Goal: Information Seeking & Learning: Learn about a topic

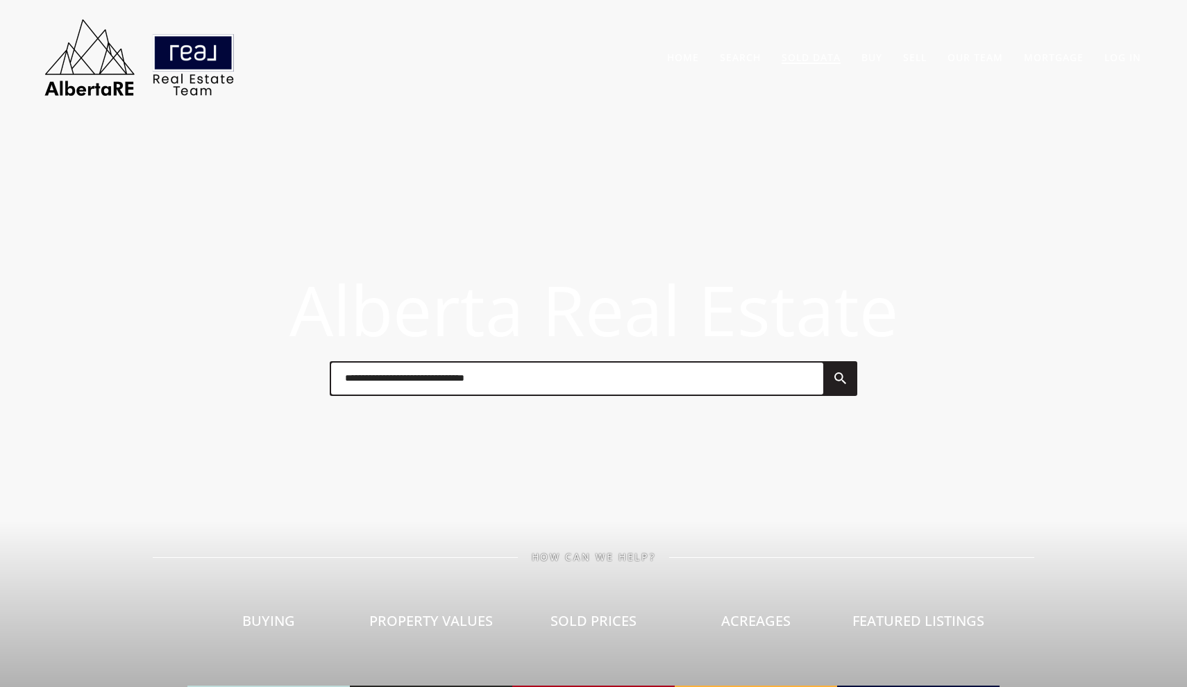
click at [801, 60] on link "Sold Data" at bounding box center [811, 57] width 59 height 13
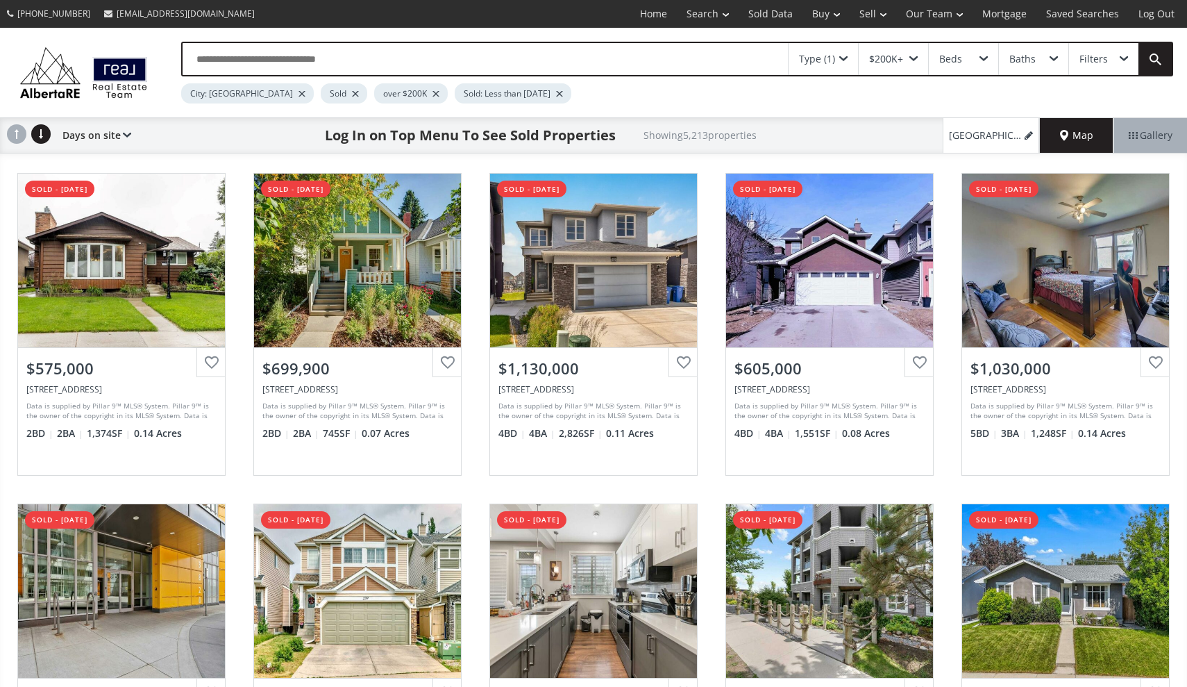
click at [1078, 131] on span "Map" at bounding box center [1076, 135] width 33 height 14
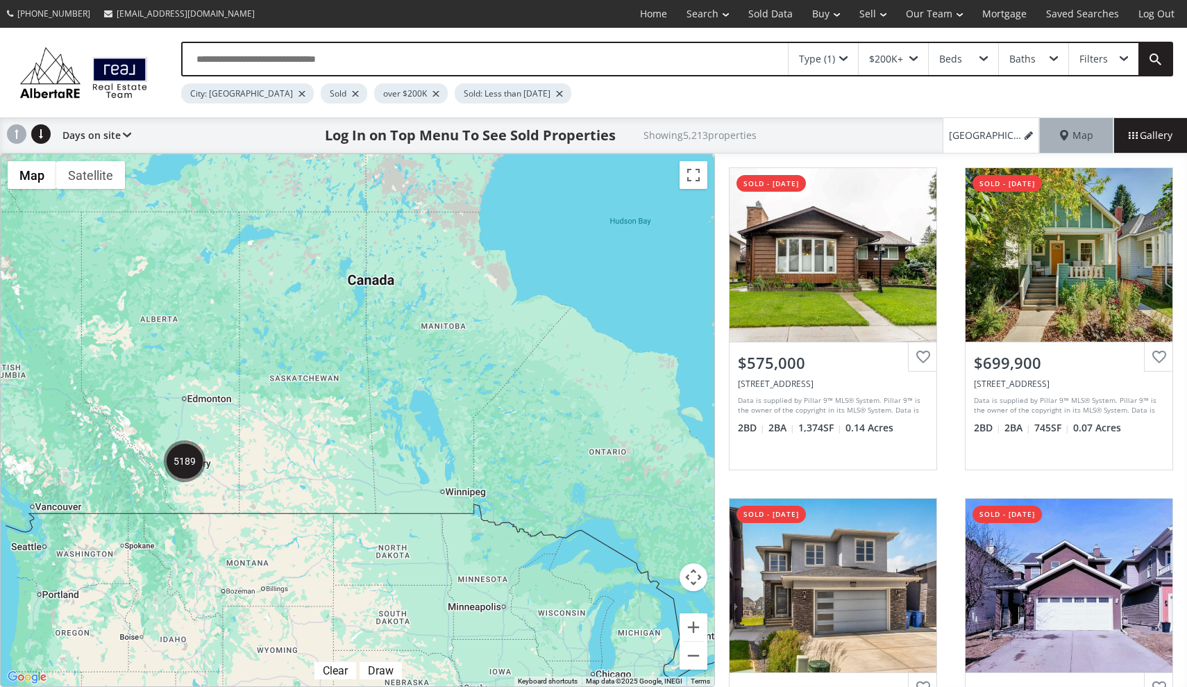
click at [186, 472] on img "5189" at bounding box center [185, 461] width 42 height 42
click at [187, 464] on img "5208" at bounding box center [184, 461] width 42 height 42
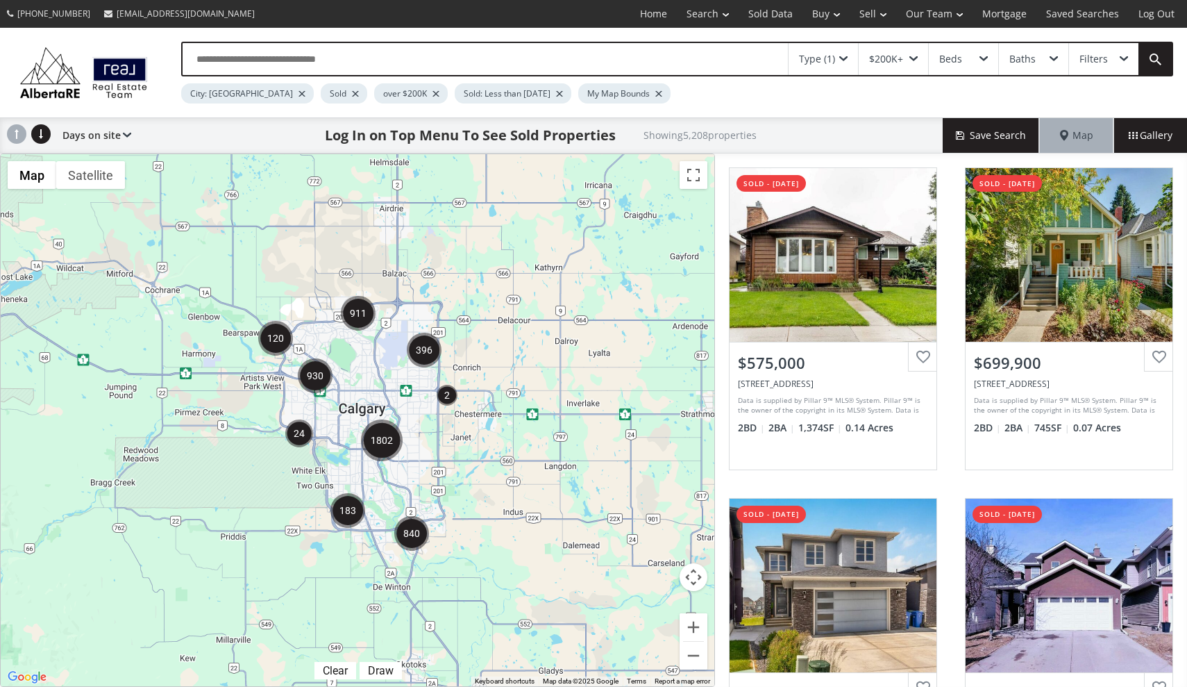
click at [380, 449] on img "1802" at bounding box center [382, 440] width 42 height 42
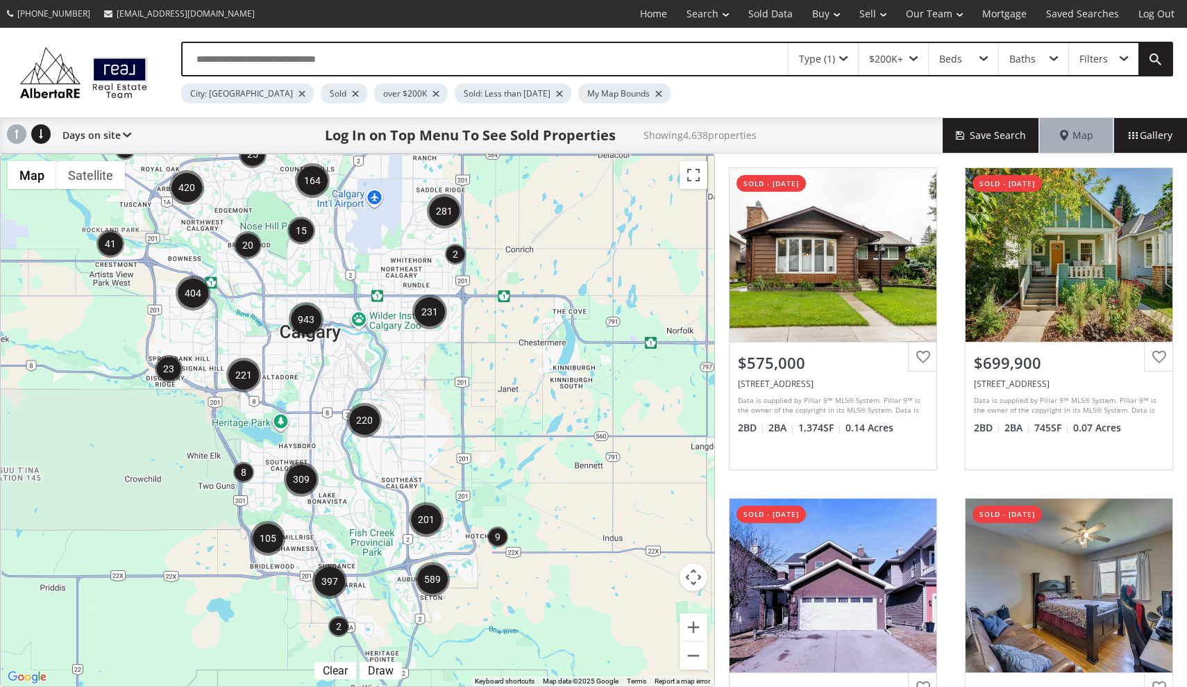
click at [306, 494] on img "309" at bounding box center [301, 479] width 35 height 35
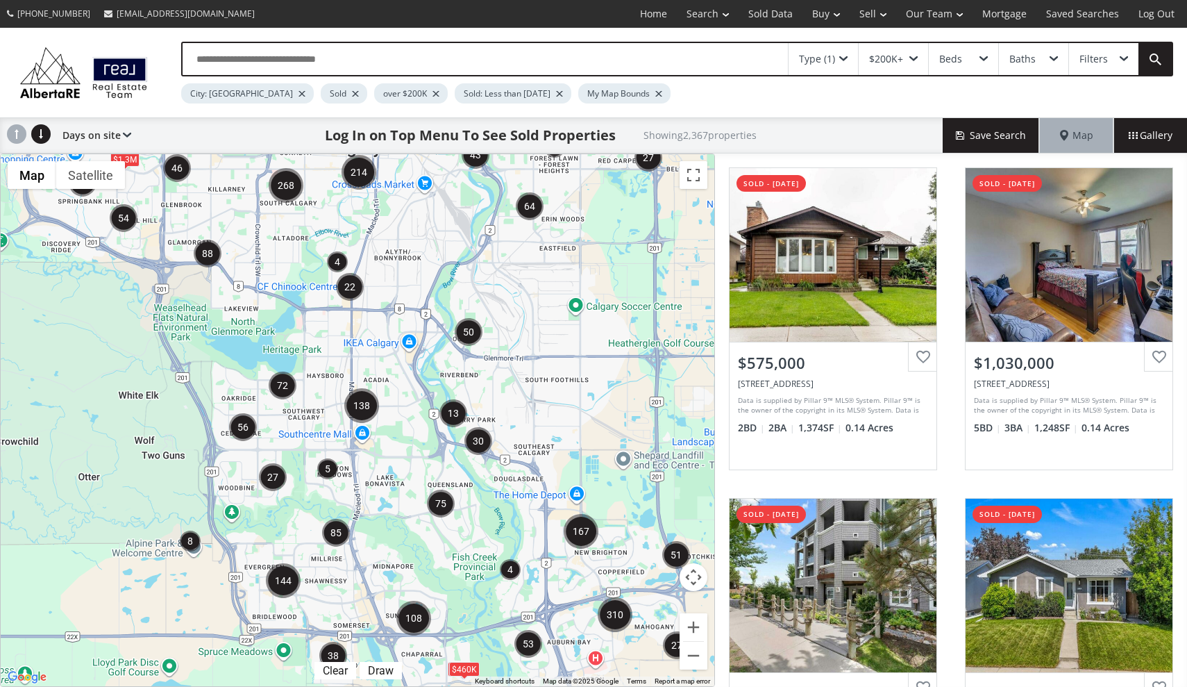
click at [331, 473] on img "5" at bounding box center [327, 468] width 21 height 21
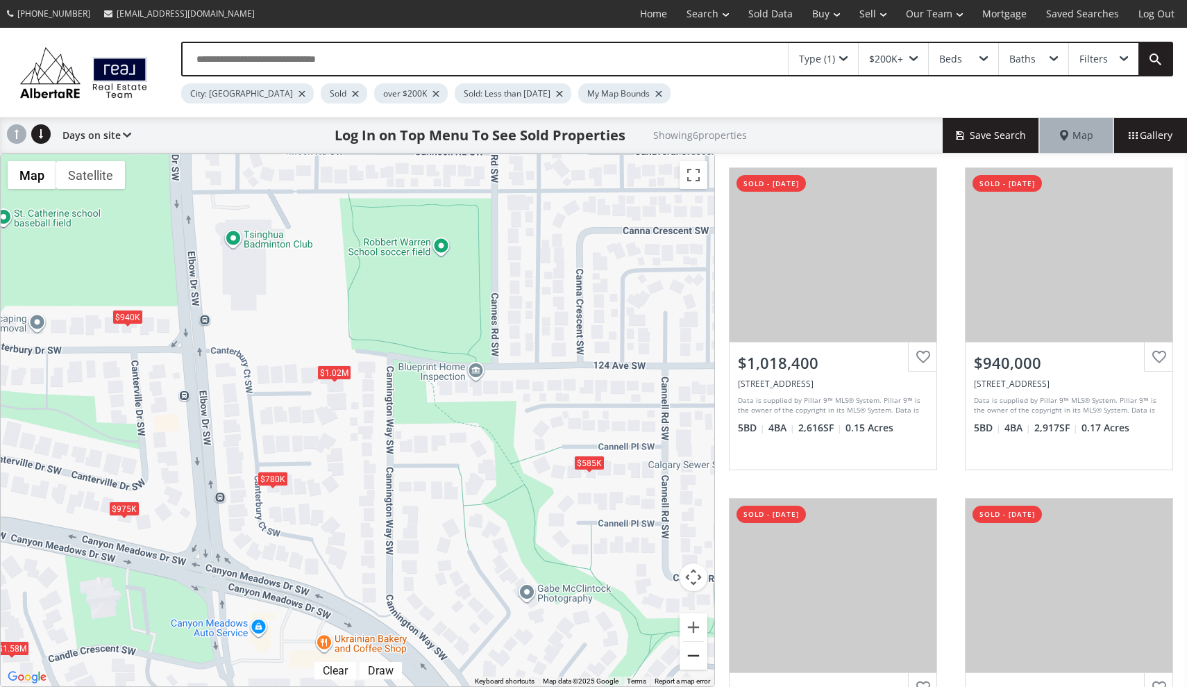
click at [698, 654] on button "Zoom out" at bounding box center [694, 656] width 28 height 28
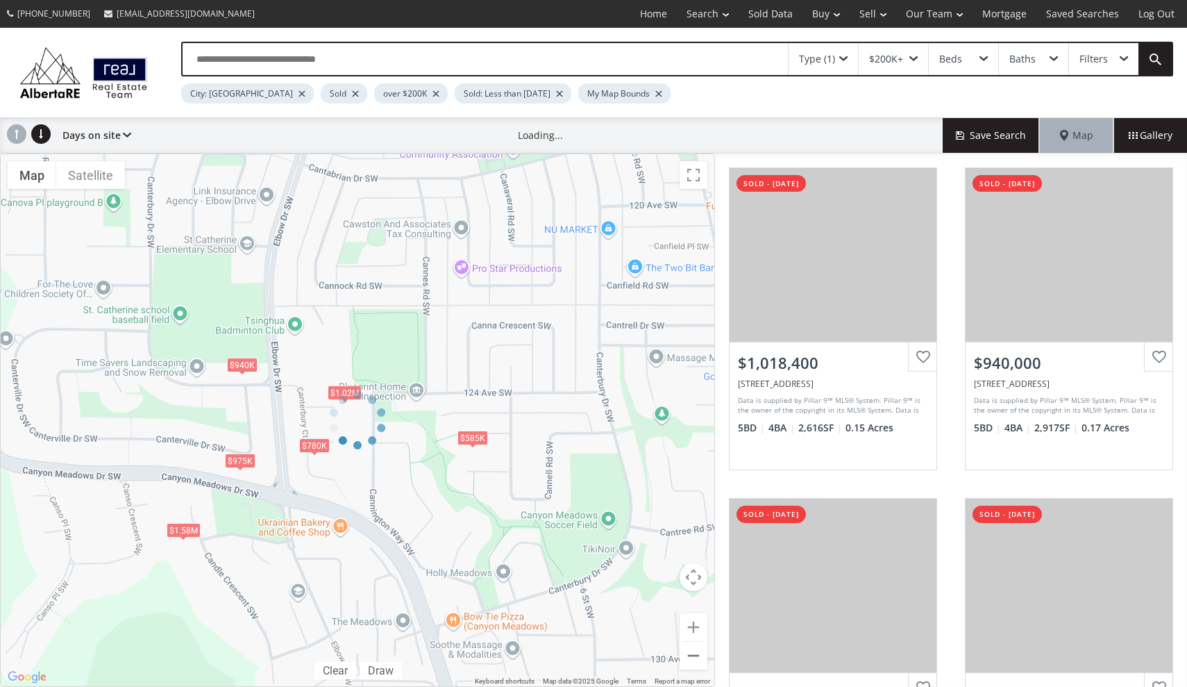
click at [698, 654] on div at bounding box center [357, 419] width 715 height 533
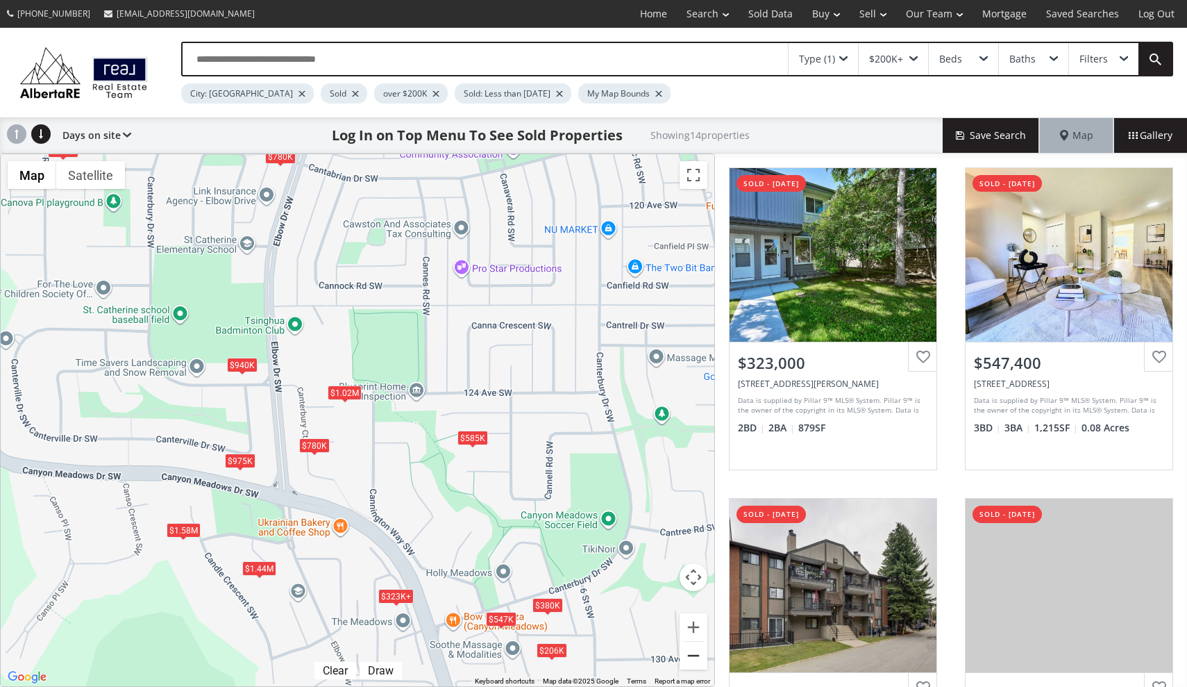
click at [698, 654] on button "Zoom out" at bounding box center [694, 656] width 28 height 28
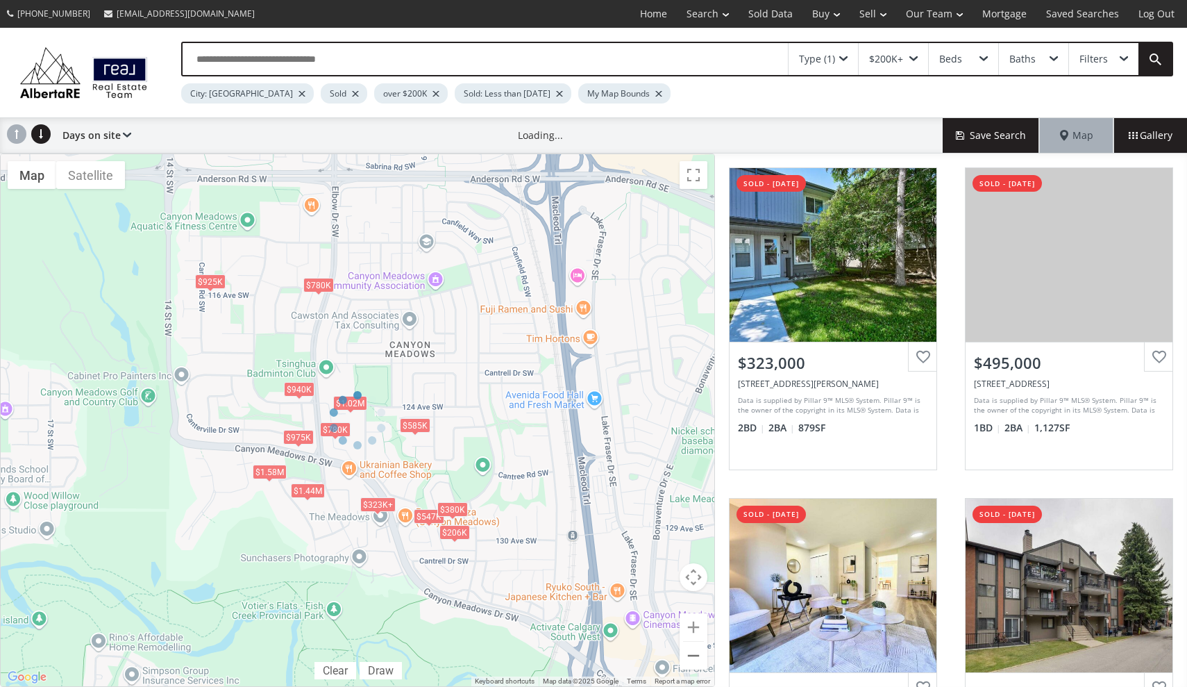
click at [698, 654] on div at bounding box center [357, 419] width 715 height 533
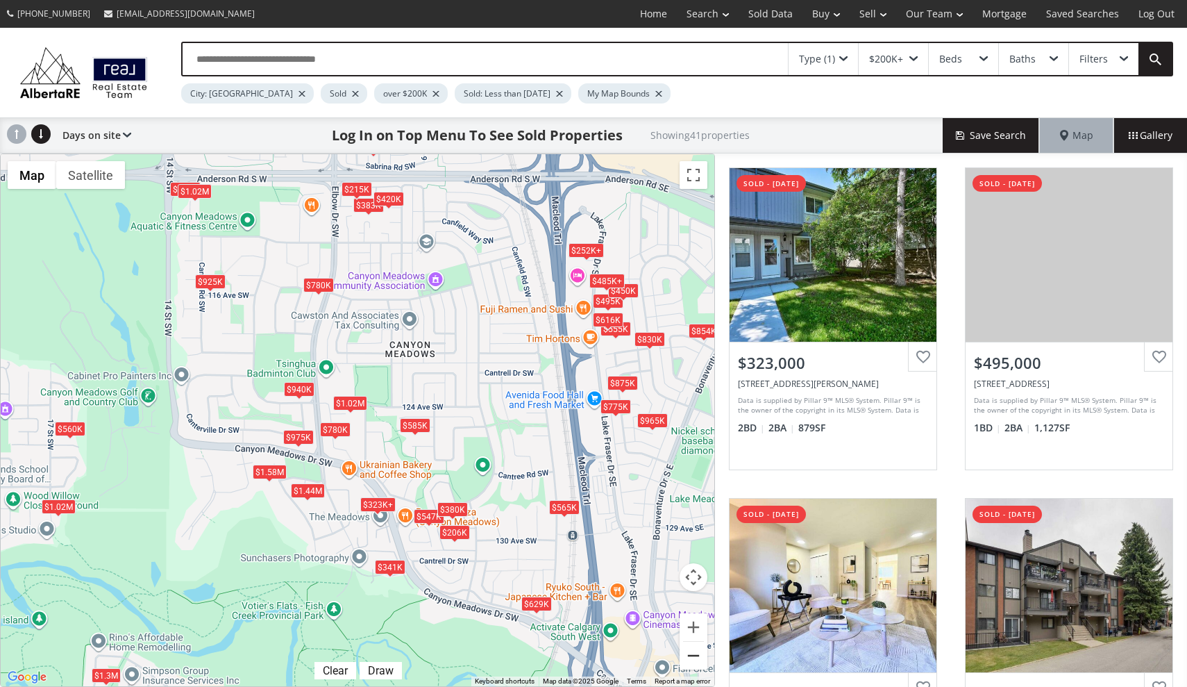
click at [694, 655] on button "Zoom out" at bounding box center [694, 656] width 28 height 28
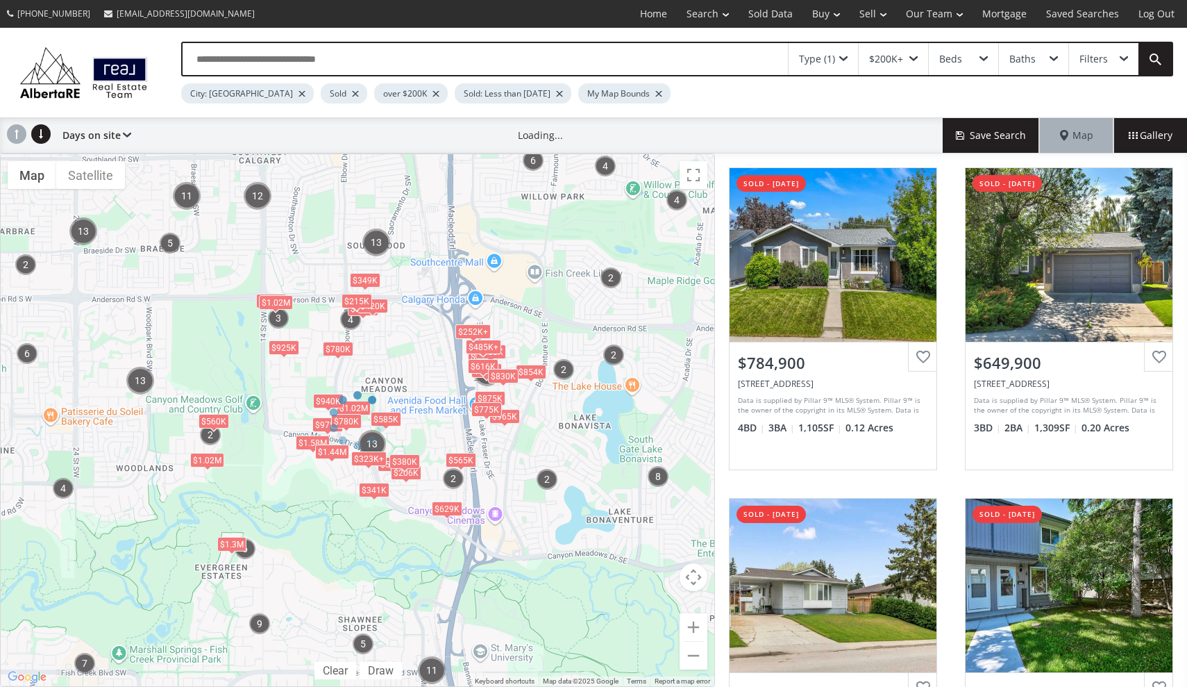
drag, startPoint x: 437, startPoint y: 272, endPoint x: 451, endPoint y: 479, distance: 207.4
click at [451, 479] on div "← Move left → Move right ↑ Move up ↓ Move down + Zoom in - Zoom out Home Jump l…" at bounding box center [357, 419] width 715 height 533
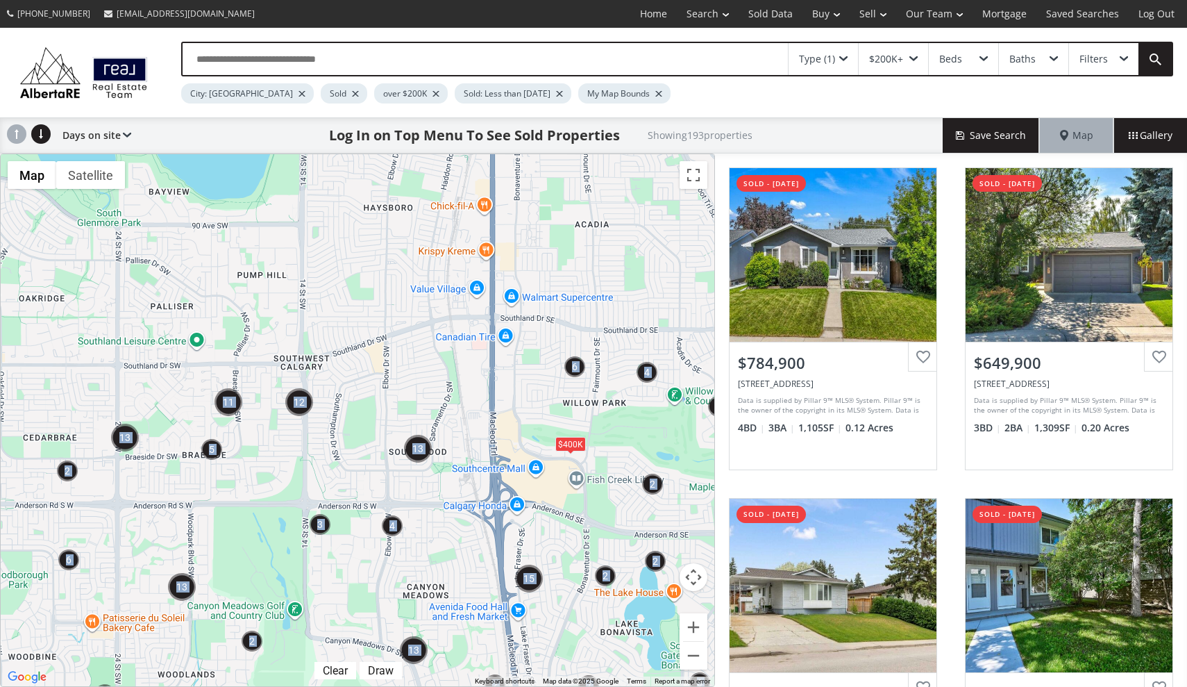
drag, startPoint x: 424, startPoint y: 323, endPoint x: 465, endPoint y: 531, distance: 211.8
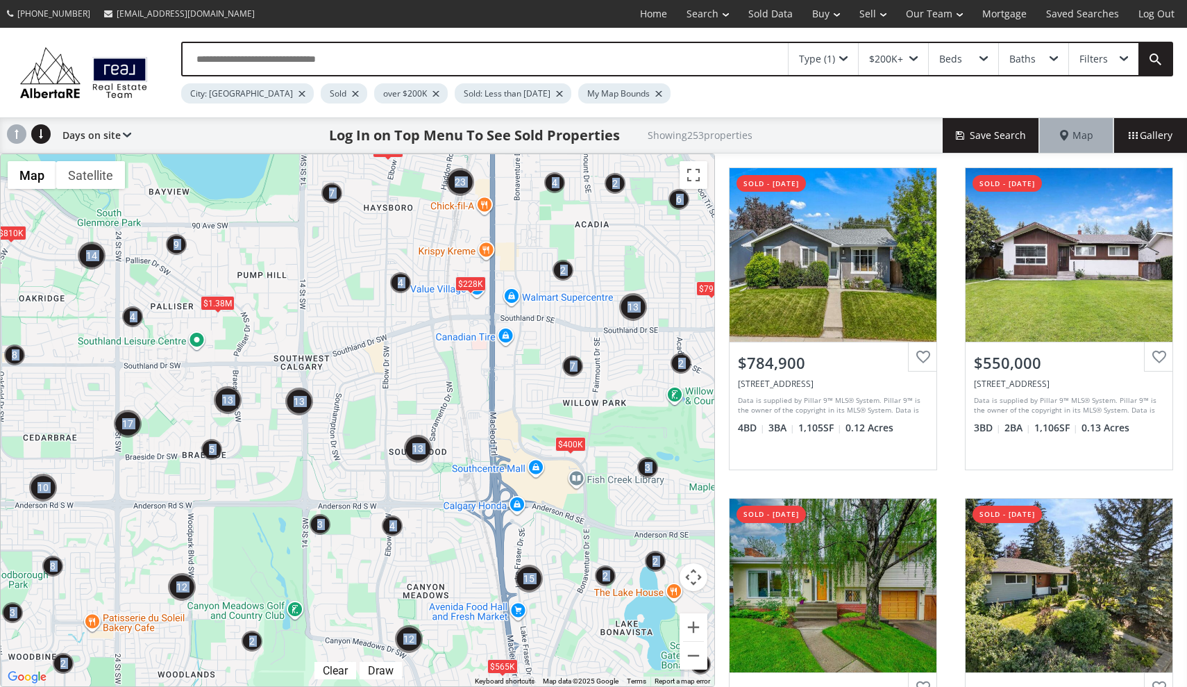
click at [690, 628] on button "Zoom in" at bounding box center [694, 627] width 28 height 28
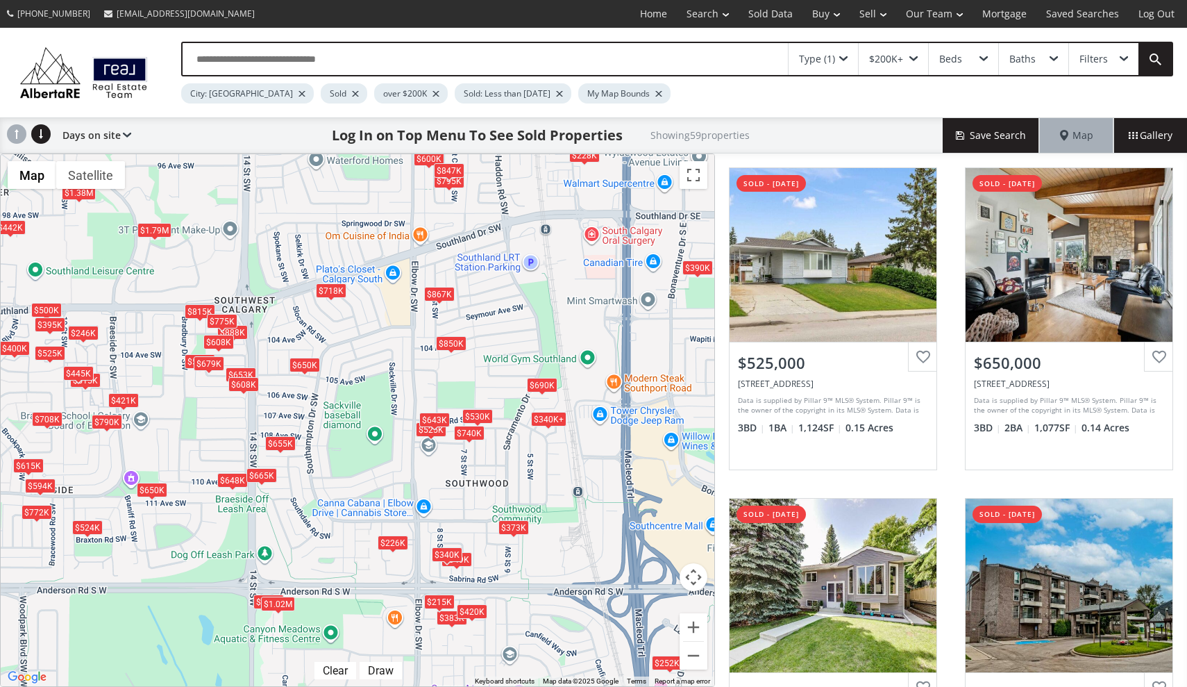
click at [326, 287] on div "$718K" at bounding box center [331, 290] width 31 height 15
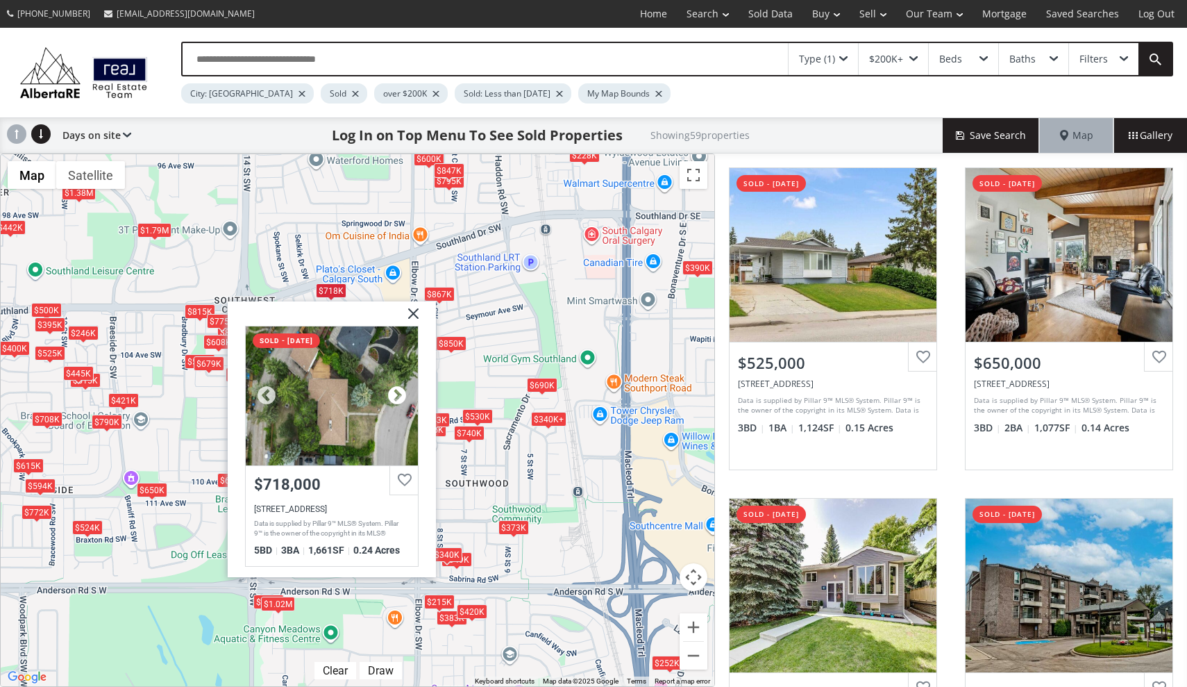
click at [401, 395] on div at bounding box center [397, 395] width 21 height 21
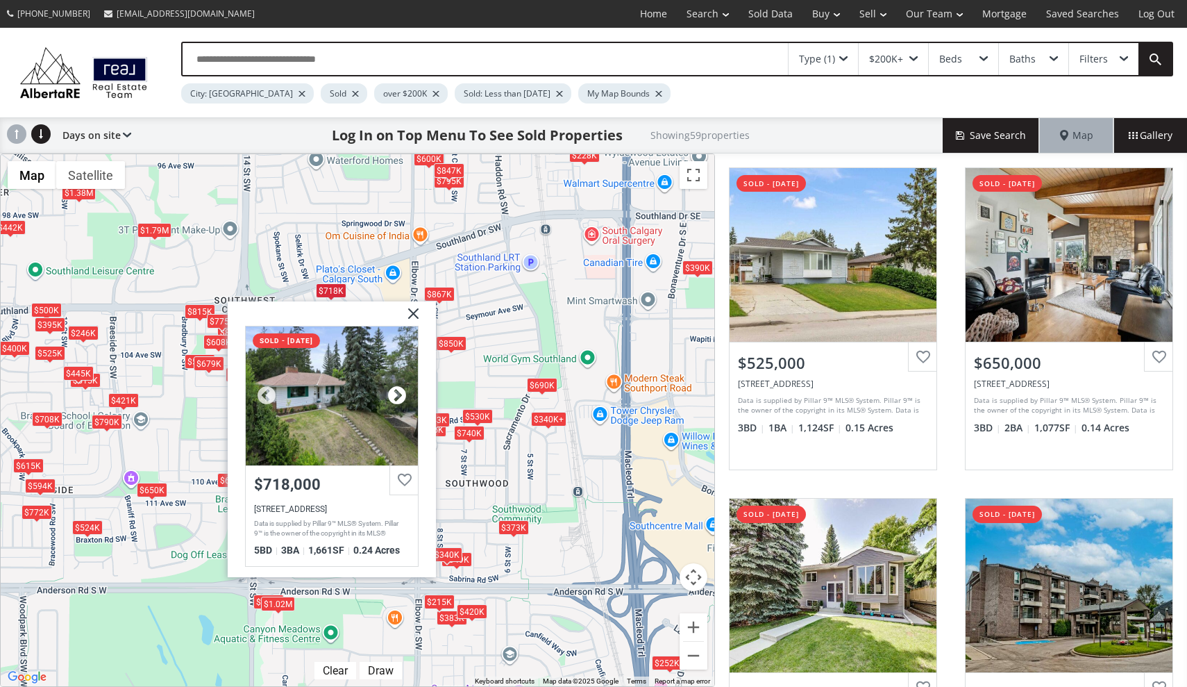
click at [401, 395] on div at bounding box center [397, 395] width 21 height 21
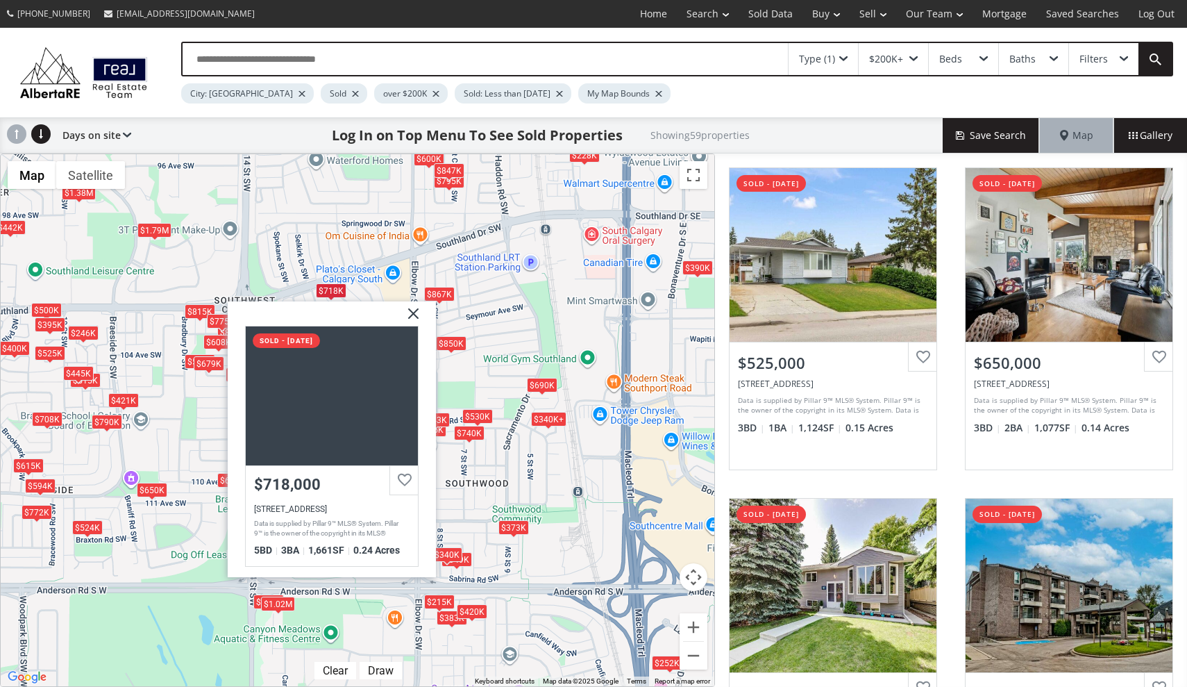
click at [415, 311] on img at bounding box center [408, 318] width 35 height 35
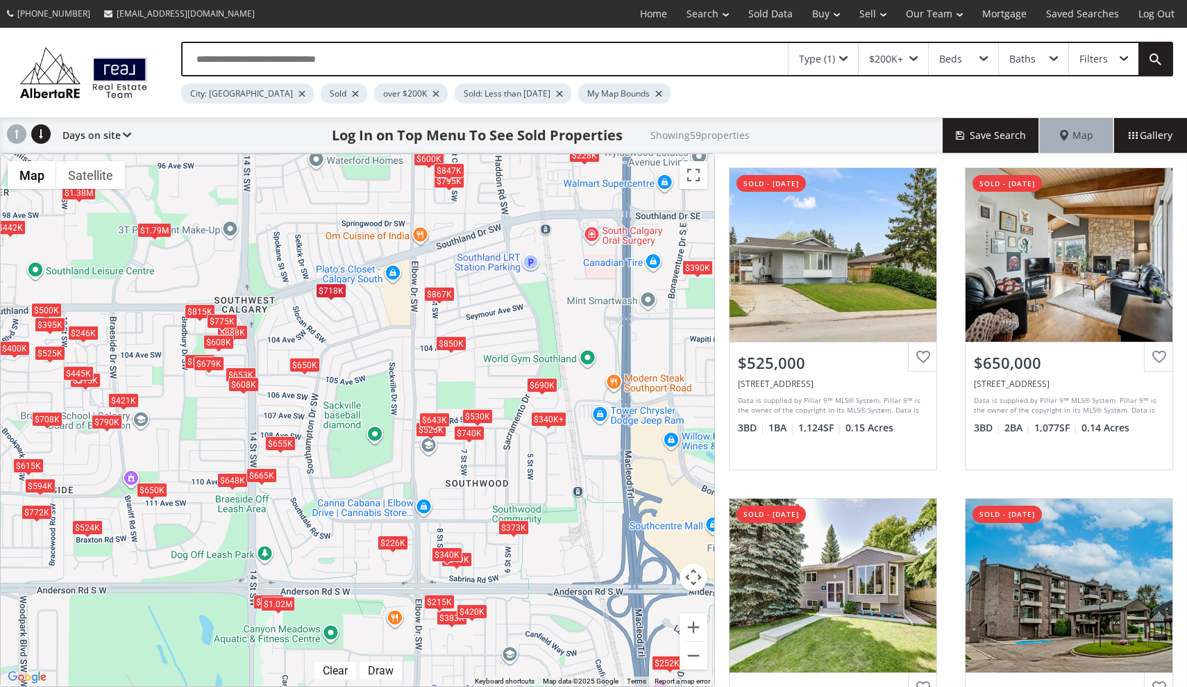
click at [442, 292] on div "$867K" at bounding box center [439, 294] width 31 height 15
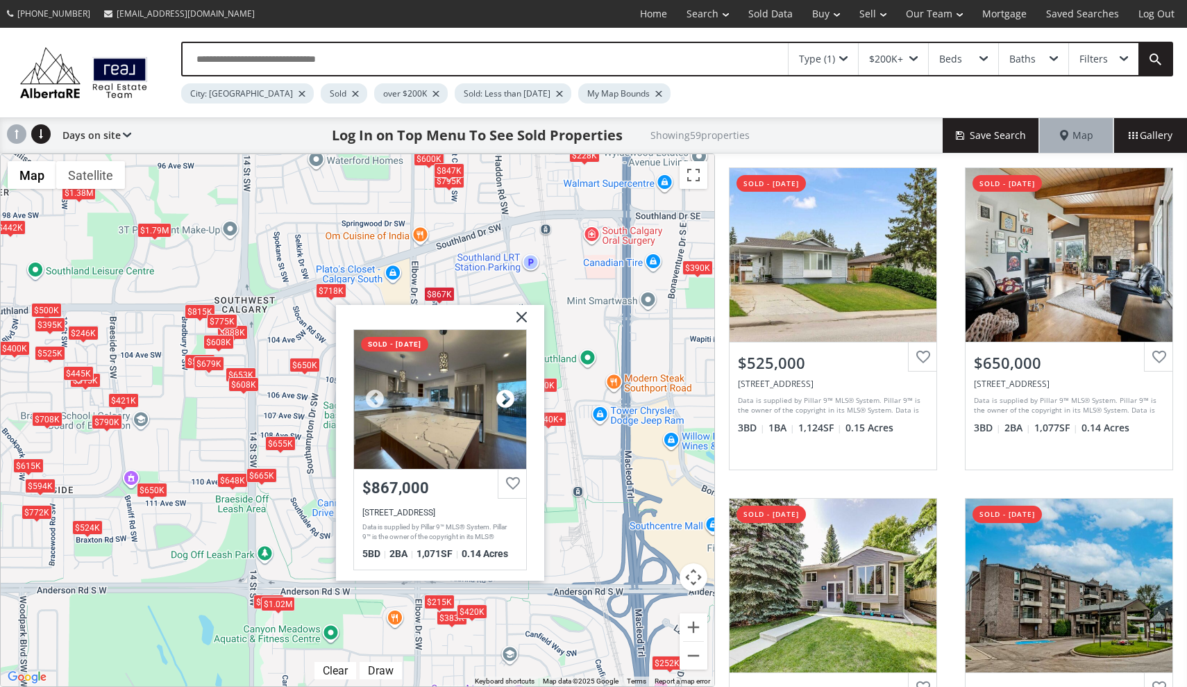
click at [505, 404] on div at bounding box center [505, 399] width 21 height 21
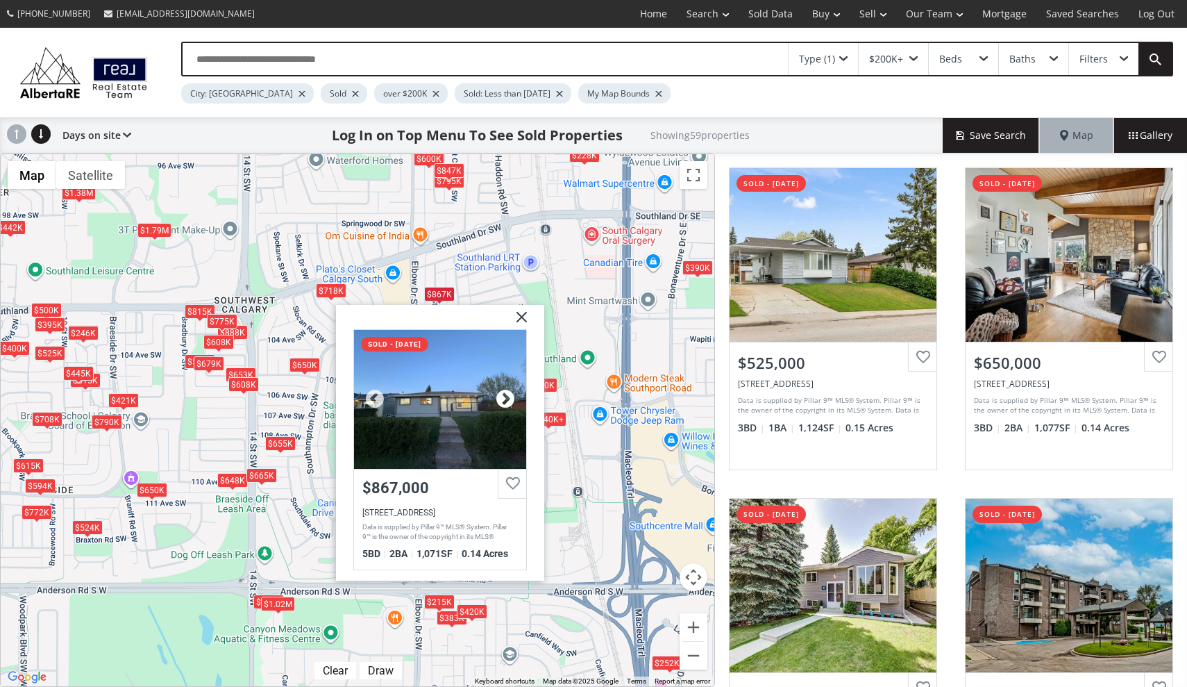
click at [505, 404] on div at bounding box center [505, 399] width 21 height 21
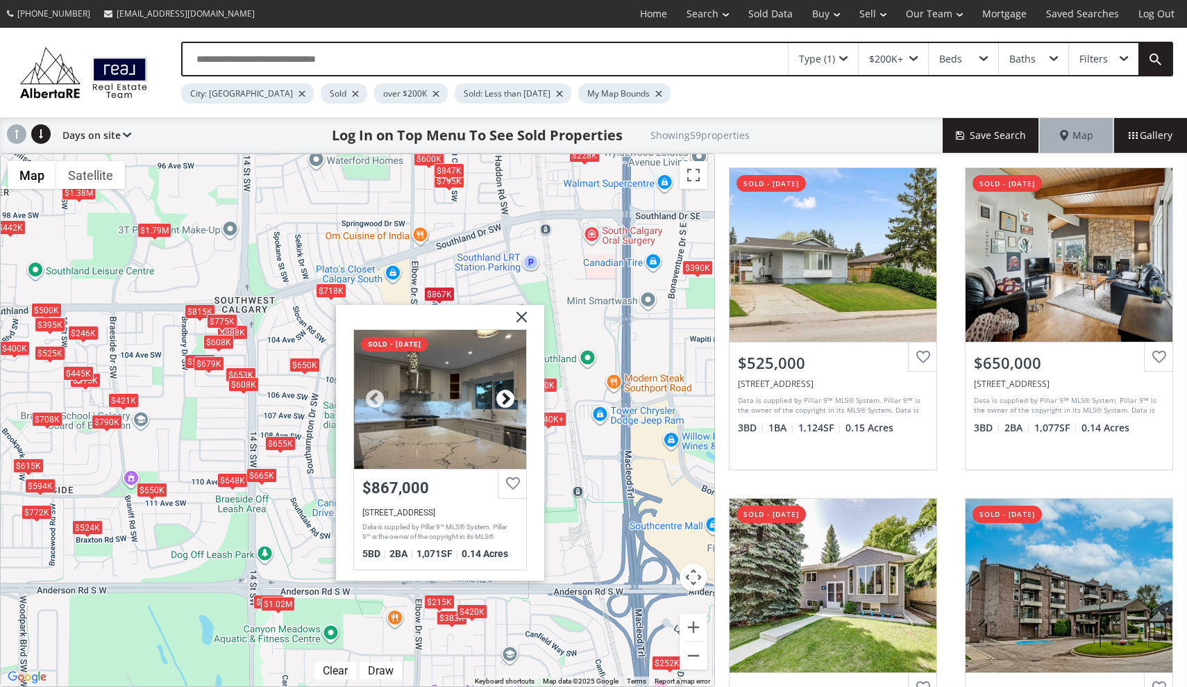
click at [505, 404] on div at bounding box center [505, 399] width 21 height 21
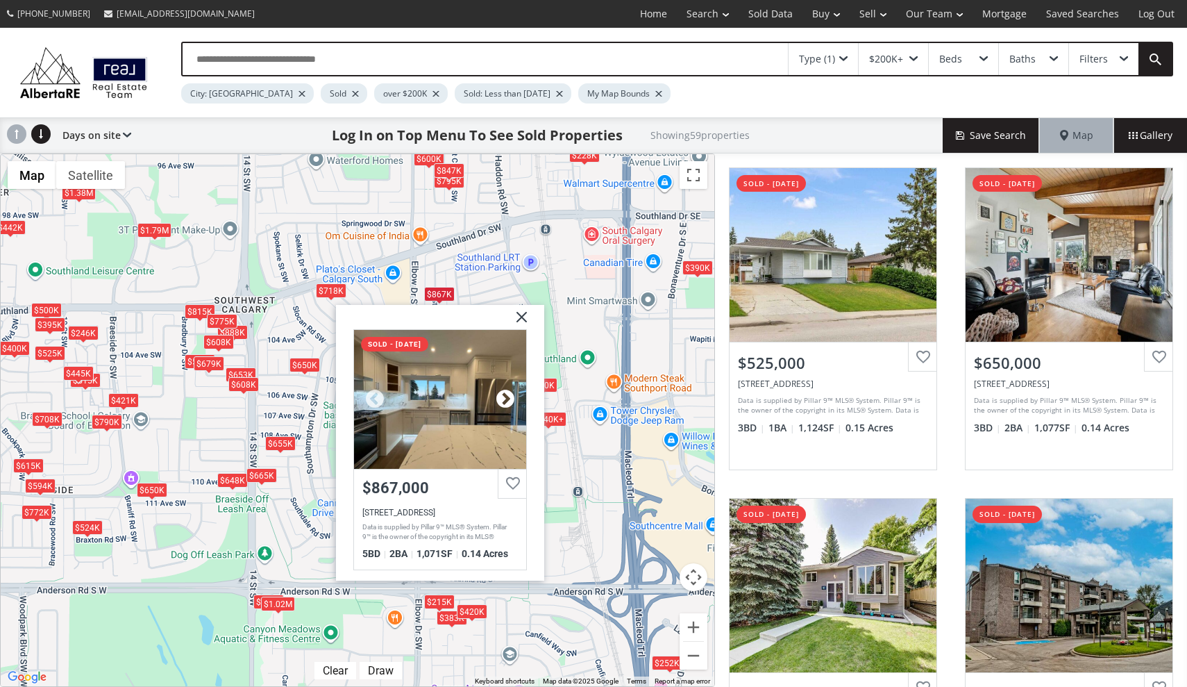
click at [505, 404] on div at bounding box center [505, 399] width 21 height 21
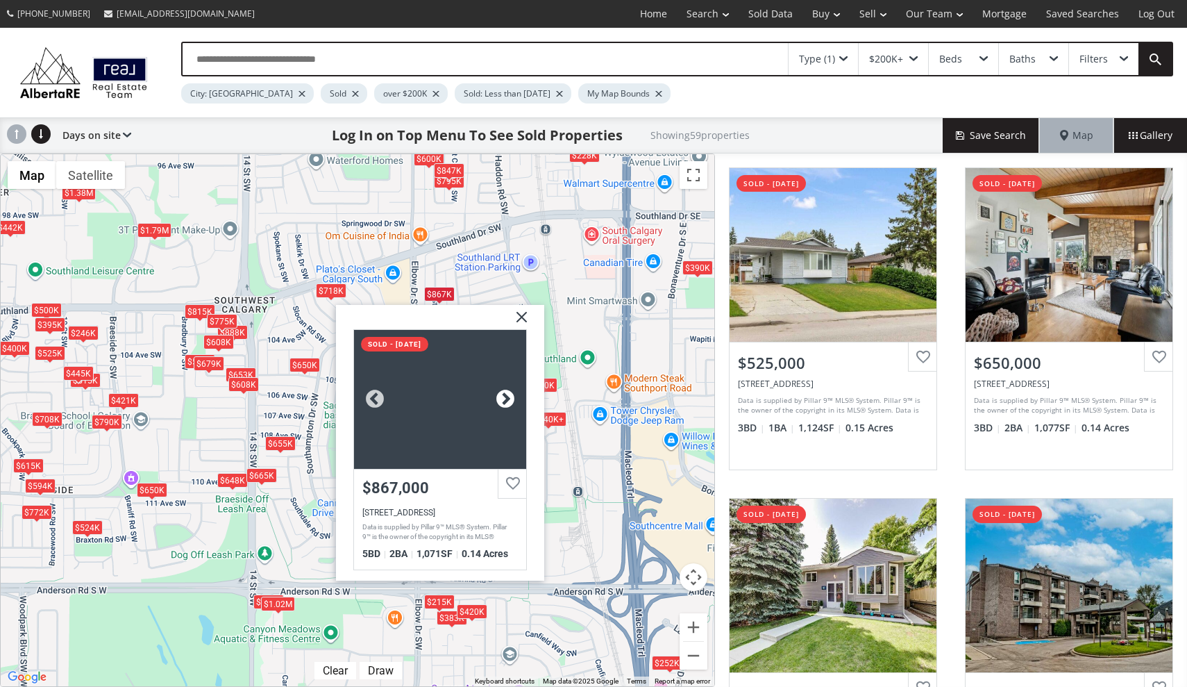
click at [505, 404] on div at bounding box center [505, 399] width 21 height 21
click at [525, 311] on img at bounding box center [516, 322] width 35 height 35
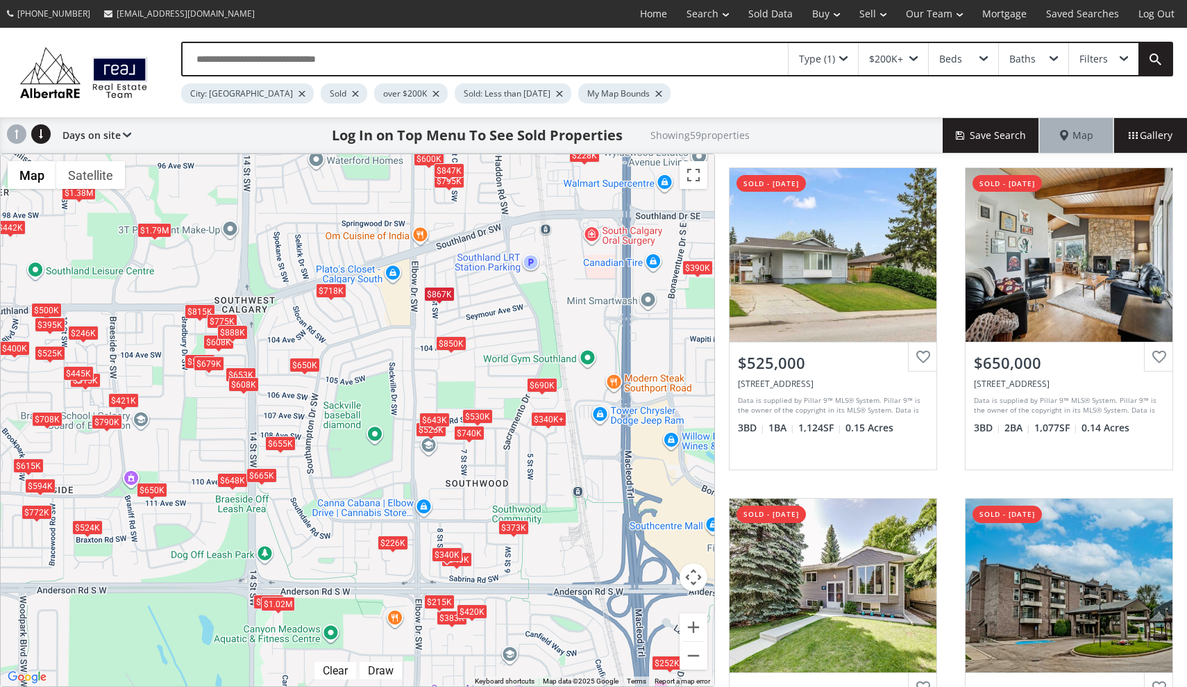
click at [240, 333] on div "$888K" at bounding box center [232, 332] width 31 height 15
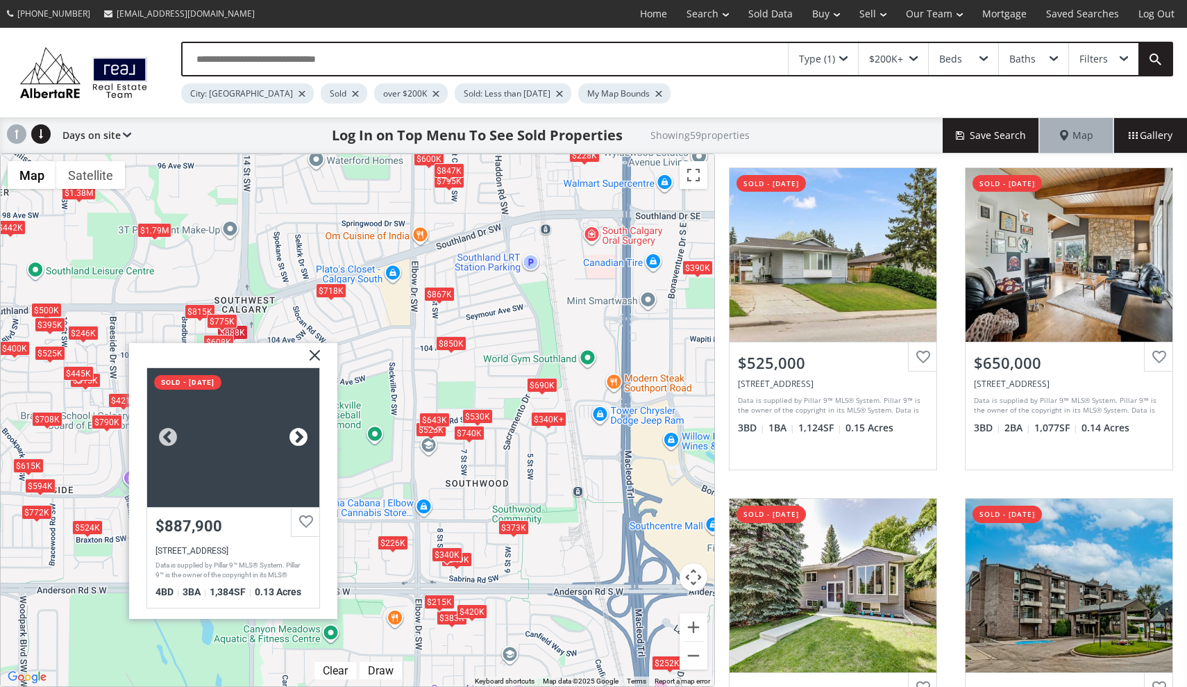
click at [299, 439] on div at bounding box center [298, 437] width 21 height 21
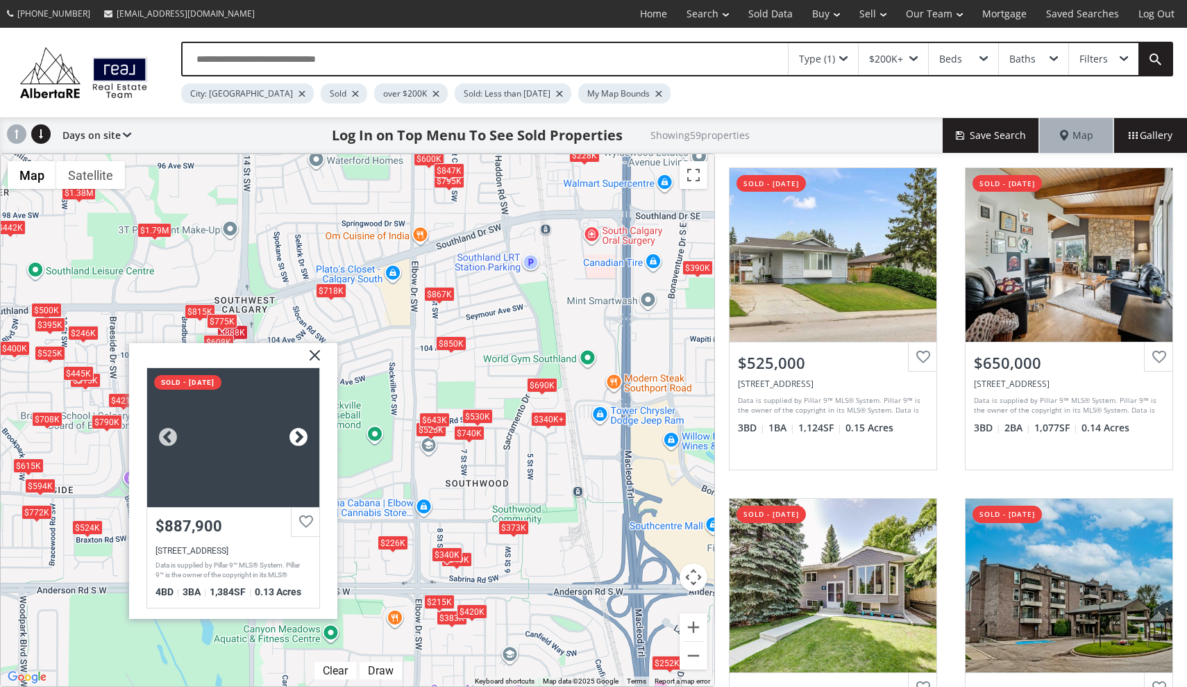
click at [299, 439] on div at bounding box center [298, 437] width 21 height 21
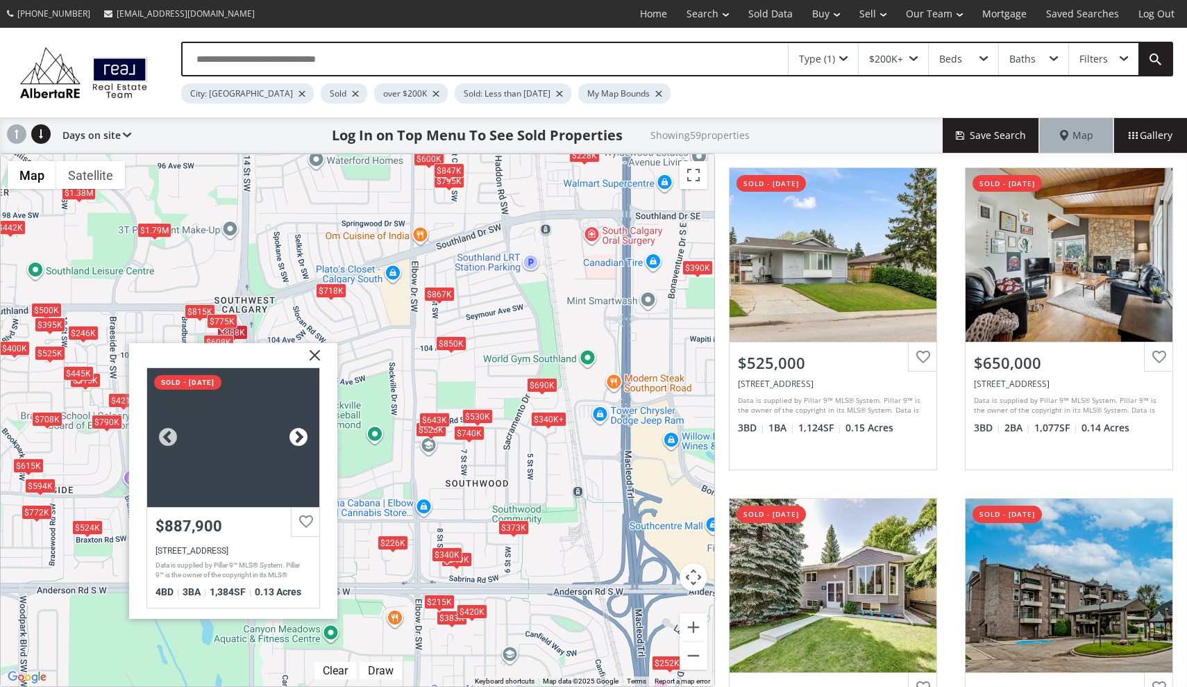
click at [299, 439] on div at bounding box center [298, 437] width 21 height 21
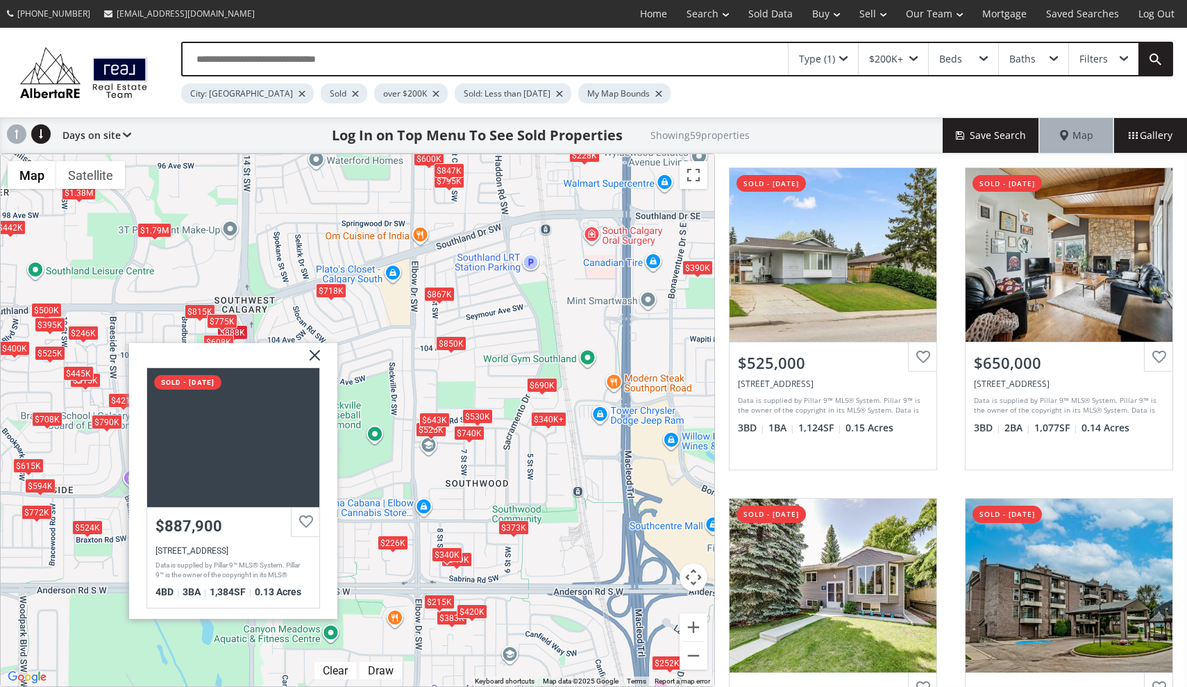
click at [312, 353] on img at bounding box center [309, 360] width 35 height 35
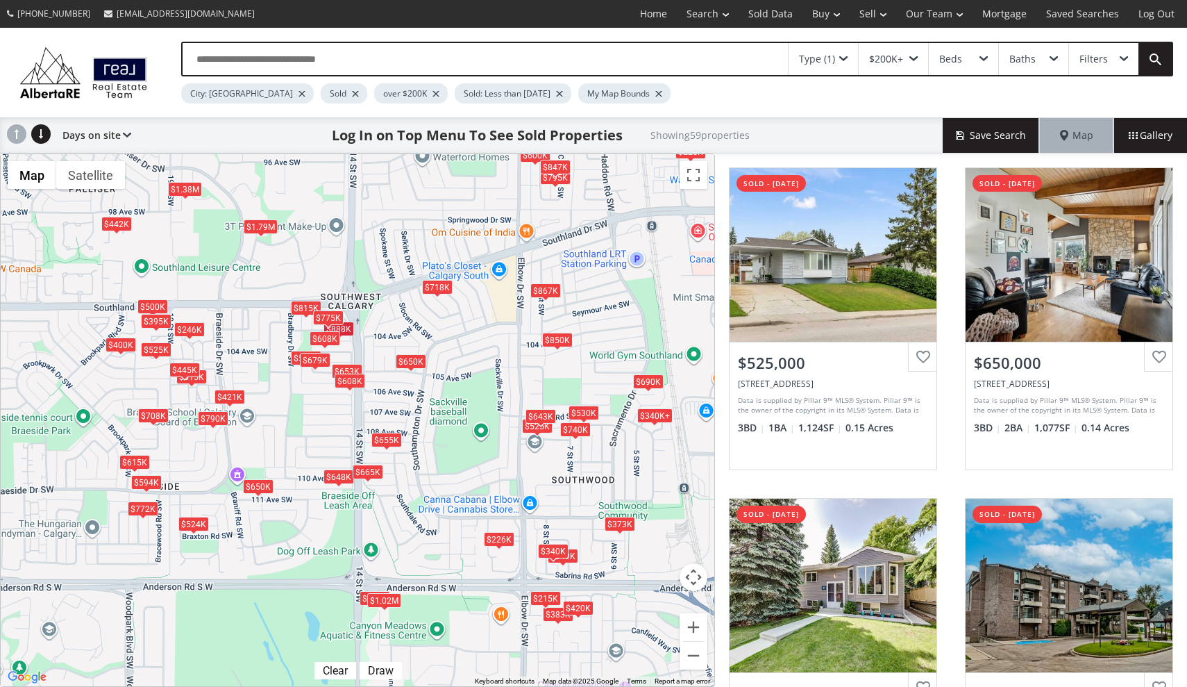
drag, startPoint x: 185, startPoint y: 506, endPoint x: 290, endPoint y: 501, distance: 105.7
click at [292, 501] on div "To navigate, press the arrow keys. $525K $650K $648K $230K $400K $1.79M $600K $…" at bounding box center [358, 420] width 714 height 532
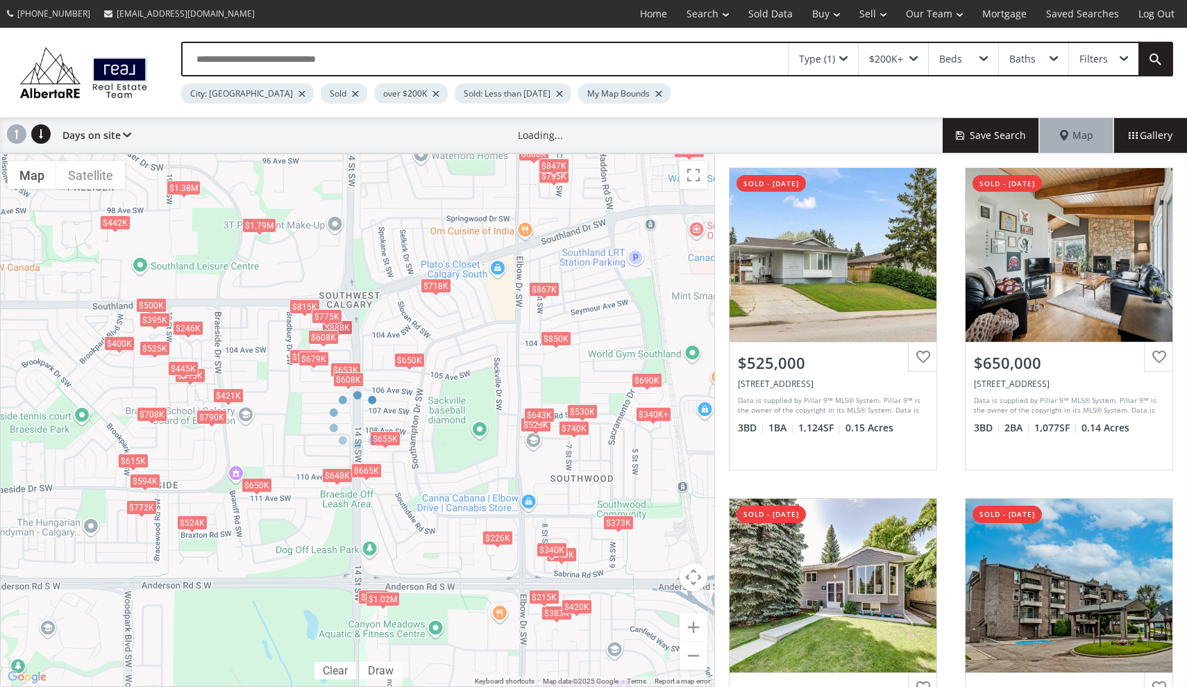
drag, startPoint x: 474, startPoint y: 404, endPoint x: 456, endPoint y: 594, distance: 191.1
click at [457, 589] on div at bounding box center [357, 419] width 715 height 533
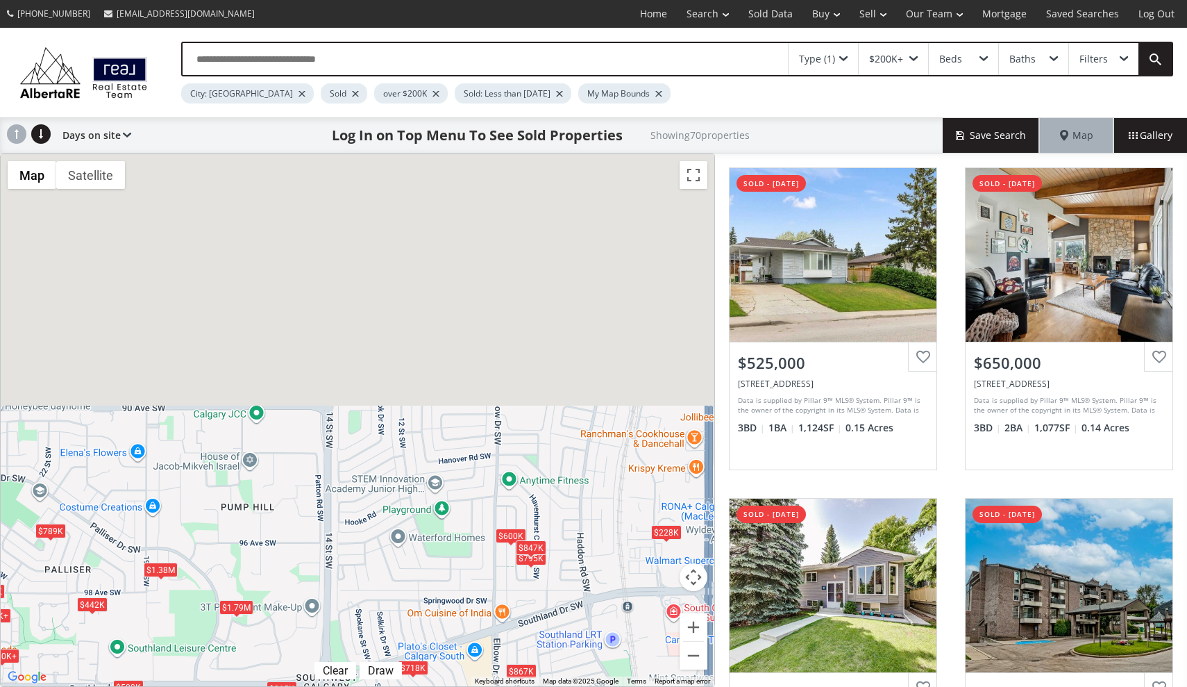
drag, startPoint x: 560, startPoint y: 232, endPoint x: 534, endPoint y: 631, distance: 399.4
click at [534, 631] on div "To navigate, press the arrow keys. $525K $650K $648K $230K $384K+ $400K $1.79M …" at bounding box center [358, 420] width 714 height 532
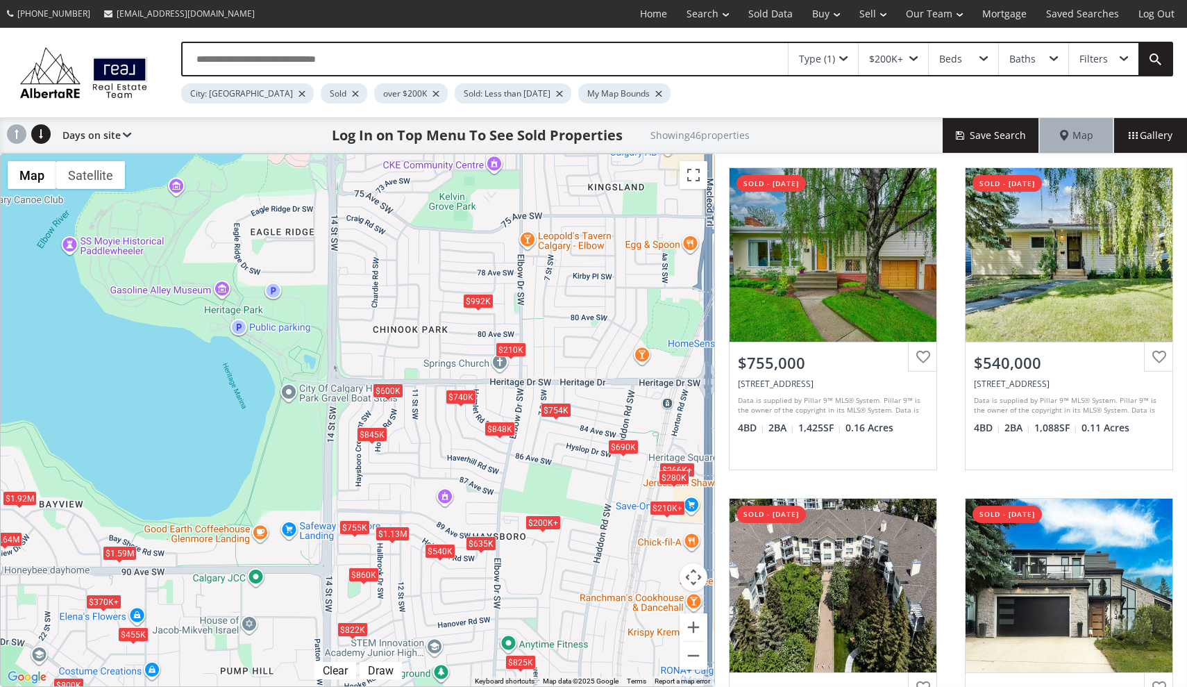
drag, startPoint x: 543, startPoint y: 334, endPoint x: 545, endPoint y: 494, distance: 160.4
click at [545, 494] on div "To navigate, press the arrow keys. $755K $540K $370K+ $1.79M $210K+ $600K $210K…" at bounding box center [358, 420] width 714 height 532
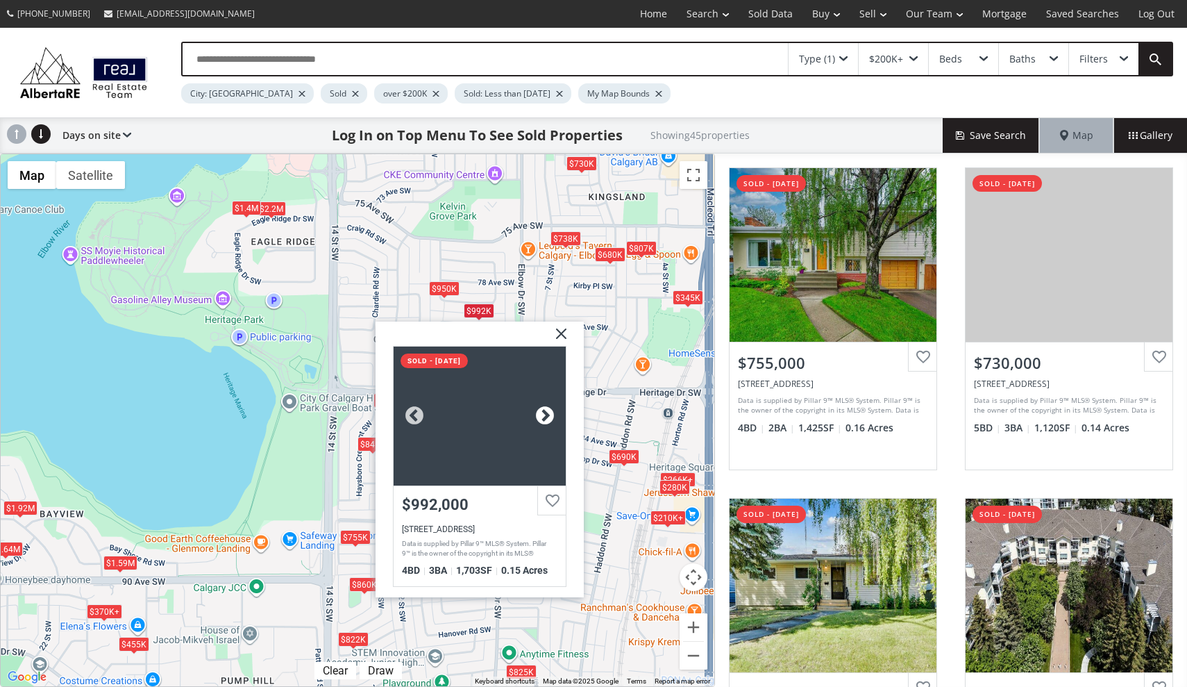
click at [547, 410] on div at bounding box center [545, 416] width 21 height 21
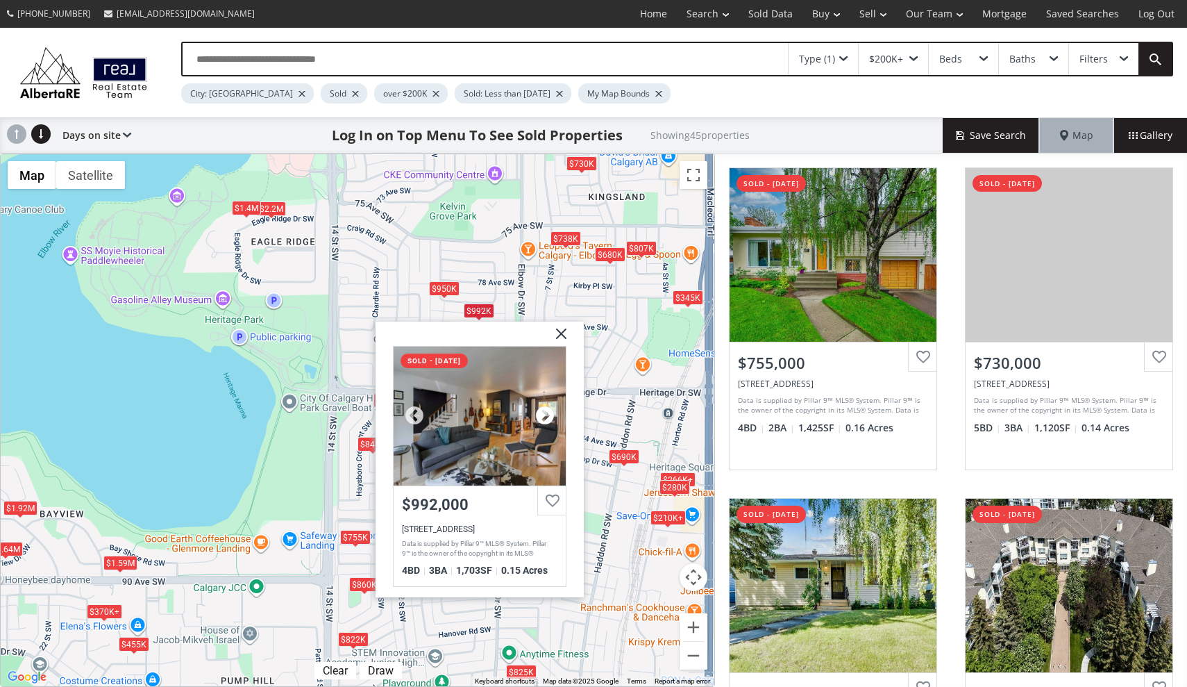
click at [547, 410] on div at bounding box center [545, 416] width 21 height 21
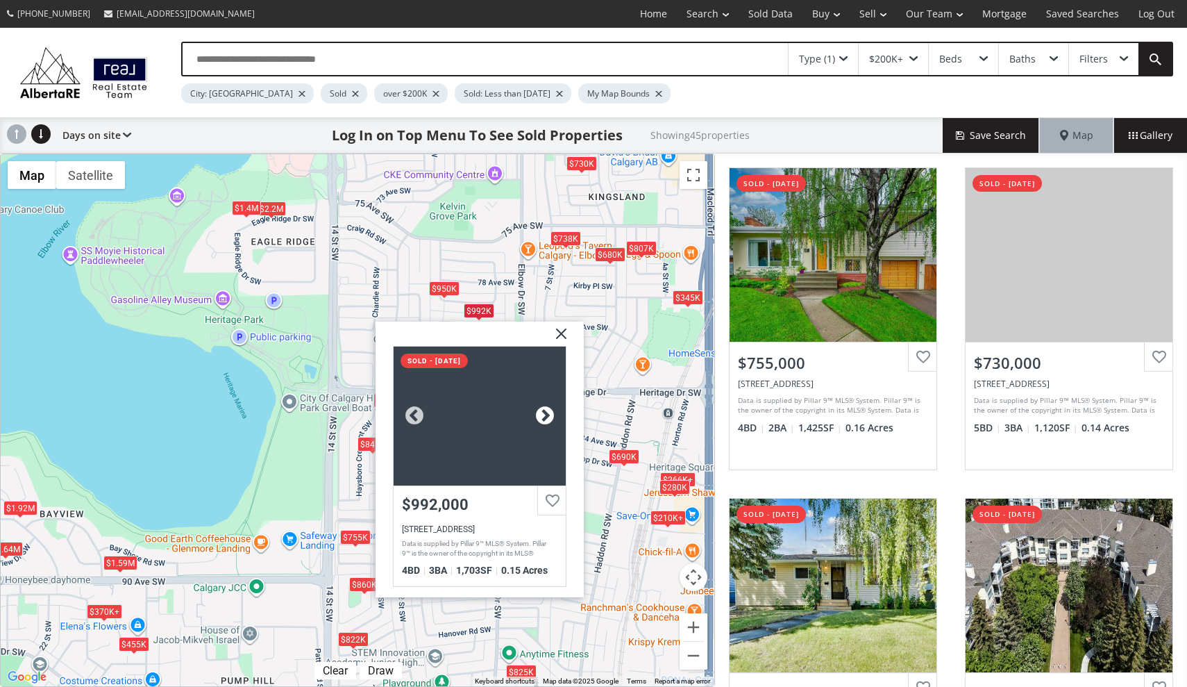
click at [547, 410] on div at bounding box center [545, 416] width 21 height 21
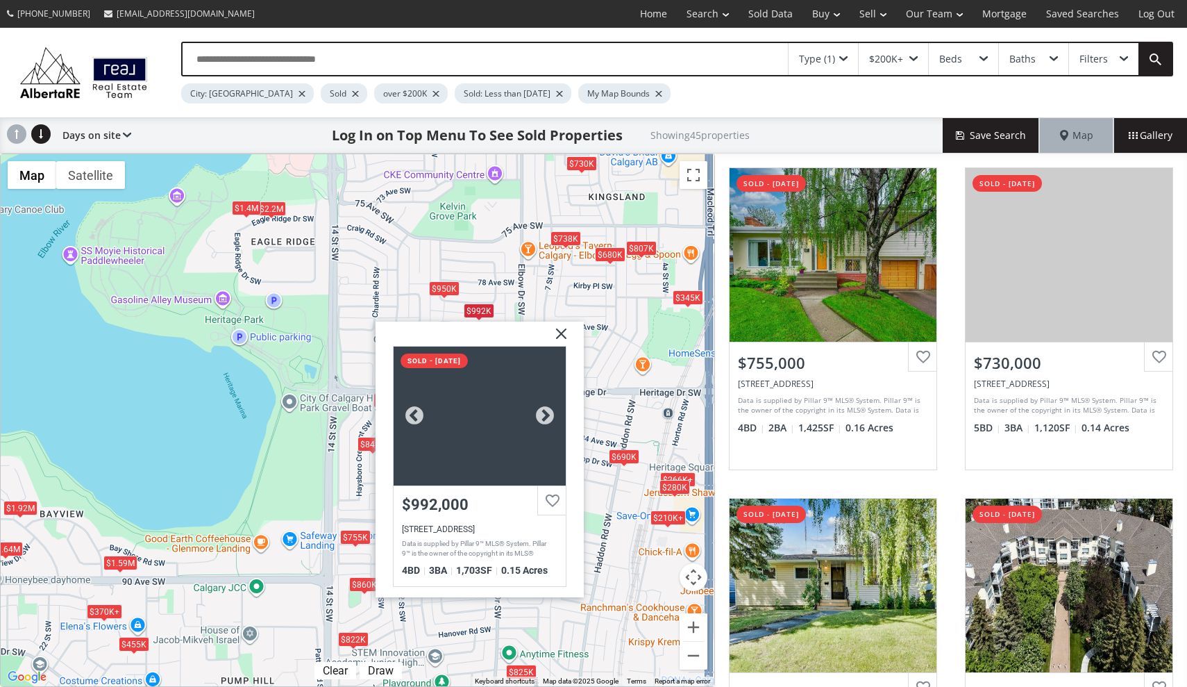
click at [503, 419] on div at bounding box center [480, 416] width 172 height 139
click at [572, 339] on img at bounding box center [556, 339] width 35 height 35
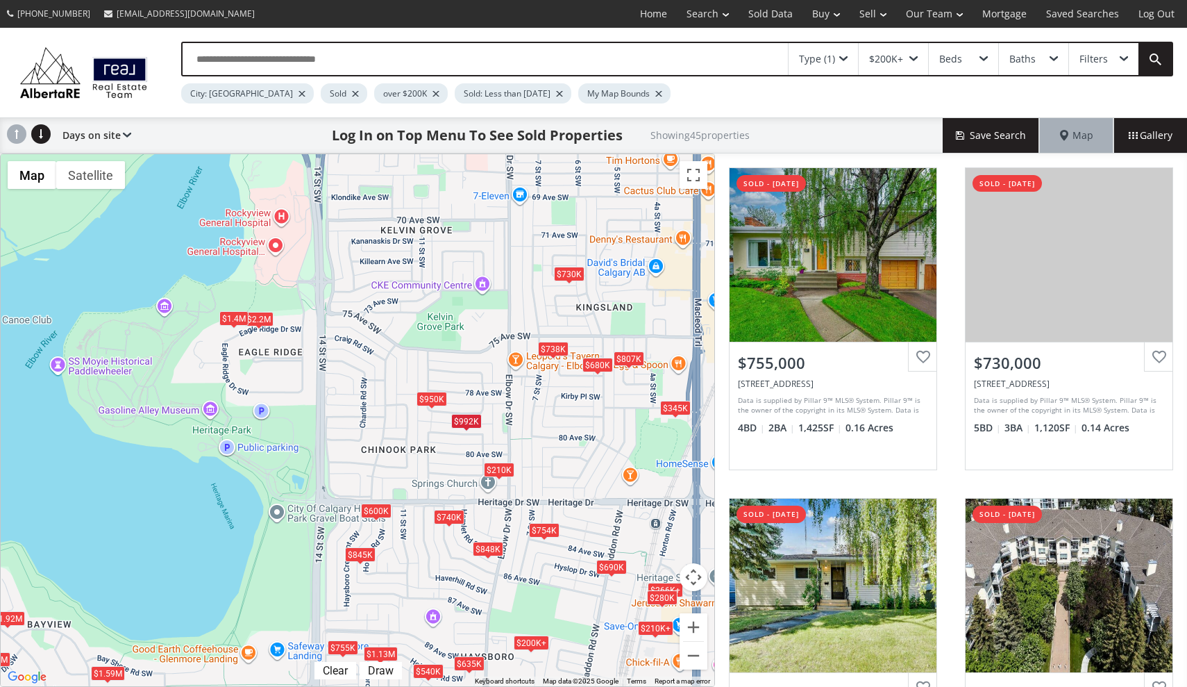
drag, startPoint x: 571, startPoint y: 328, endPoint x: 559, endPoint y: 440, distance: 112.5
click at [559, 440] on div "To navigate, press the arrow keys. $755K $730K $540K $370K+ $345K $210K+ $807K …" at bounding box center [358, 420] width 714 height 532
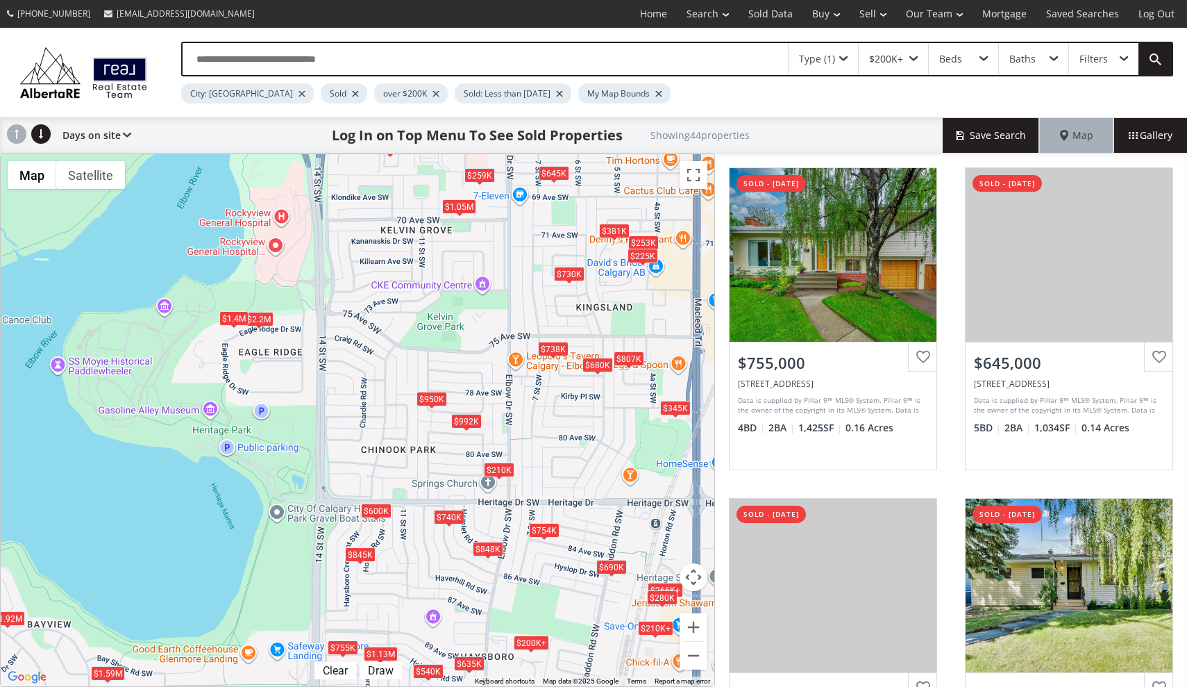
click at [433, 401] on div "$950K" at bounding box center [432, 399] width 31 height 15
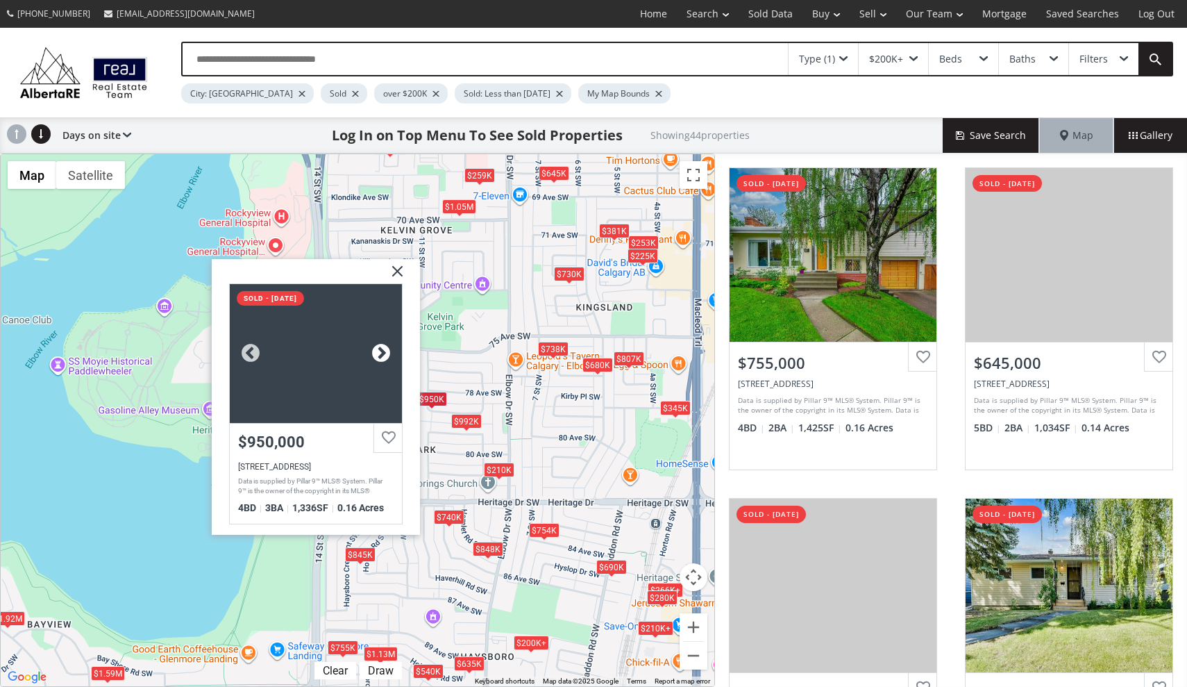
click at [387, 344] on div at bounding box center [381, 353] width 21 height 21
click at [385, 348] on div at bounding box center [381, 353] width 21 height 21
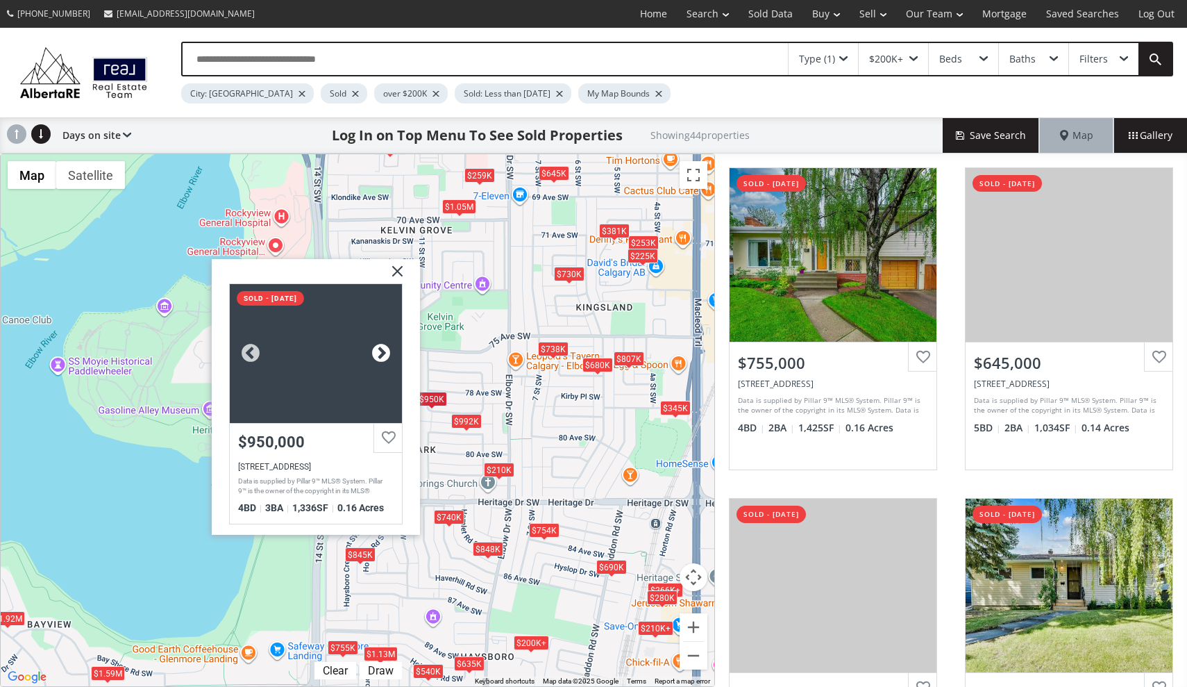
click at [385, 348] on div at bounding box center [381, 353] width 21 height 21
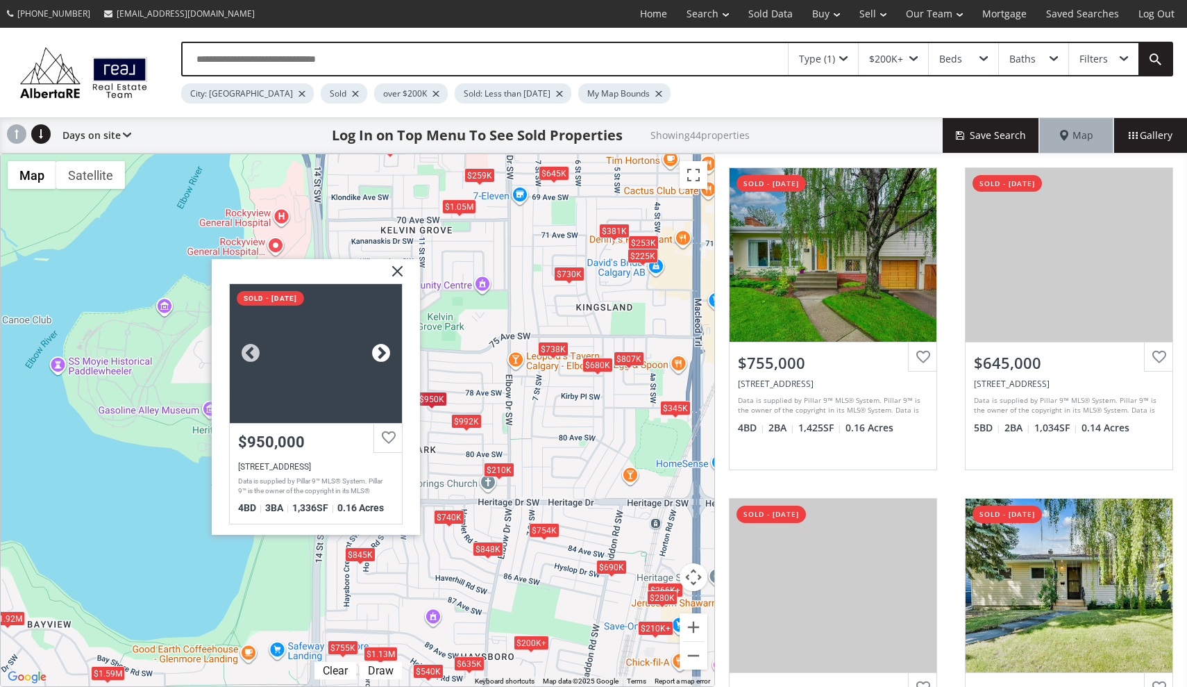
click at [385, 348] on div at bounding box center [381, 353] width 21 height 21
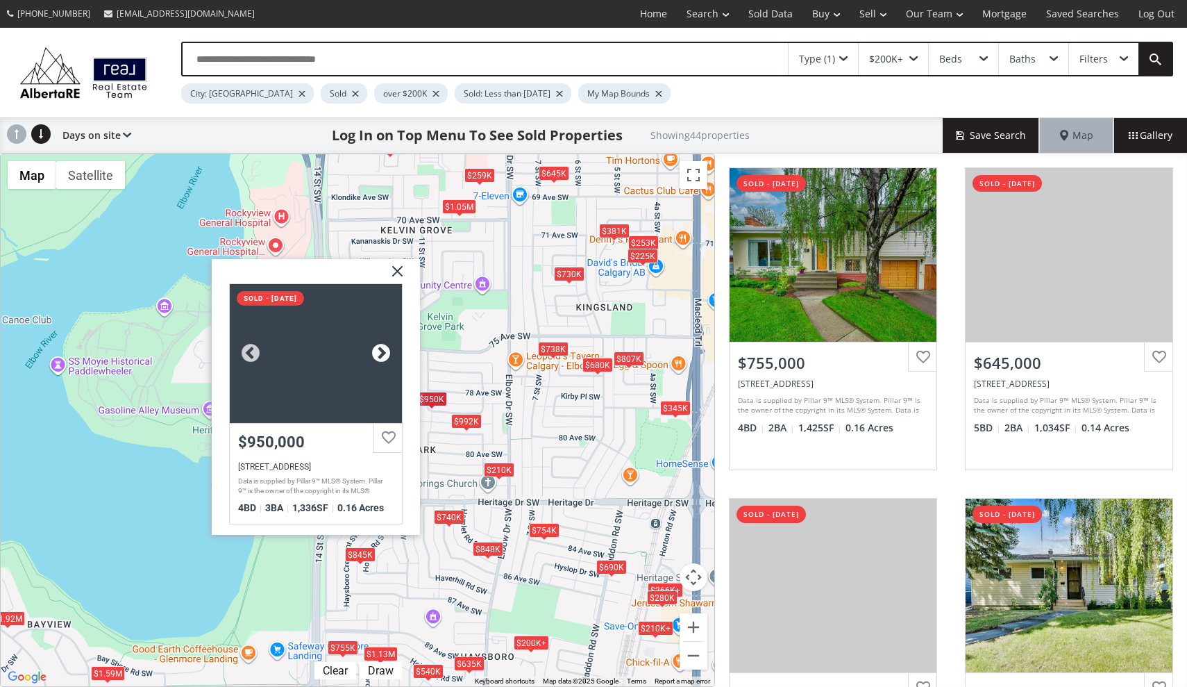
click at [385, 348] on div at bounding box center [381, 353] width 21 height 21
click at [399, 266] on img at bounding box center [392, 276] width 35 height 35
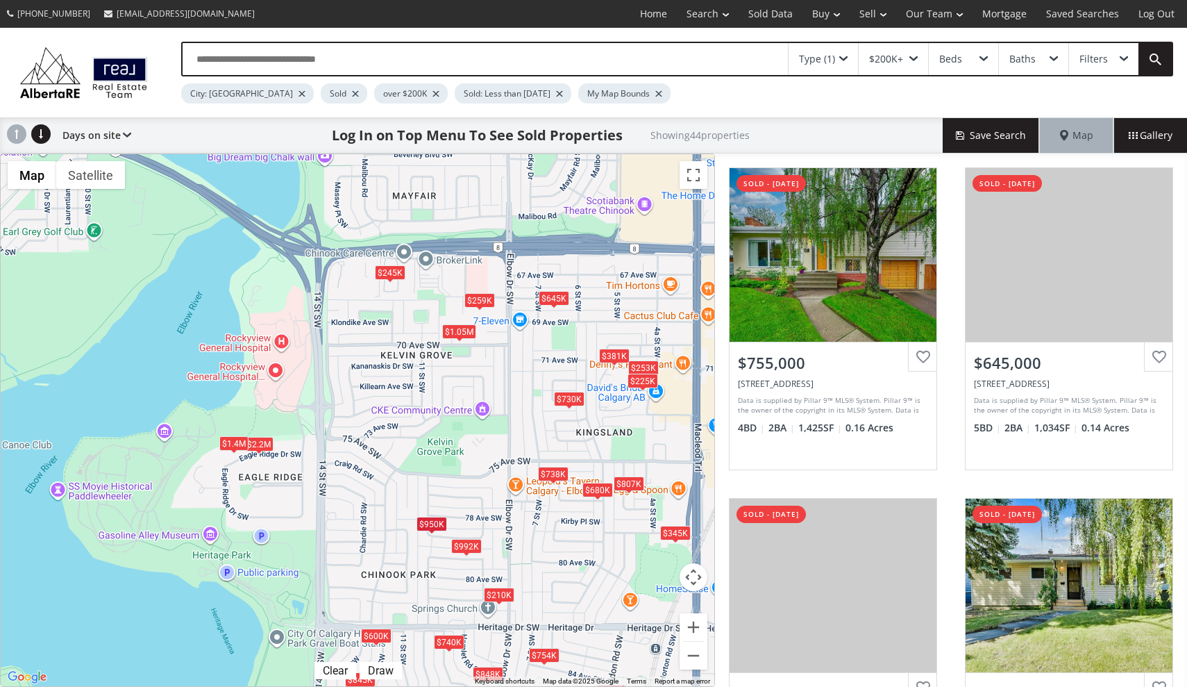
drag, startPoint x: 471, startPoint y: 319, endPoint x: 471, endPoint y: 444, distance: 125.0
click at [471, 444] on div "To navigate, press the arrow keys. $755K $645K $730K $540K $345K $210K+ $807K $…" at bounding box center [358, 420] width 714 height 532
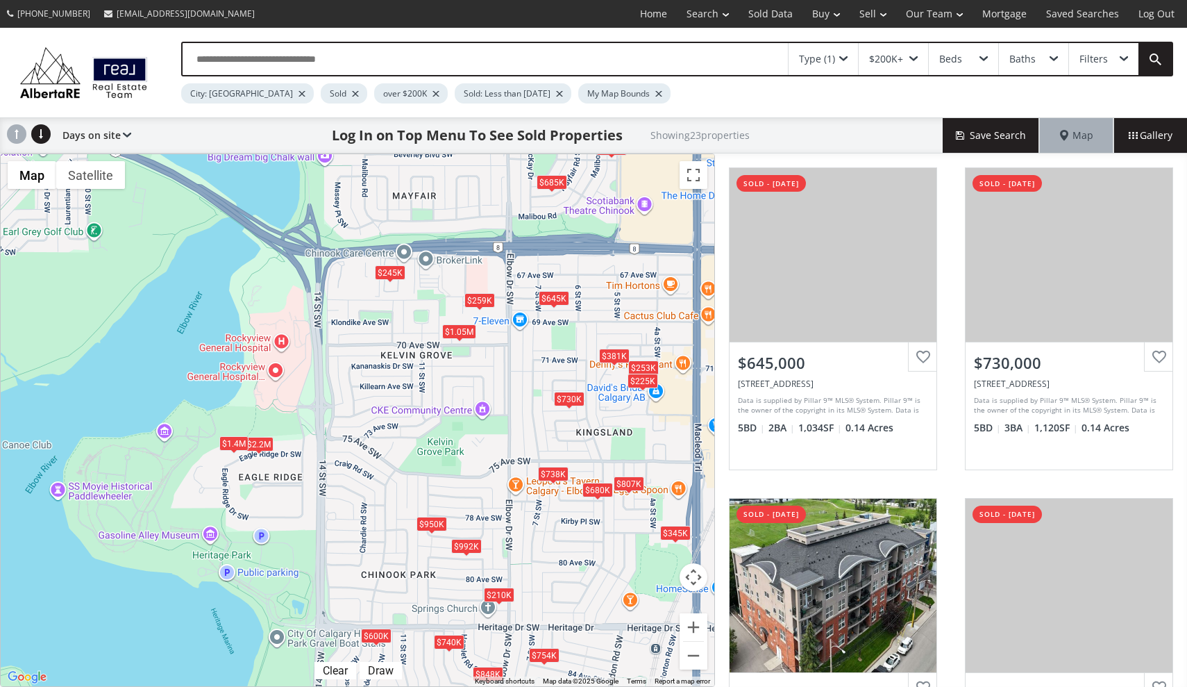
click at [461, 329] on div "$1.05M" at bounding box center [459, 331] width 34 height 15
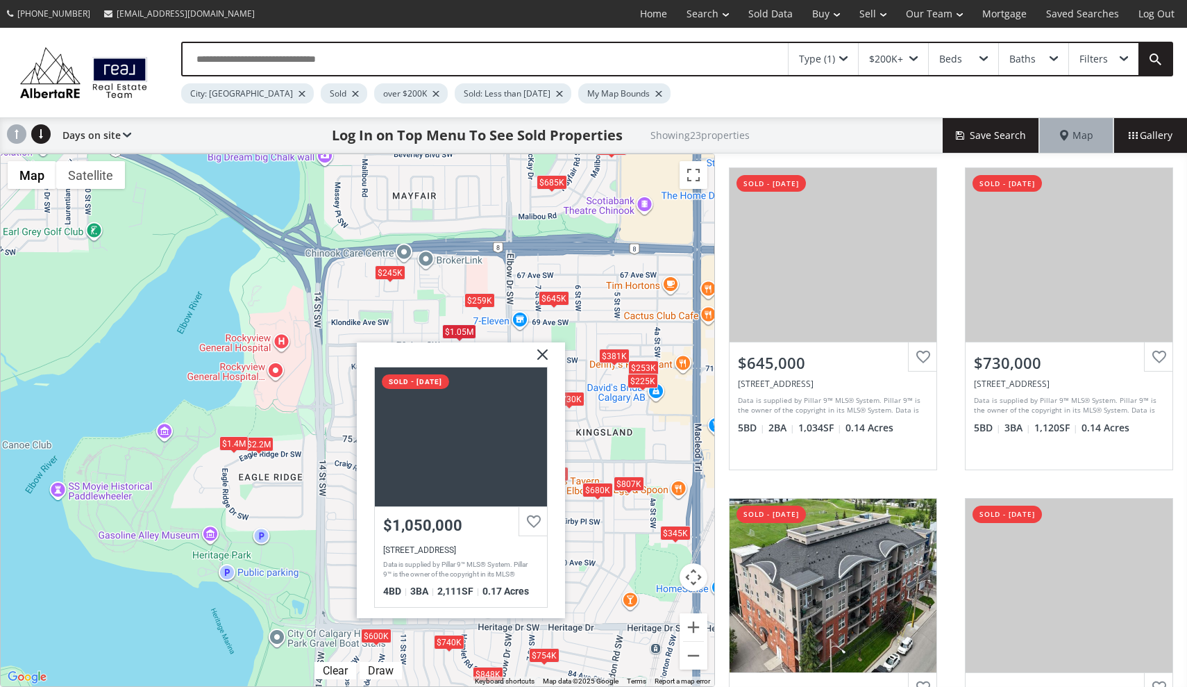
click at [549, 349] on img at bounding box center [537, 359] width 35 height 35
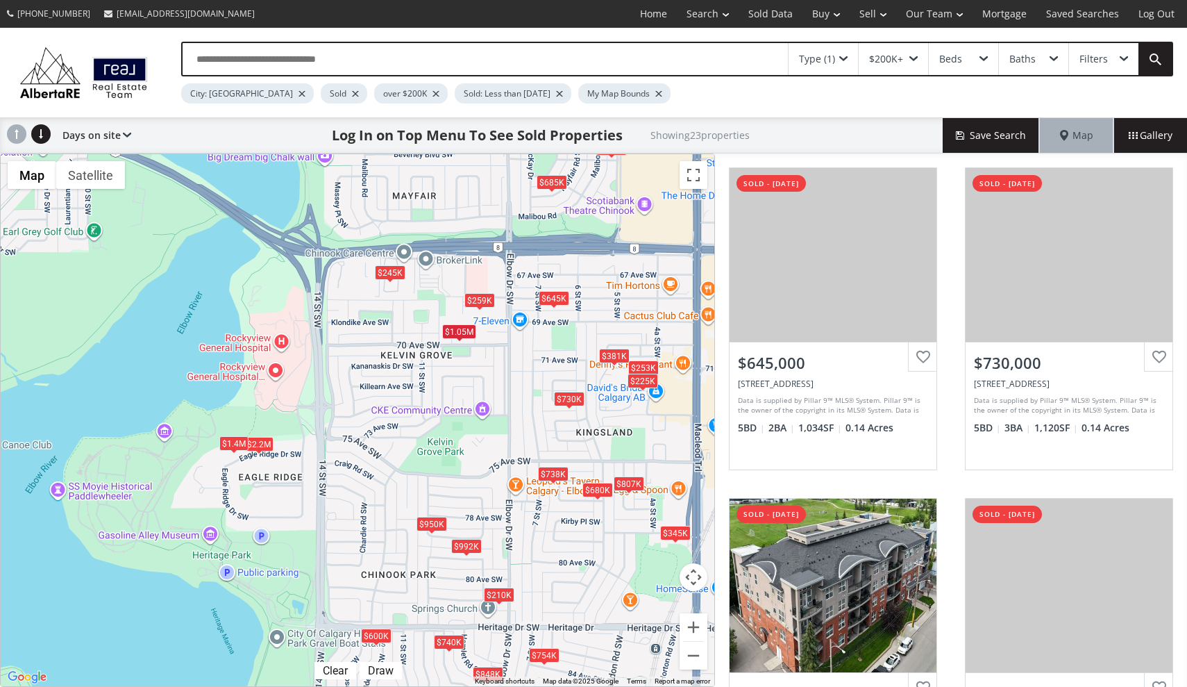
click at [462, 339] on span at bounding box center [460, 341] width 6 height 6
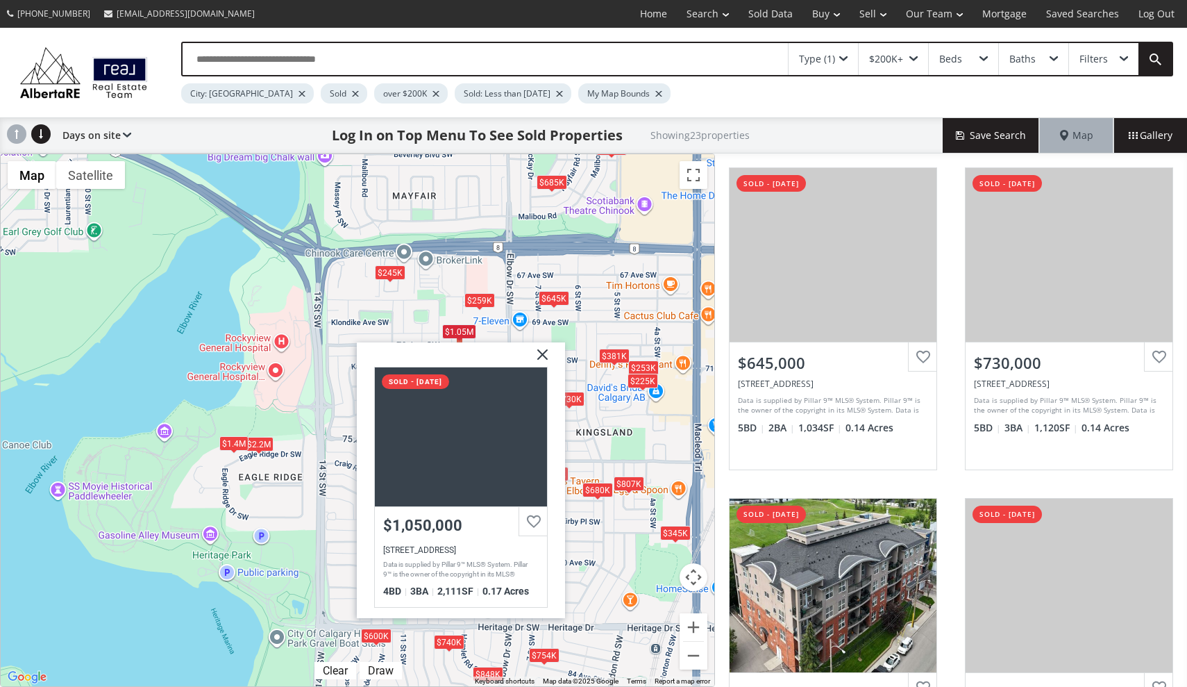
click at [545, 353] on img at bounding box center [537, 359] width 35 height 35
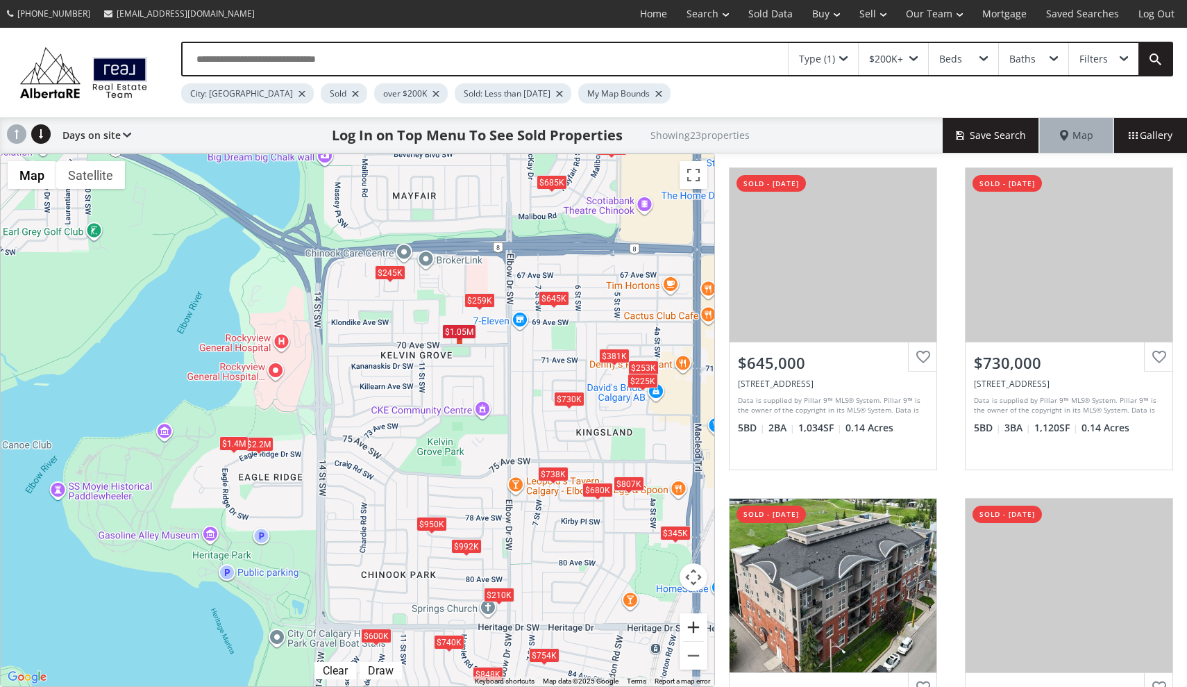
click at [692, 631] on button "Zoom in" at bounding box center [694, 627] width 28 height 28
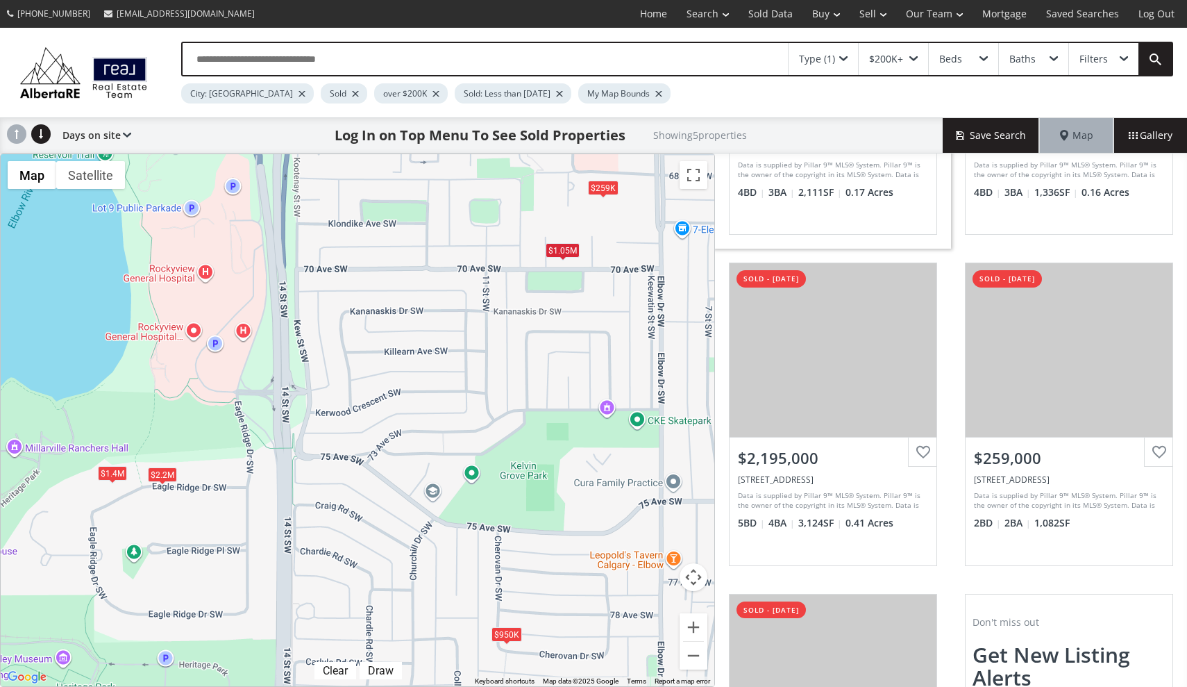
scroll to position [266, 0]
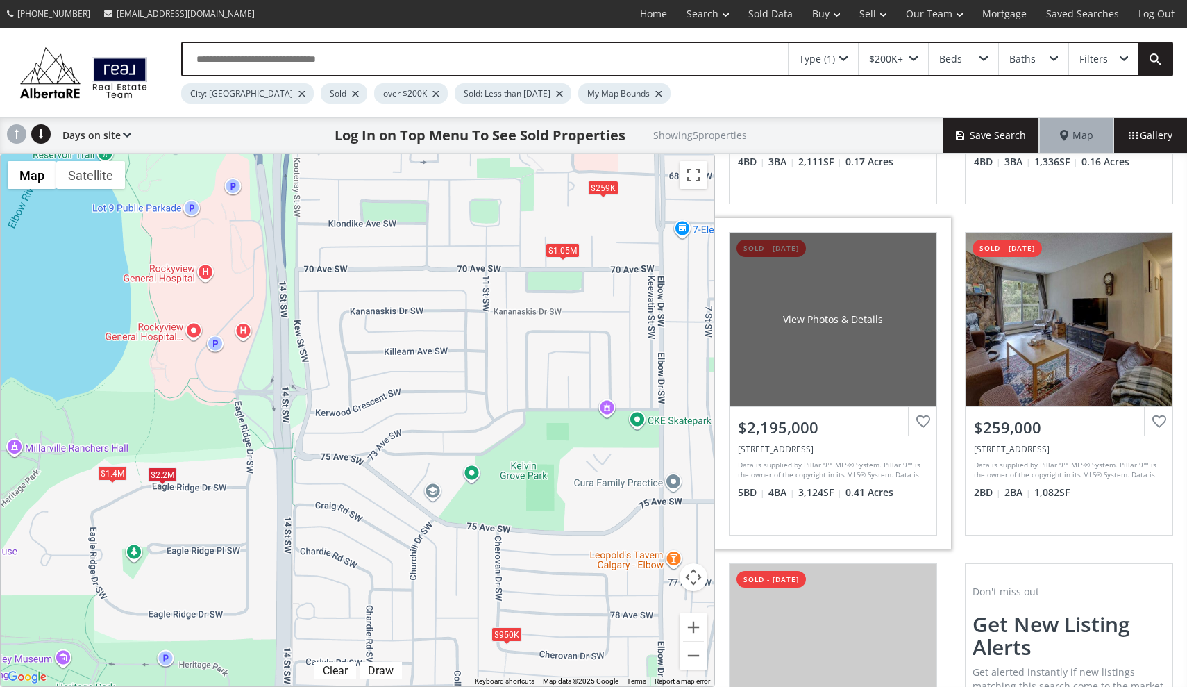
click at [835, 312] on div "View Photos & Details" at bounding box center [833, 319] width 100 height 14
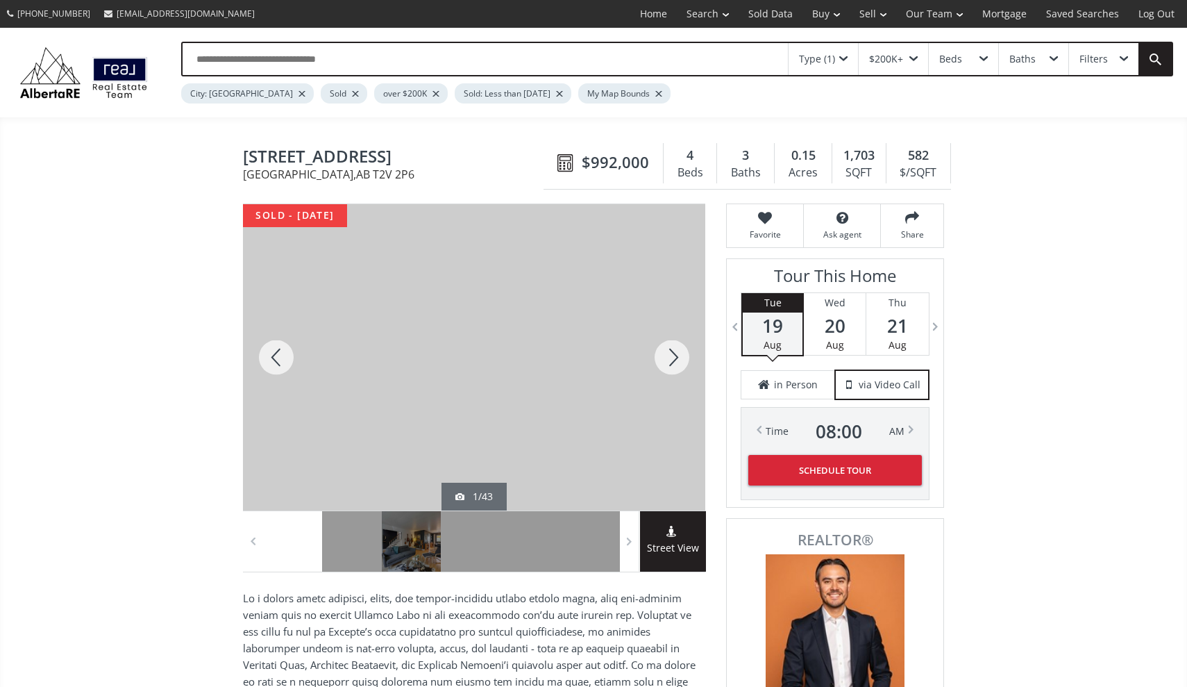
click at [674, 356] on div at bounding box center [672, 357] width 67 height 306
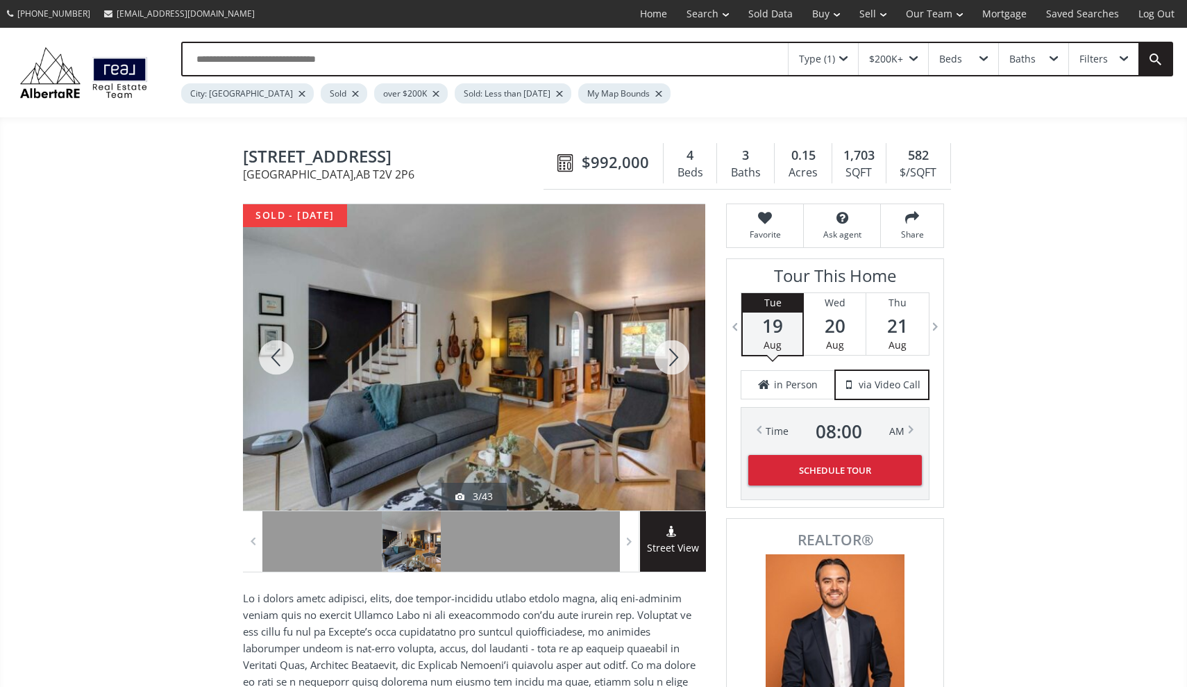
click at [674, 356] on div at bounding box center [672, 357] width 67 height 306
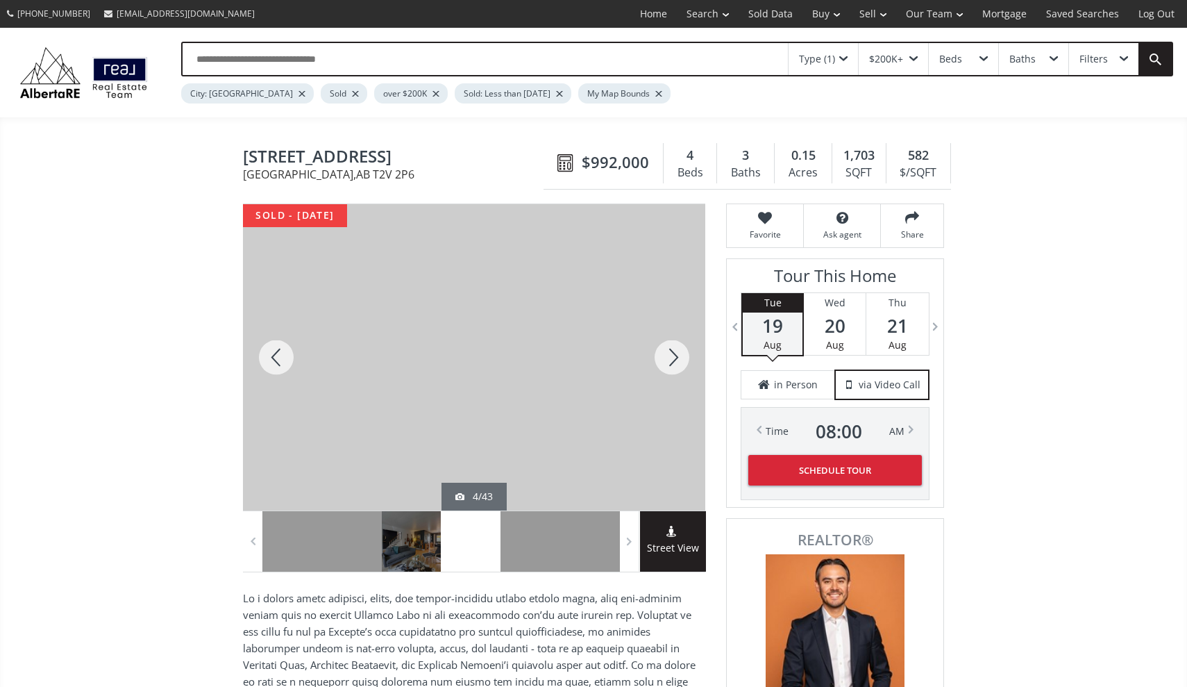
click at [674, 356] on div at bounding box center [672, 357] width 67 height 306
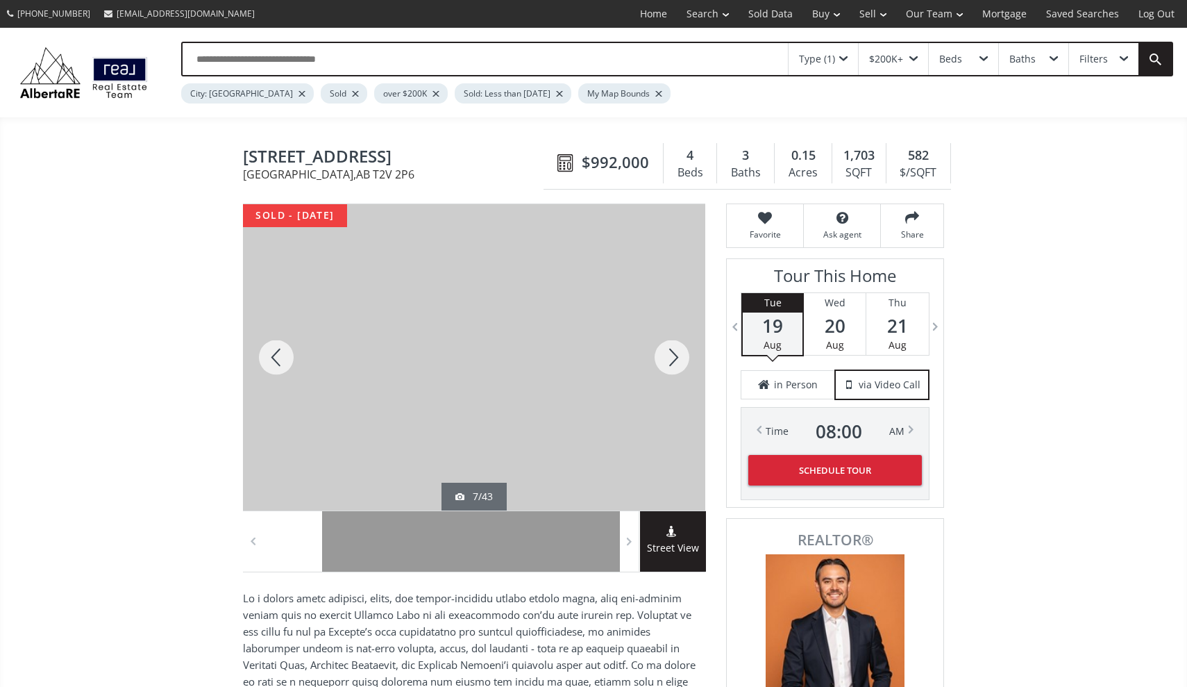
click at [674, 356] on div at bounding box center [672, 357] width 67 height 306
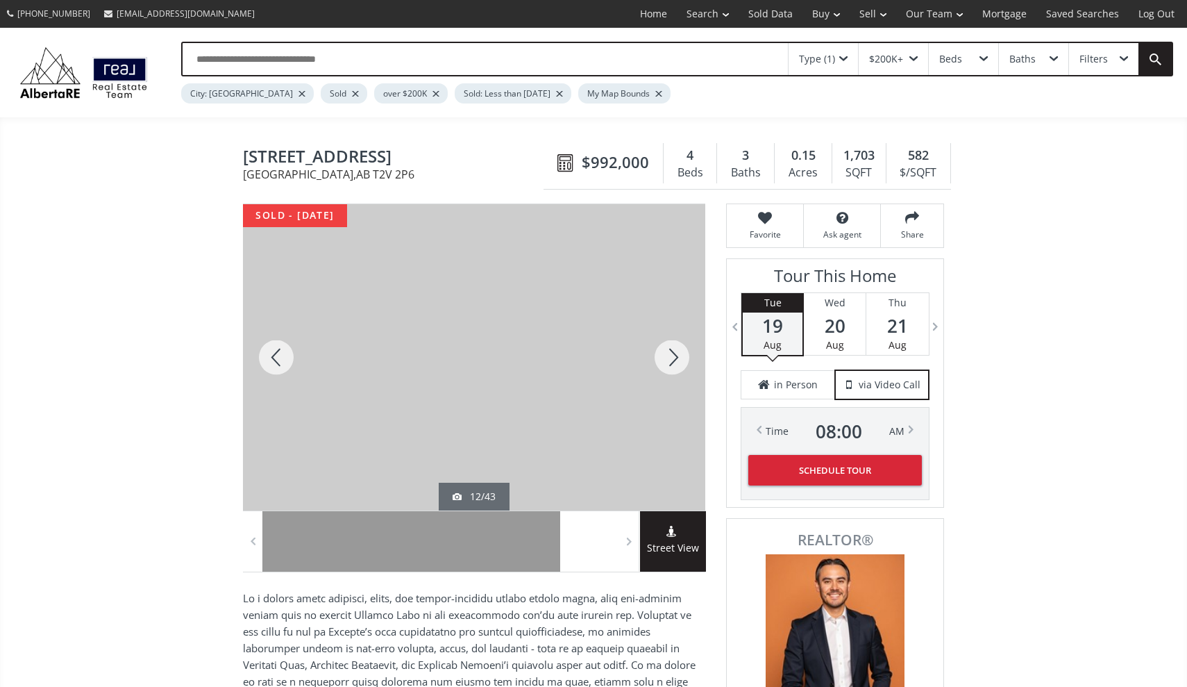
click at [674, 356] on div at bounding box center [672, 357] width 67 height 306
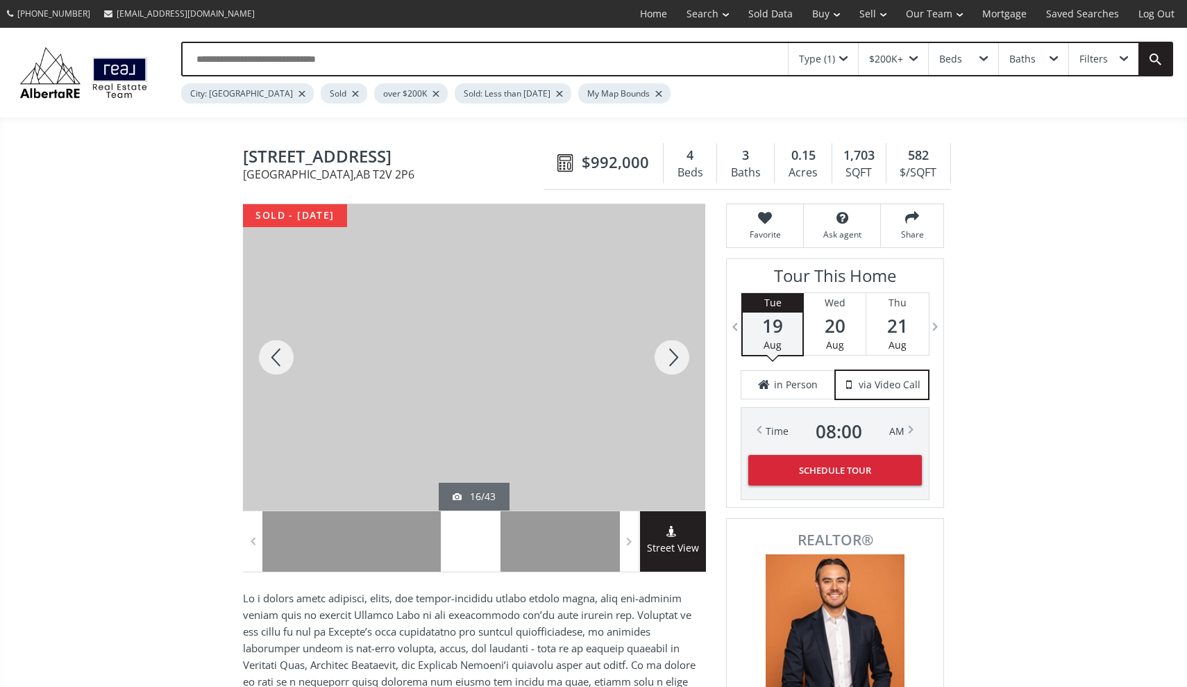
click at [674, 356] on div at bounding box center [672, 357] width 67 height 306
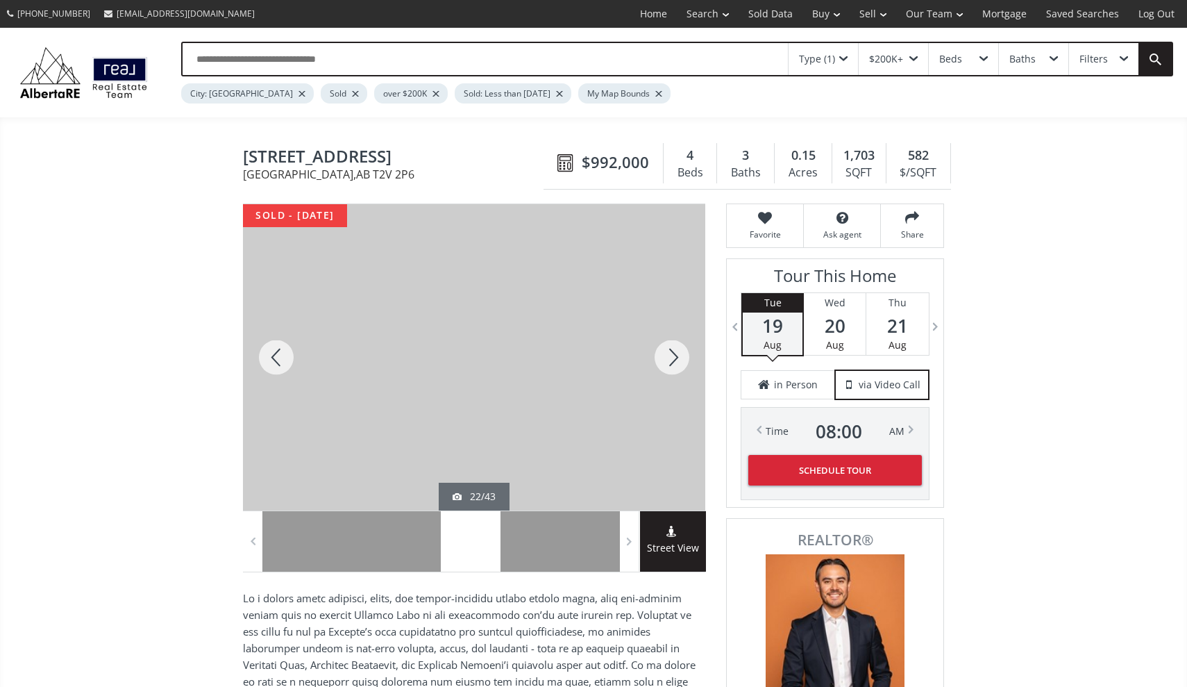
click at [674, 356] on div at bounding box center [672, 357] width 67 height 306
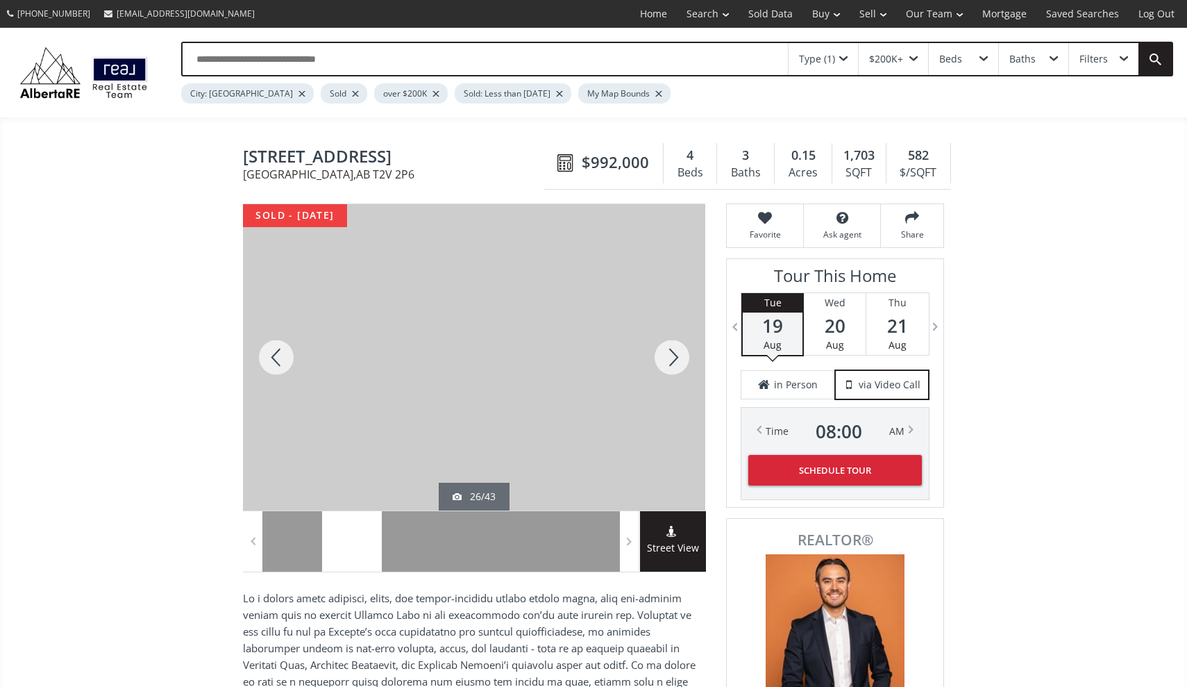
click at [674, 356] on div at bounding box center [672, 357] width 67 height 306
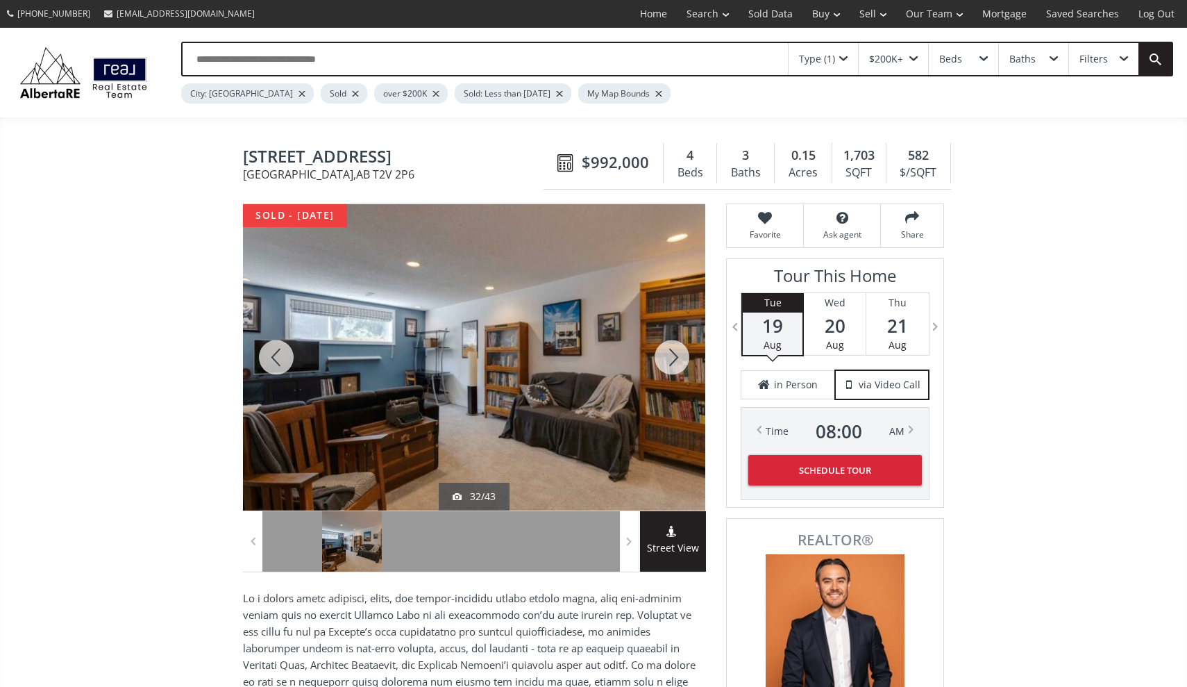
click at [674, 356] on div at bounding box center [672, 357] width 67 height 306
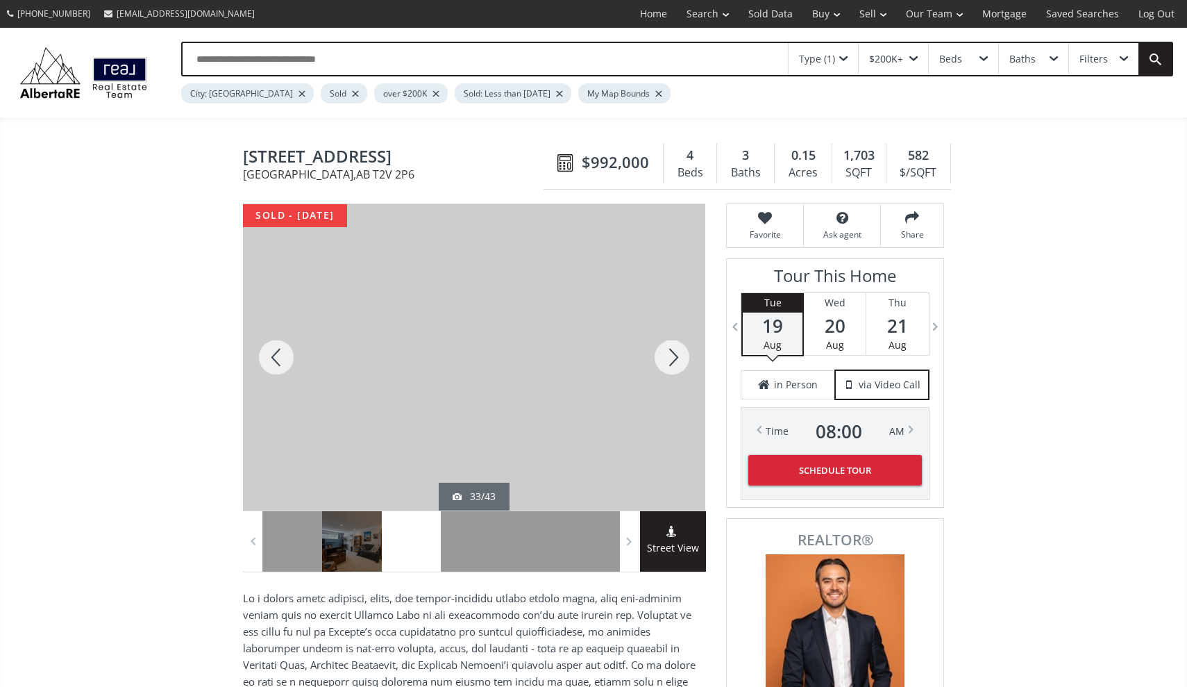
click at [674, 356] on div at bounding box center [672, 357] width 67 height 306
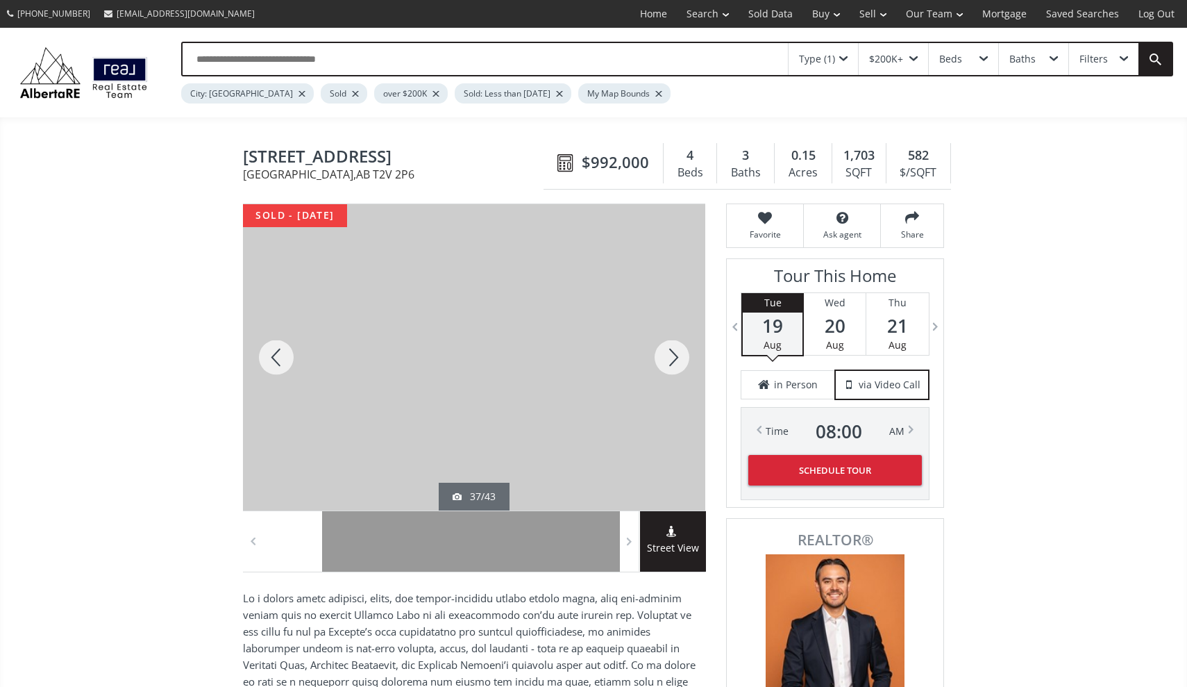
click at [674, 356] on div at bounding box center [672, 357] width 67 height 306
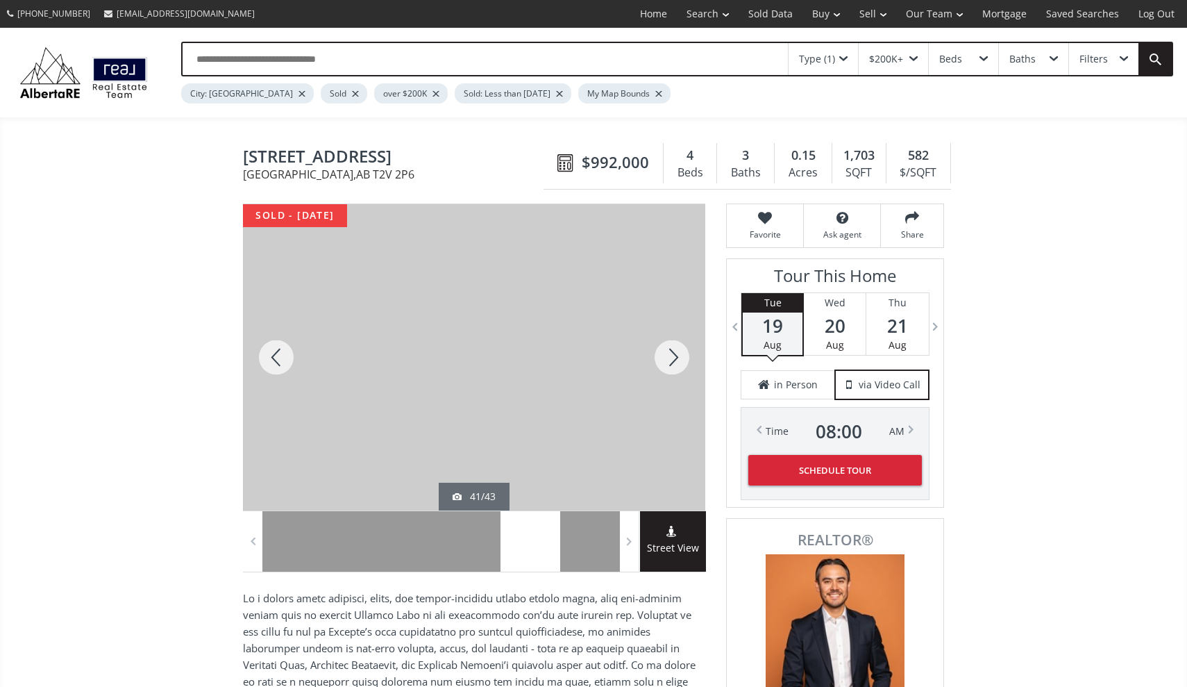
click at [674, 356] on div at bounding box center [672, 357] width 67 height 306
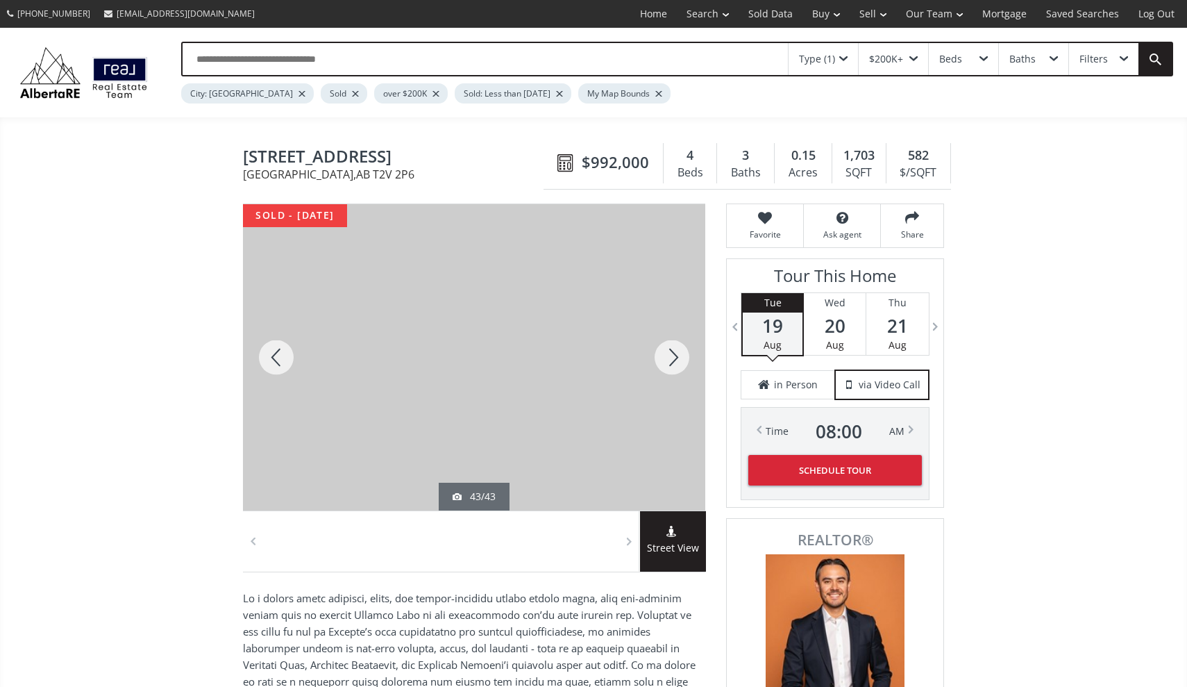
click at [674, 356] on div at bounding box center [672, 357] width 67 height 306
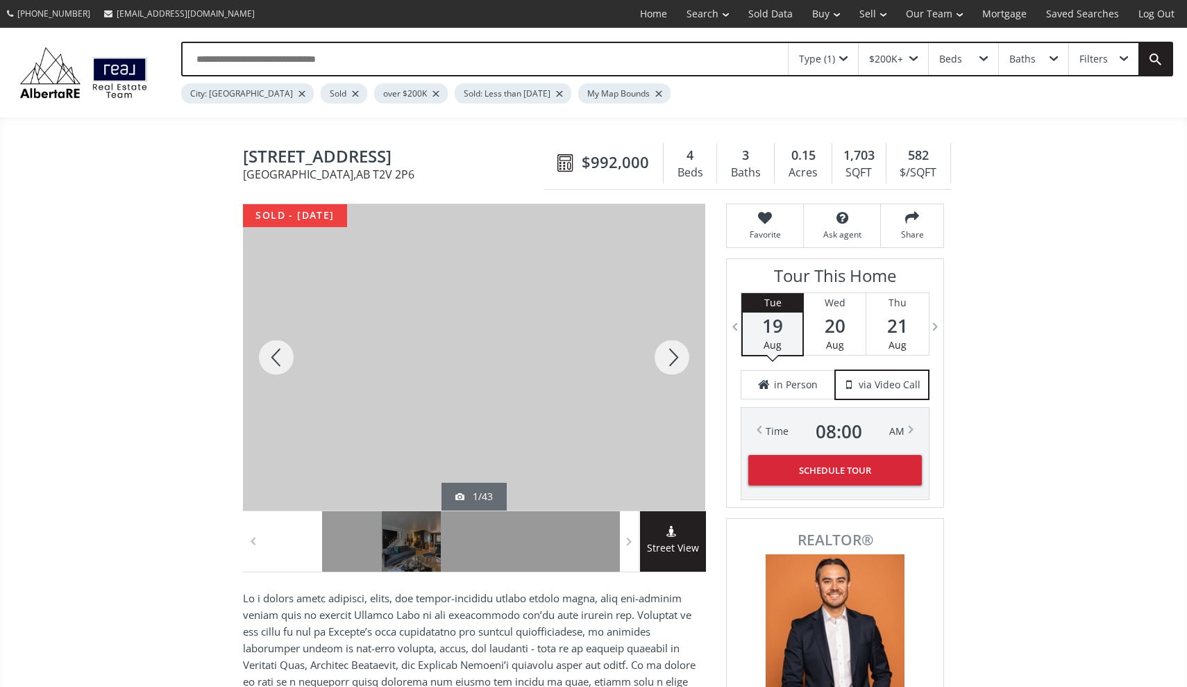
click at [674, 356] on div at bounding box center [672, 357] width 67 height 306
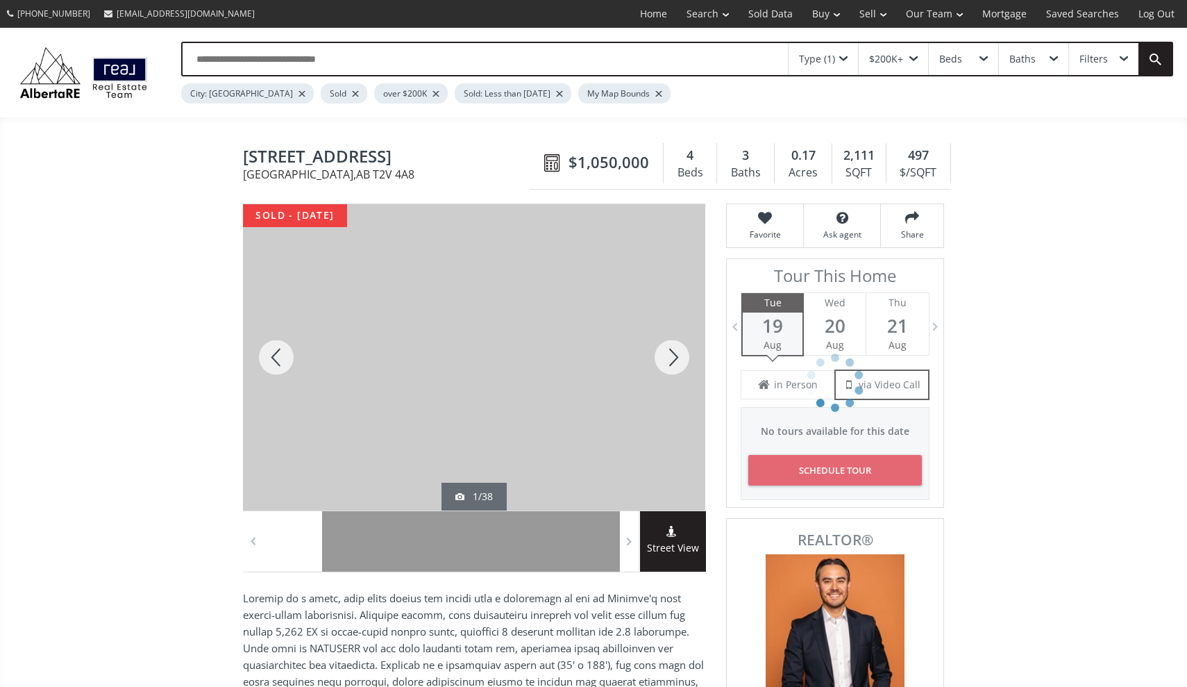
click at [462, 339] on div at bounding box center [474, 357] width 462 height 306
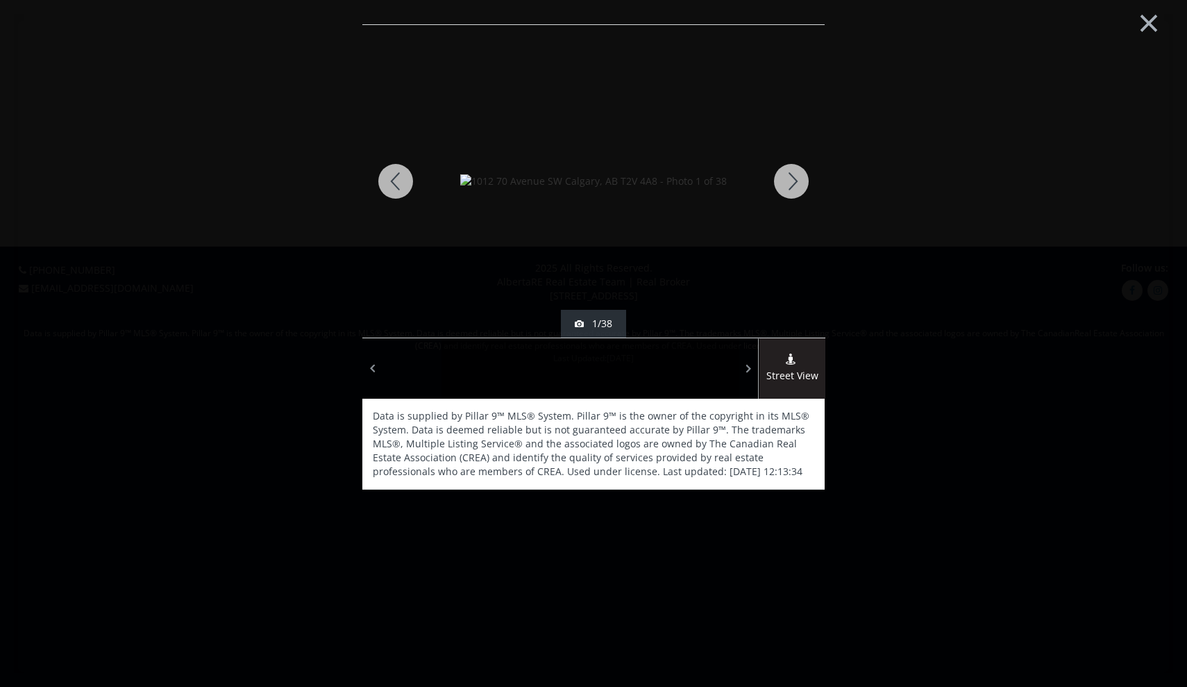
click at [801, 167] on div at bounding box center [791, 181] width 67 height 312
click at [796, 179] on div at bounding box center [791, 181] width 67 height 312
click at [796, 178] on div at bounding box center [791, 181] width 67 height 312
click at [407, 186] on div at bounding box center [395, 181] width 67 height 312
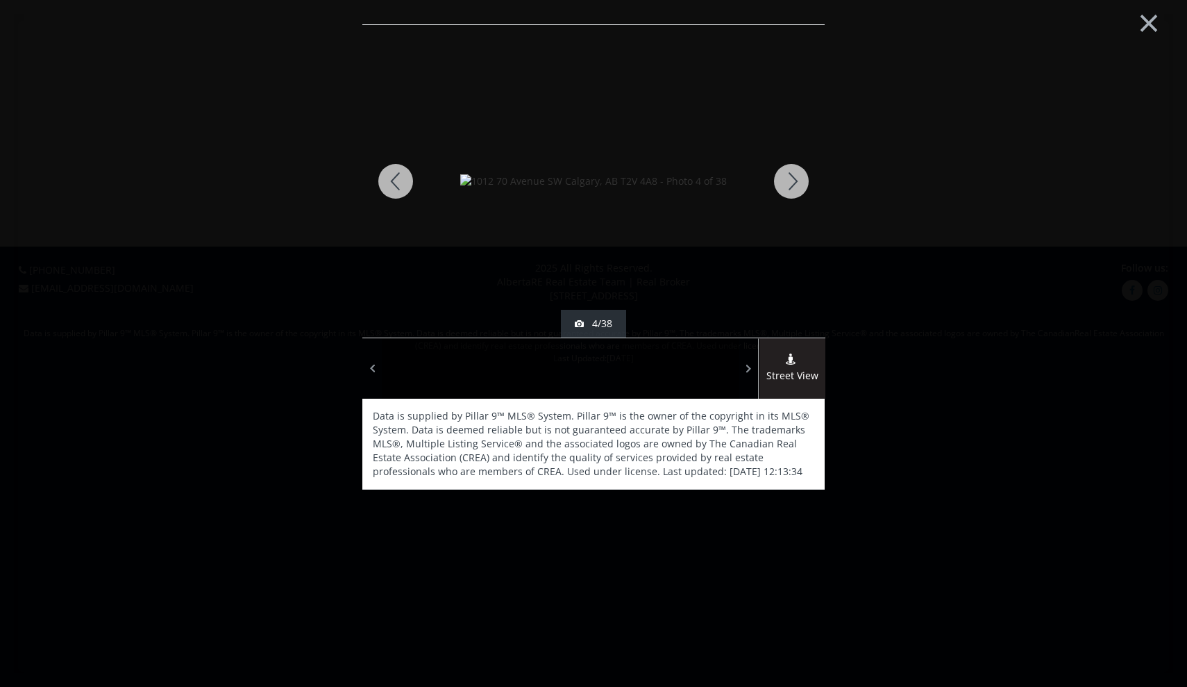
click at [407, 186] on div at bounding box center [395, 181] width 67 height 312
click at [787, 178] on div at bounding box center [791, 181] width 67 height 312
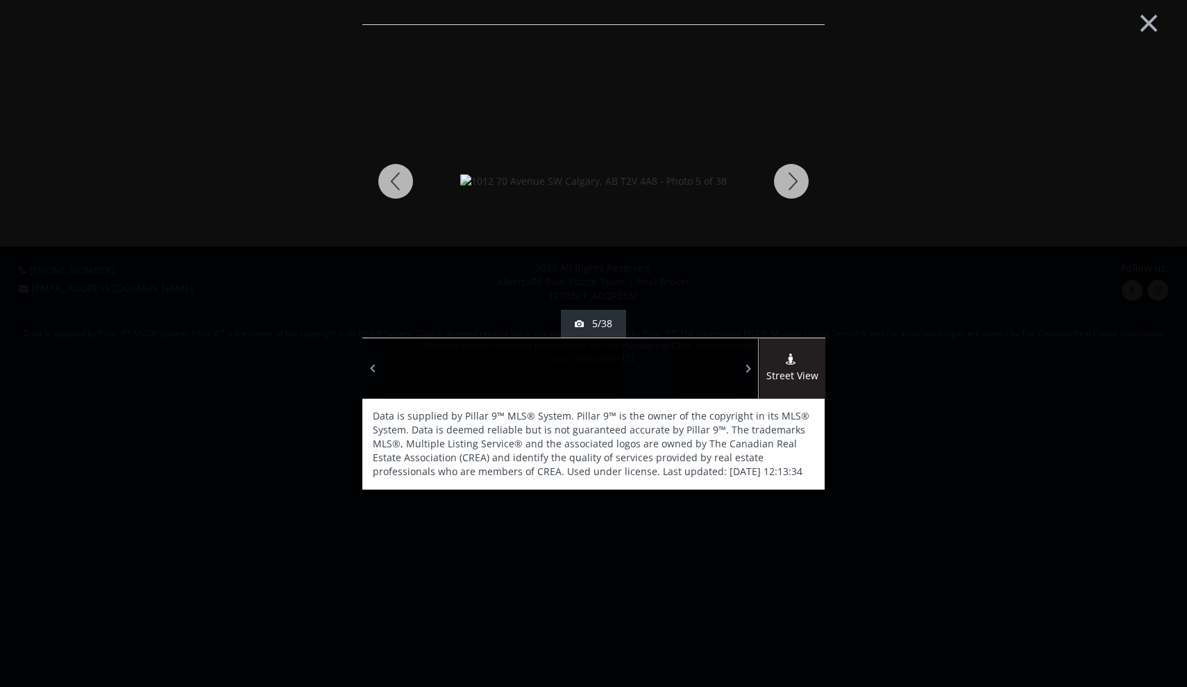
click at [408, 179] on div at bounding box center [395, 181] width 67 height 312
click at [789, 177] on div at bounding box center [791, 181] width 67 height 312
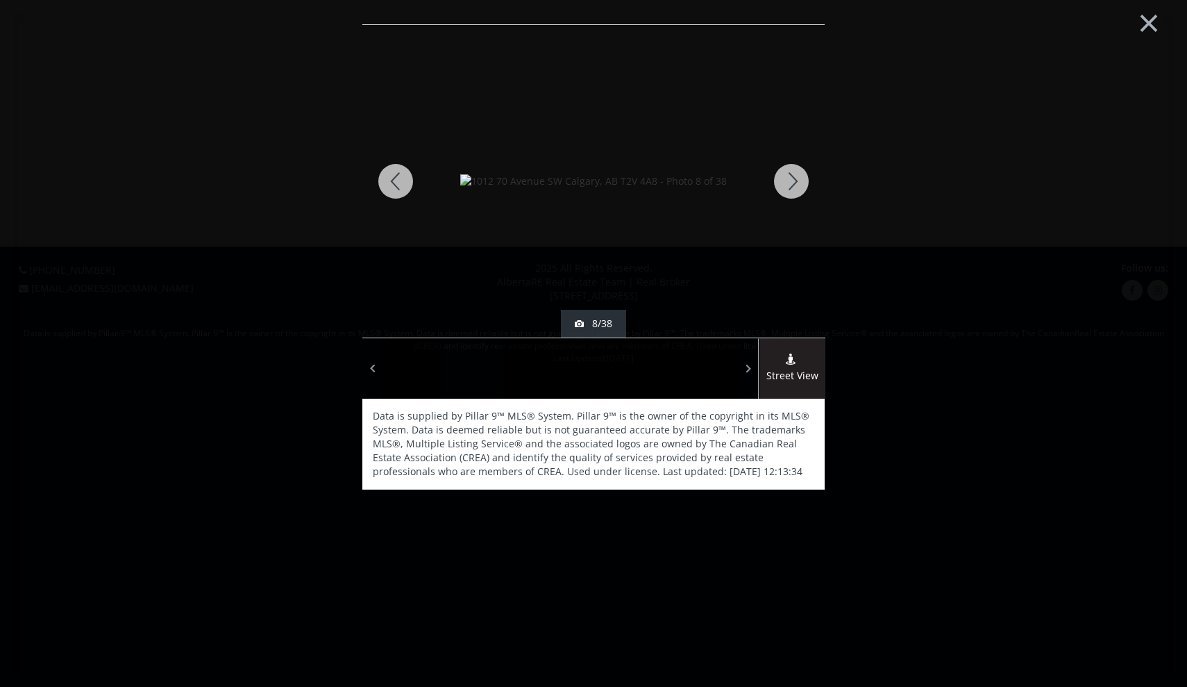
click at [789, 177] on div at bounding box center [791, 181] width 67 height 312
click at [401, 194] on div at bounding box center [395, 181] width 67 height 312
click at [794, 182] on div at bounding box center [791, 181] width 67 height 312
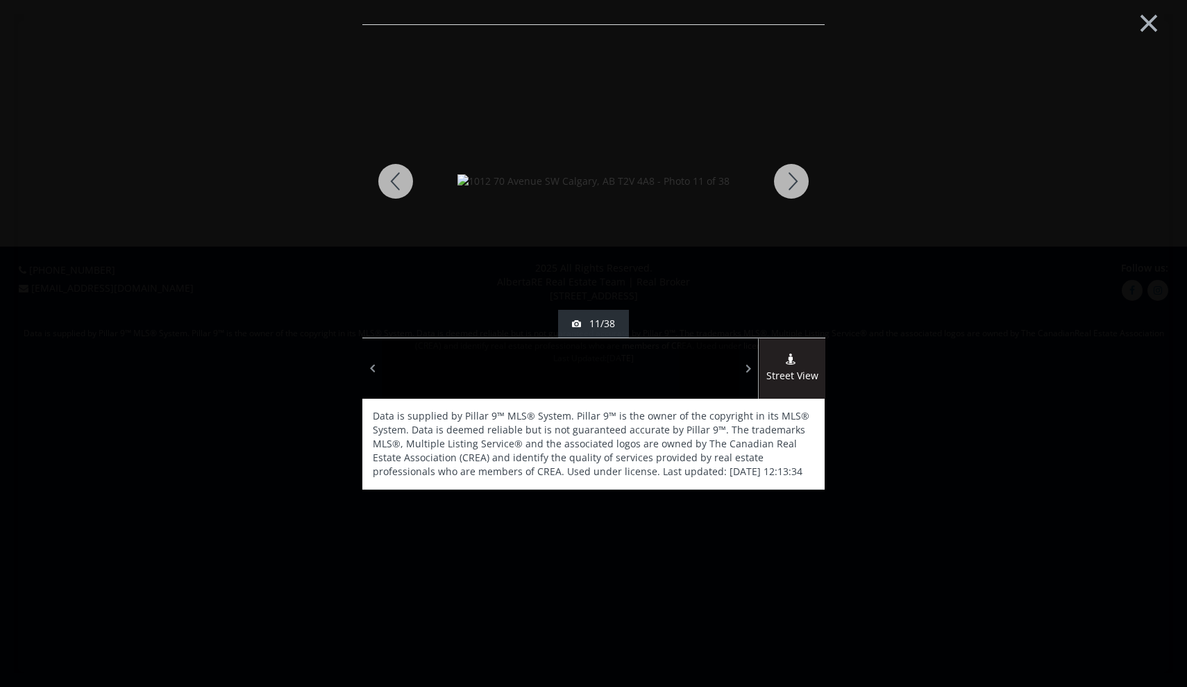
click at [794, 182] on div at bounding box center [791, 181] width 67 height 312
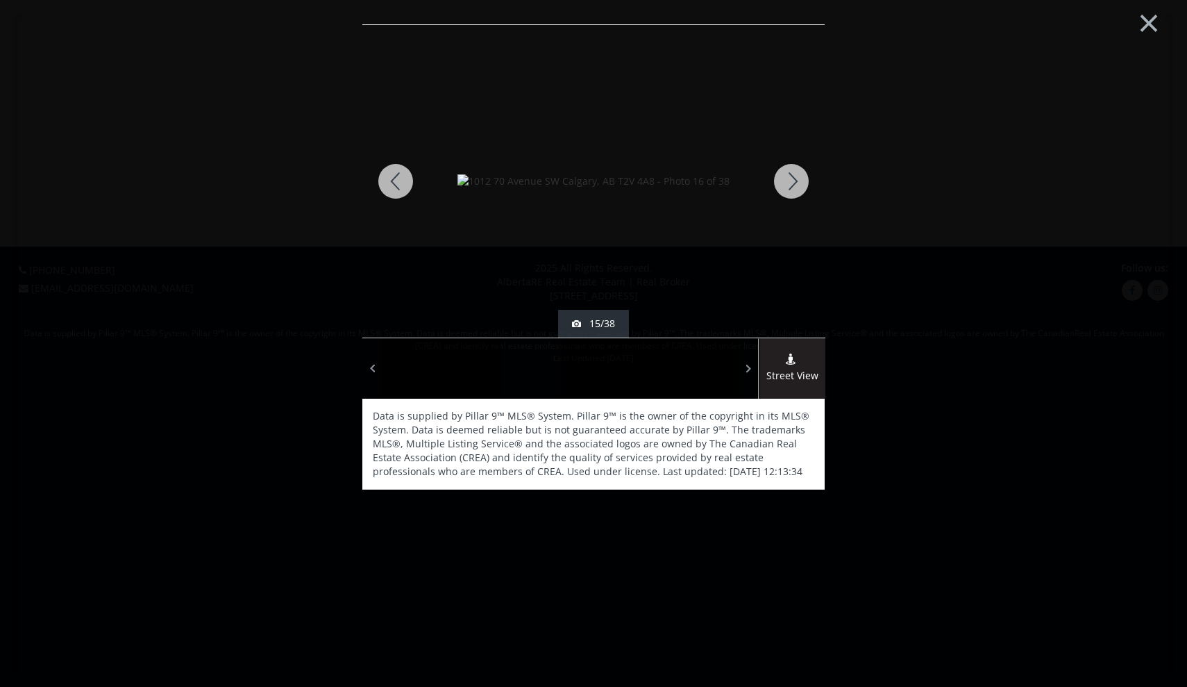
click at [794, 182] on div at bounding box center [791, 181] width 67 height 312
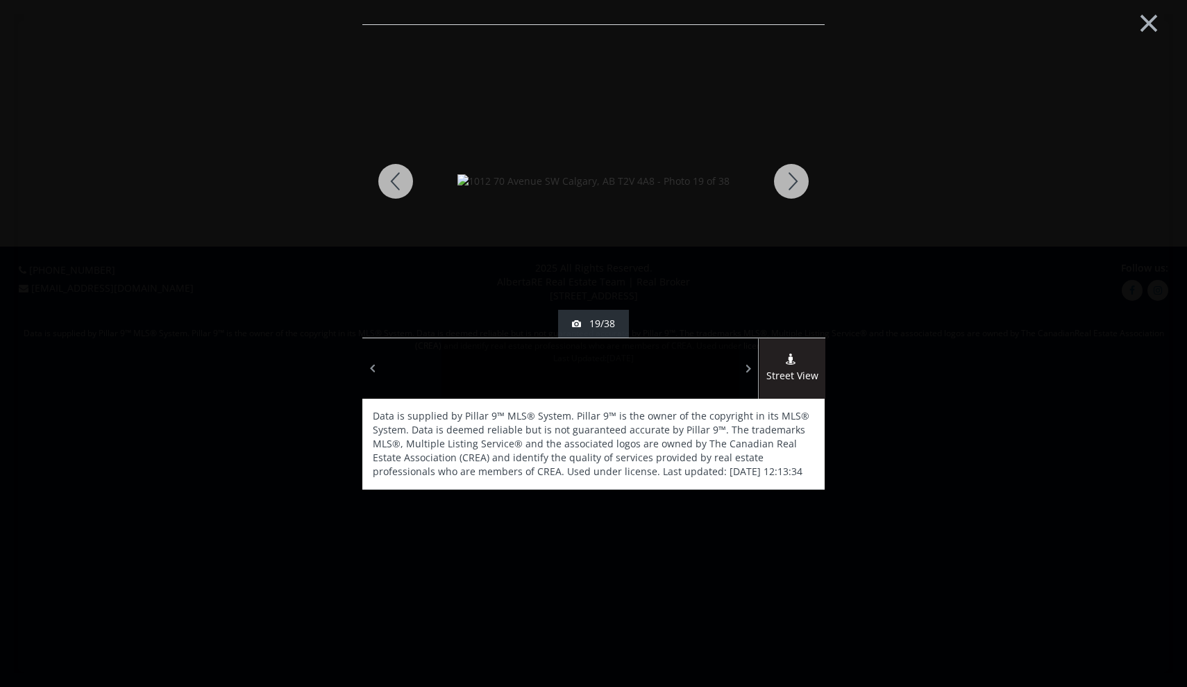
click at [794, 182] on div at bounding box center [791, 181] width 67 height 312
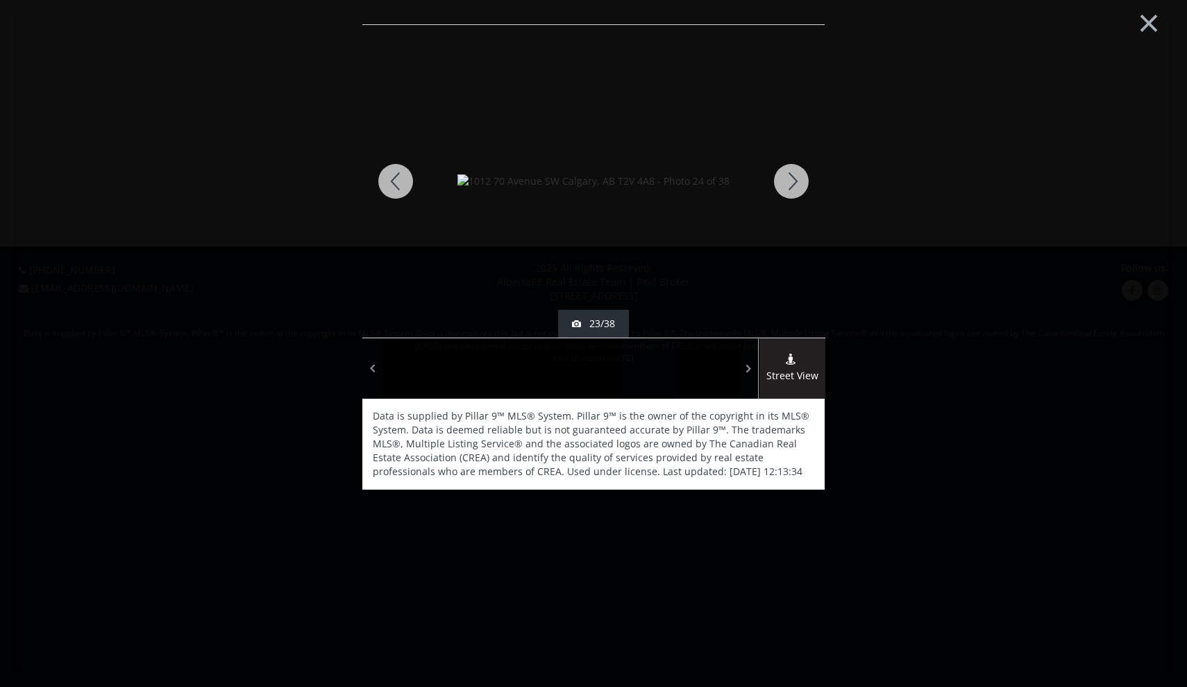
click at [794, 182] on div at bounding box center [791, 181] width 67 height 312
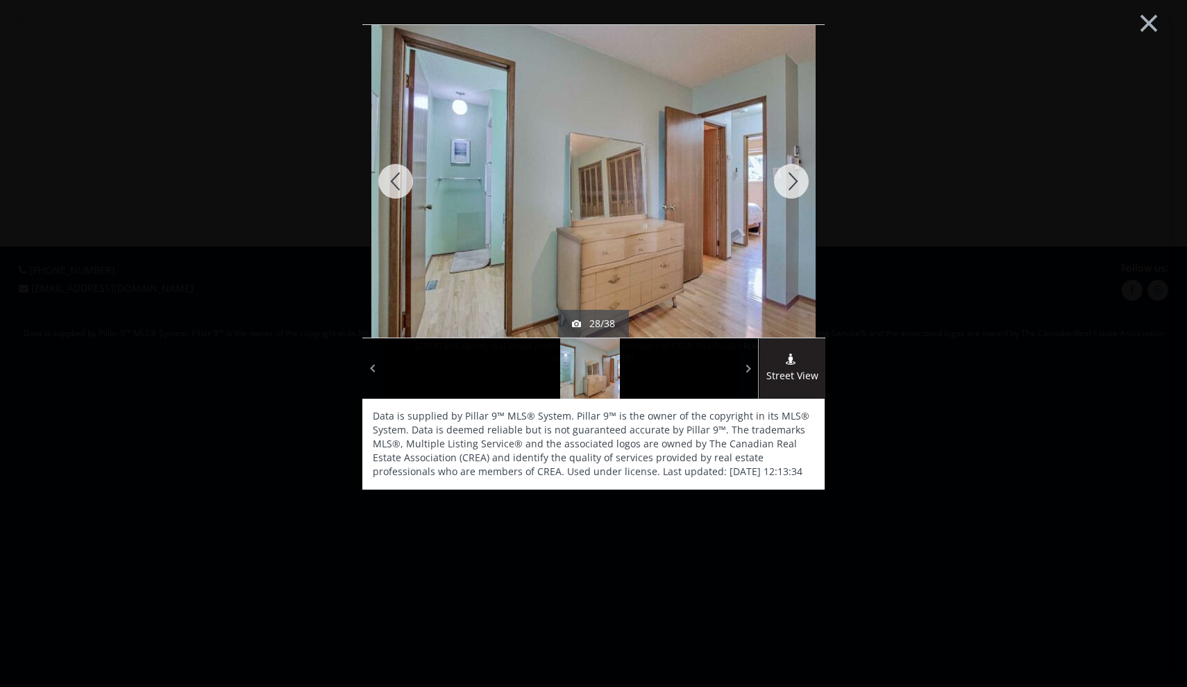
click at [794, 182] on div at bounding box center [791, 181] width 67 height 312
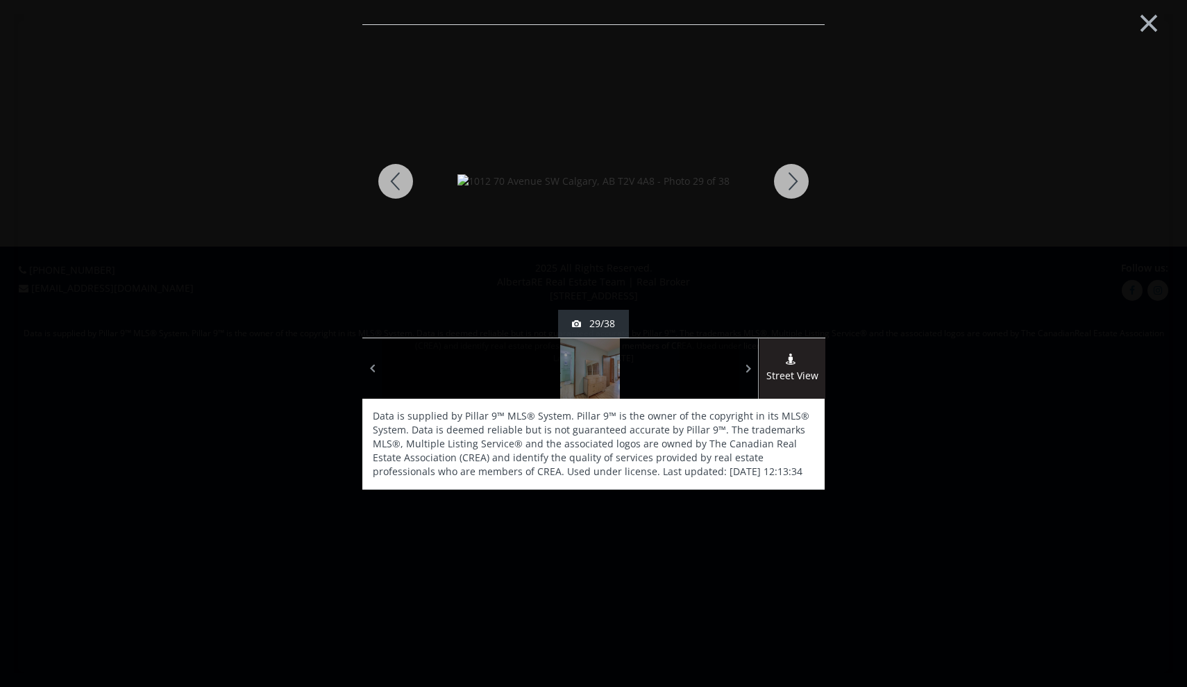
click at [794, 182] on div at bounding box center [791, 181] width 67 height 312
click at [1142, 23] on button "×" at bounding box center [1149, 21] width 76 height 57
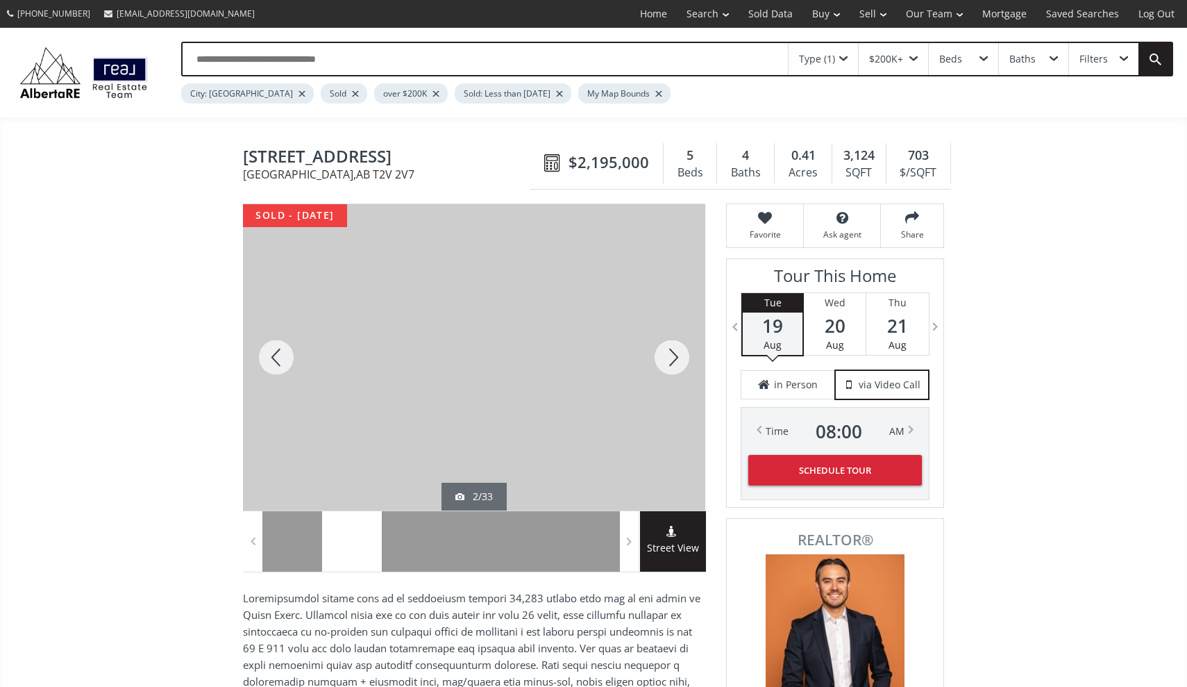
click at [684, 365] on div at bounding box center [672, 357] width 67 height 306
click at [667, 364] on div at bounding box center [672, 357] width 67 height 306
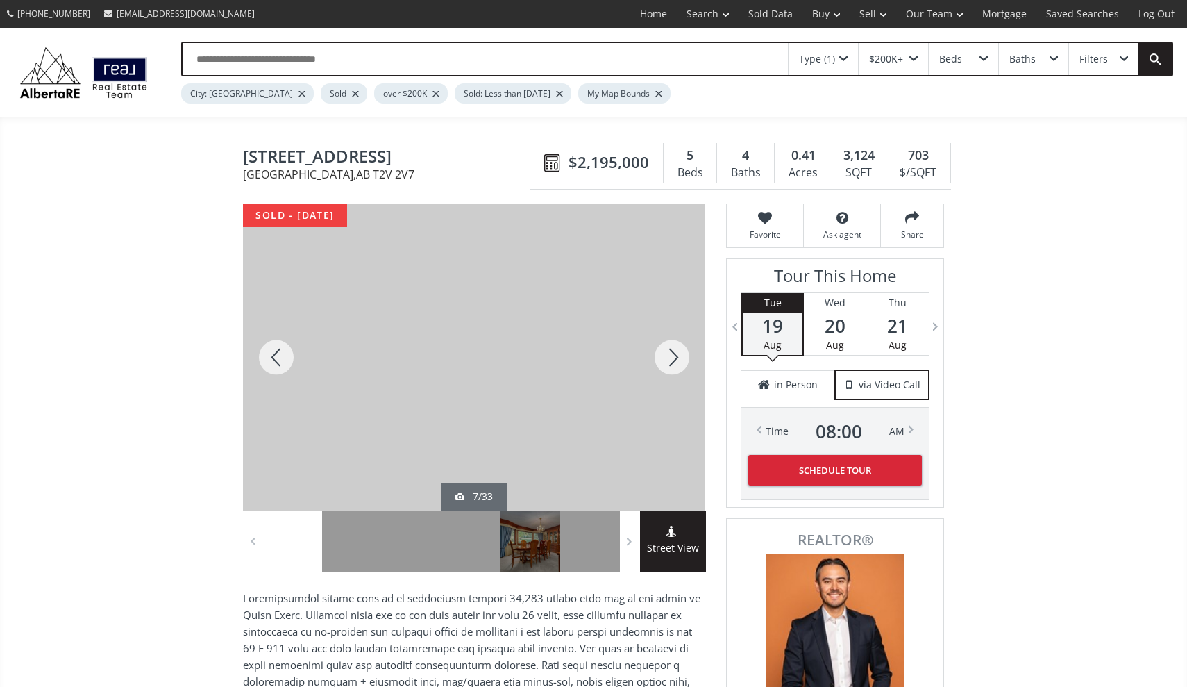
click at [681, 353] on div at bounding box center [672, 357] width 67 height 306
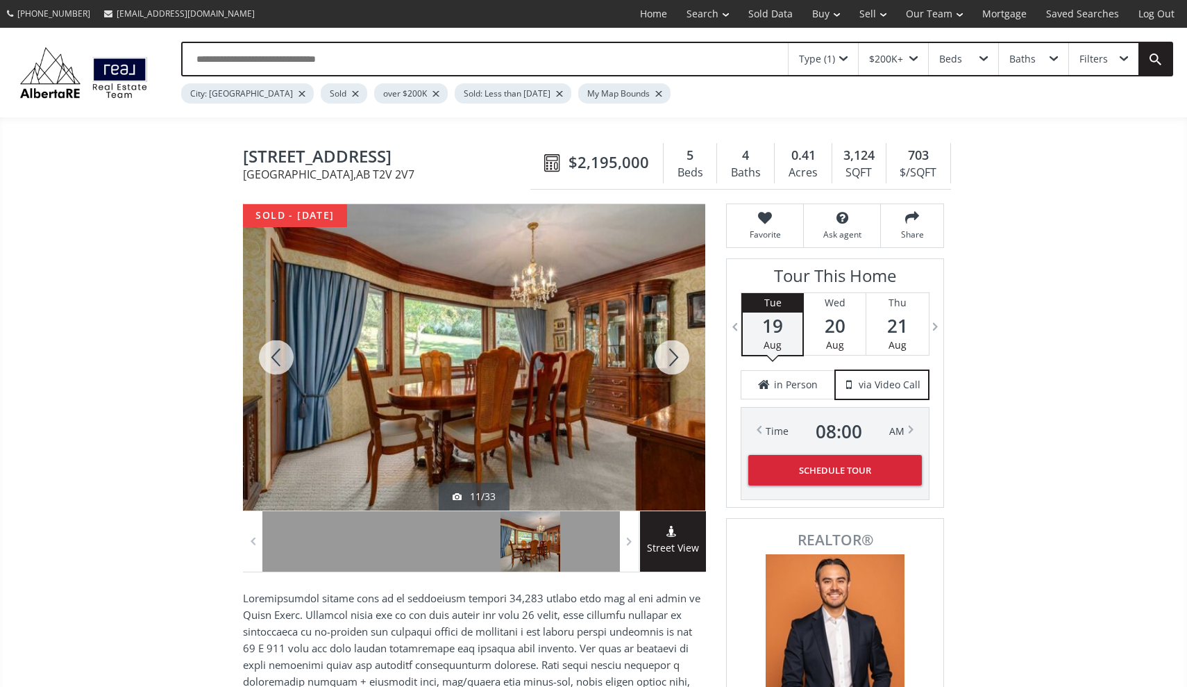
click at [681, 353] on div at bounding box center [672, 357] width 67 height 306
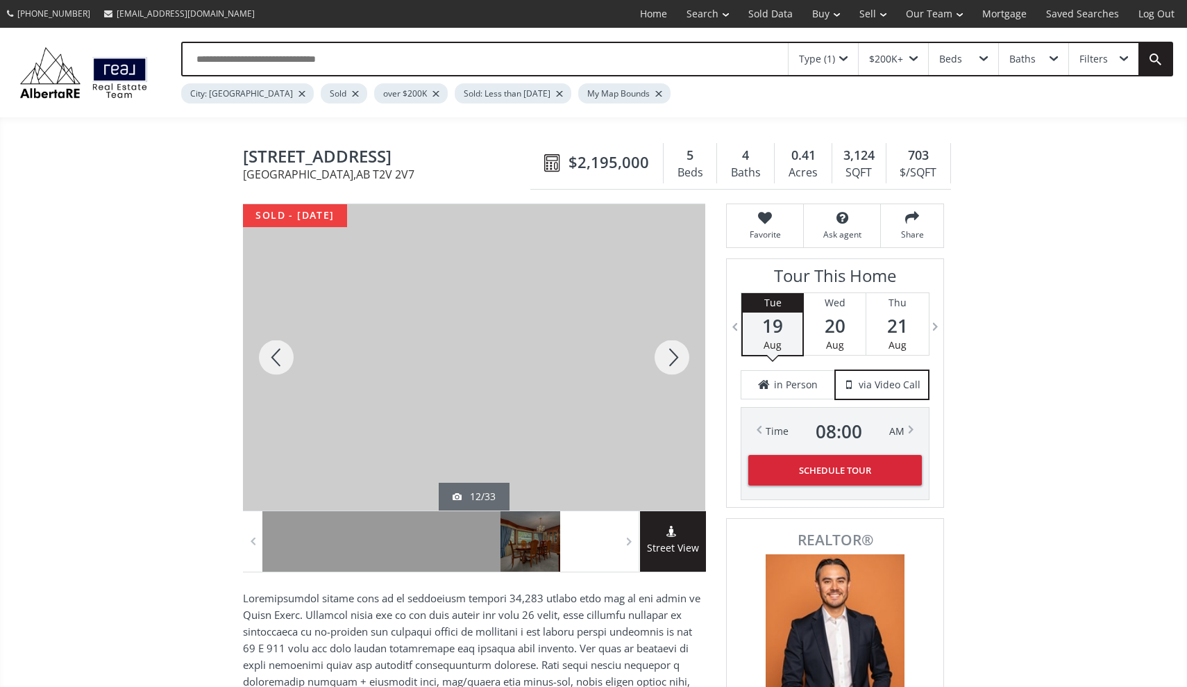
click at [681, 353] on div at bounding box center [672, 357] width 67 height 306
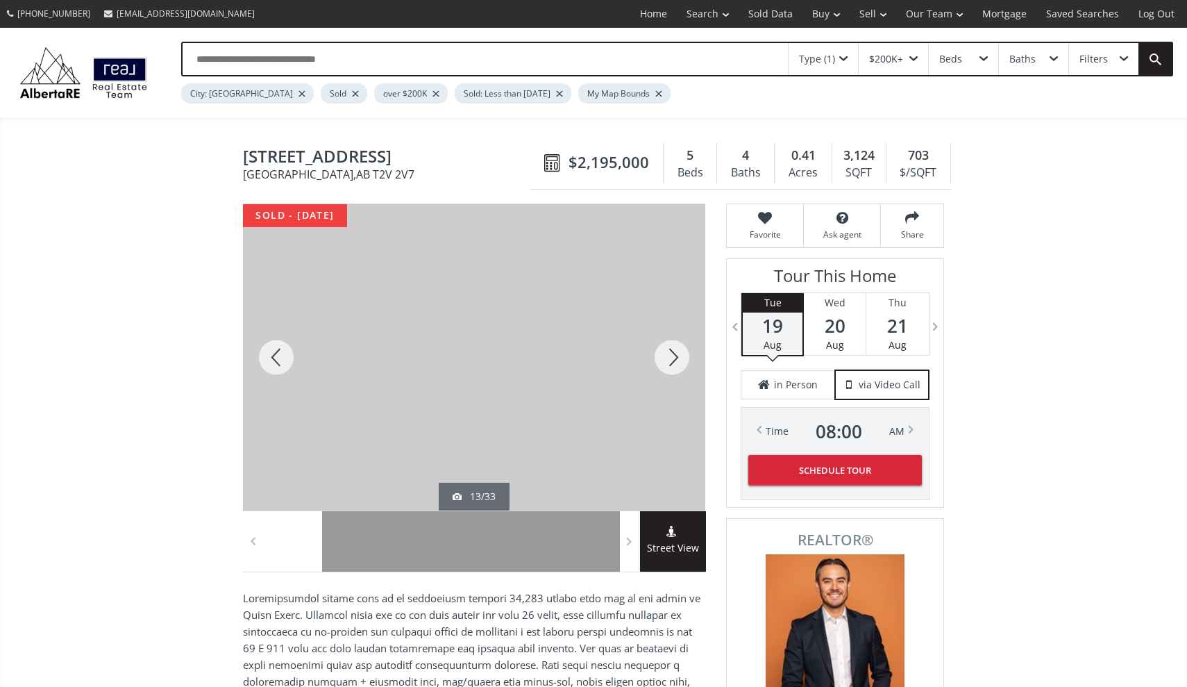
click at [681, 353] on div at bounding box center [672, 357] width 67 height 306
click at [291, 353] on div at bounding box center [276, 357] width 67 height 306
click at [665, 351] on div at bounding box center [672, 357] width 67 height 306
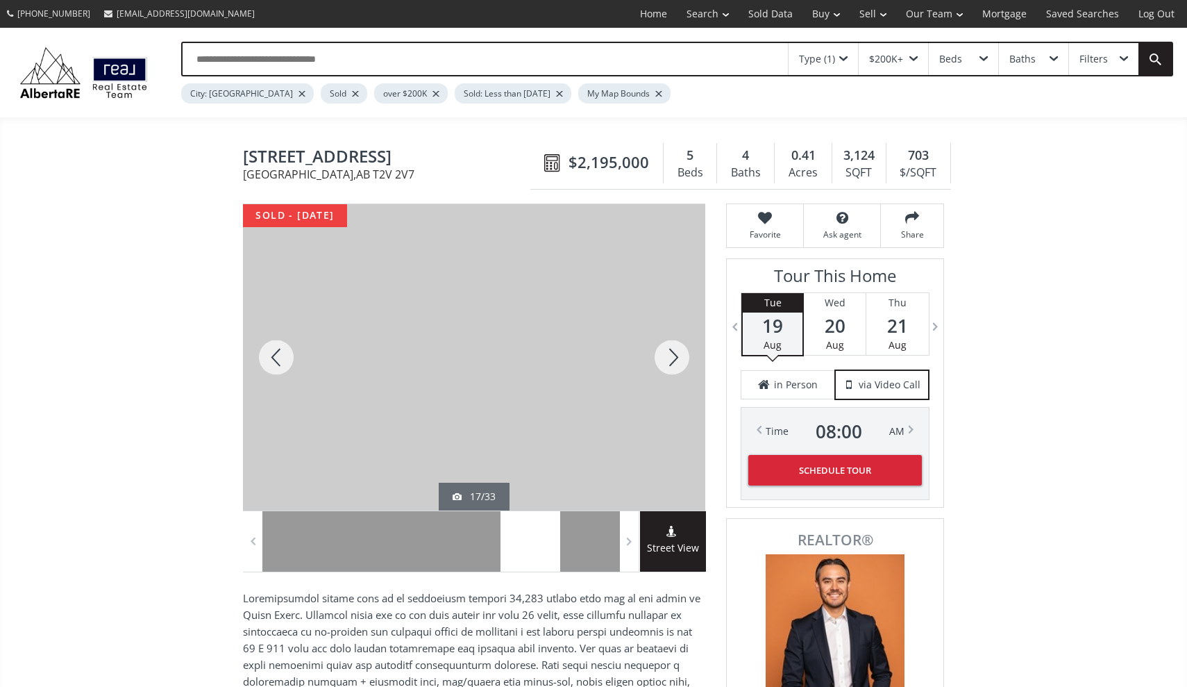
click at [665, 351] on div at bounding box center [672, 357] width 67 height 306
click at [272, 362] on div at bounding box center [276, 357] width 67 height 306
click at [676, 355] on div at bounding box center [672, 357] width 67 height 306
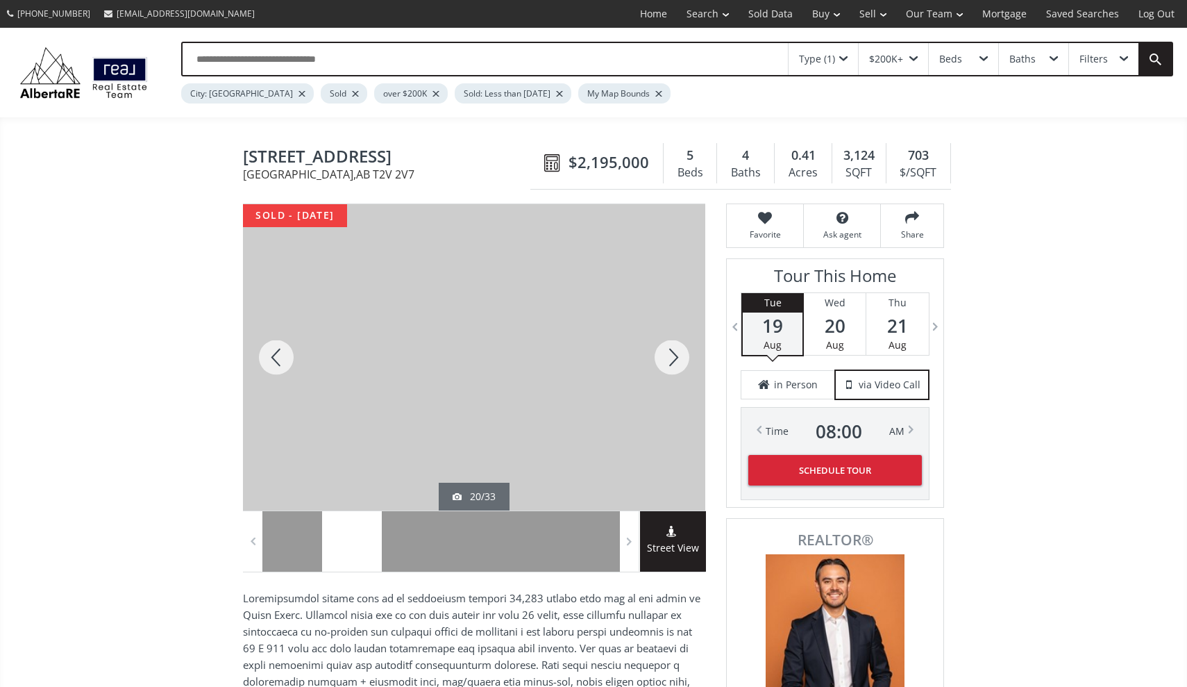
click at [676, 355] on div at bounding box center [672, 357] width 67 height 306
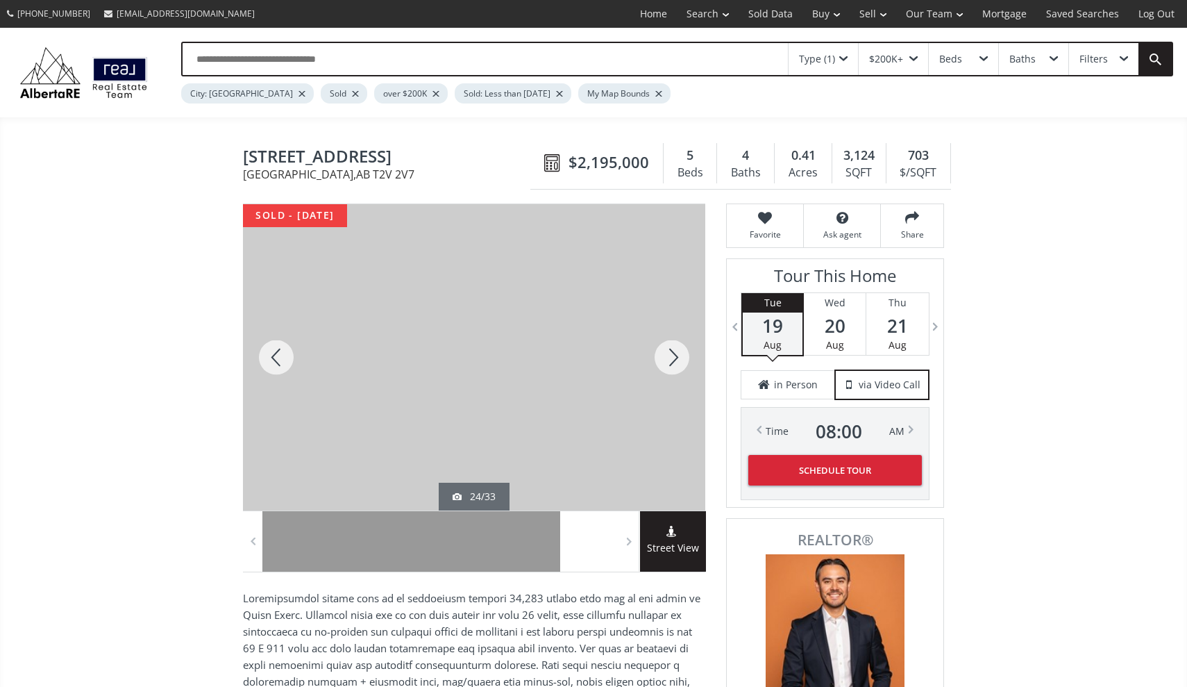
click at [676, 355] on div at bounding box center [672, 357] width 67 height 306
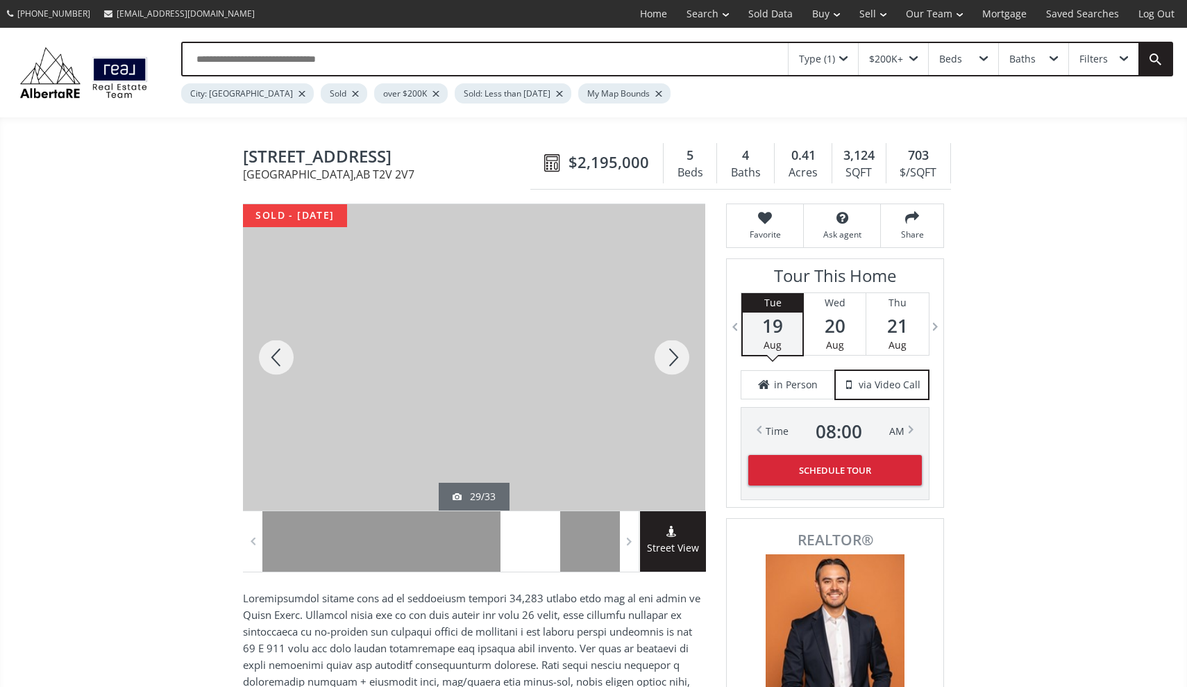
click at [676, 355] on div at bounding box center [672, 357] width 67 height 306
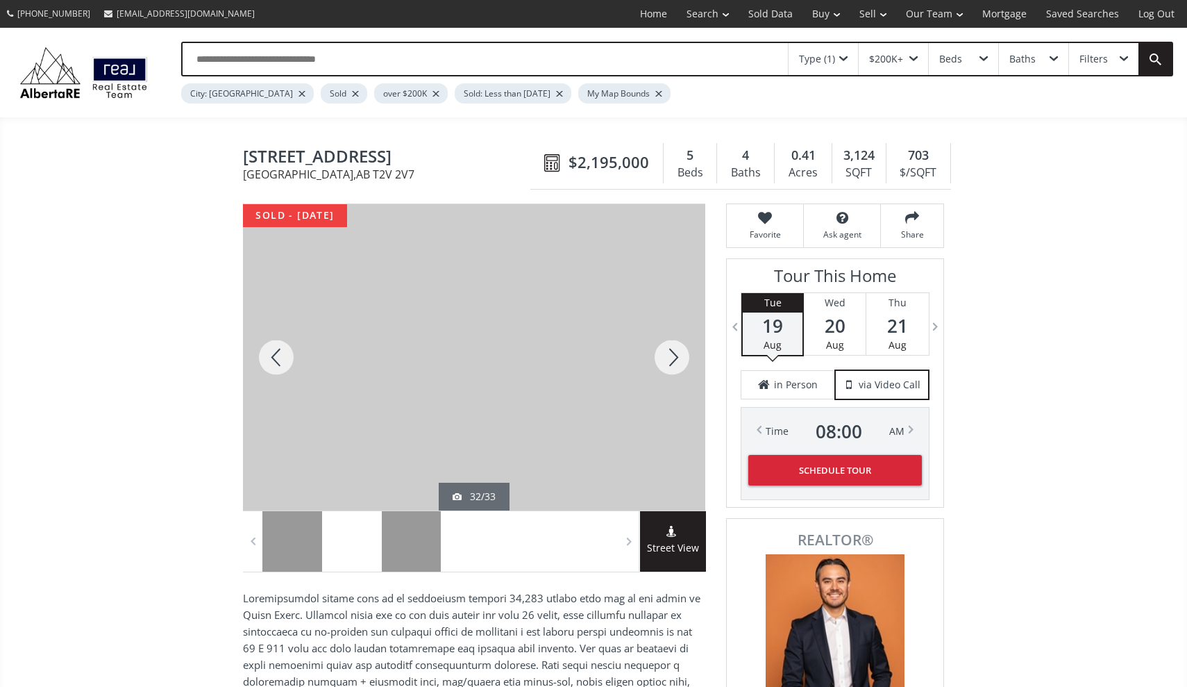
click at [676, 355] on div at bounding box center [672, 357] width 67 height 306
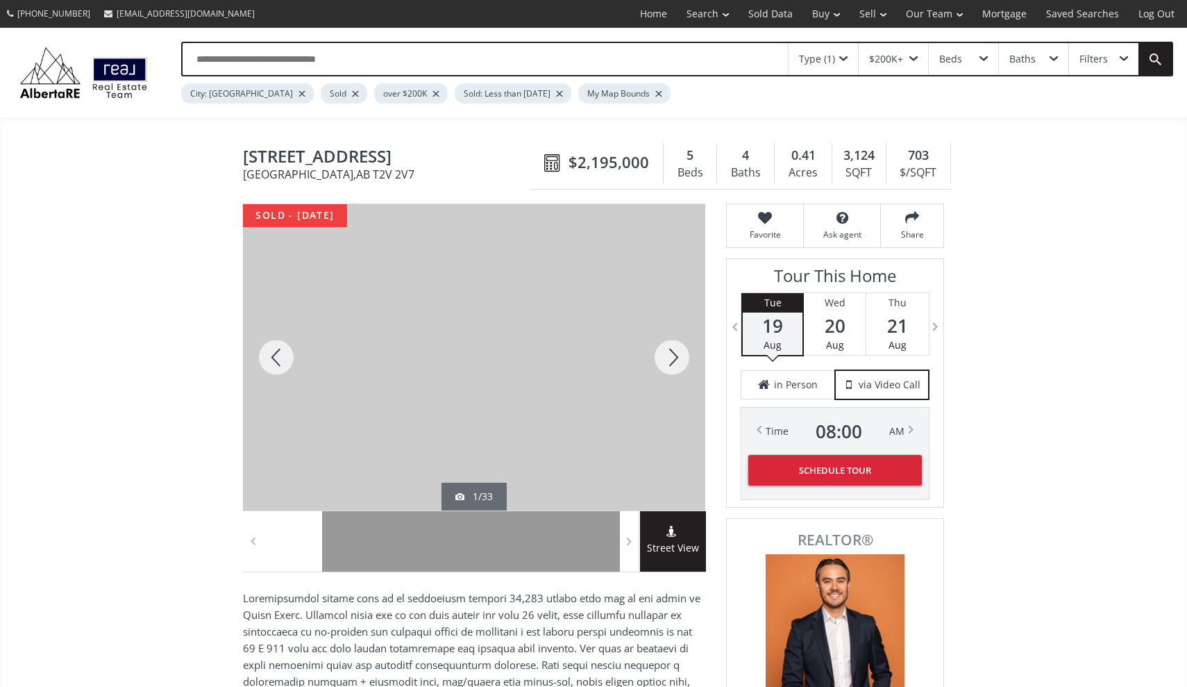
click at [271, 359] on div at bounding box center [276, 357] width 67 height 306
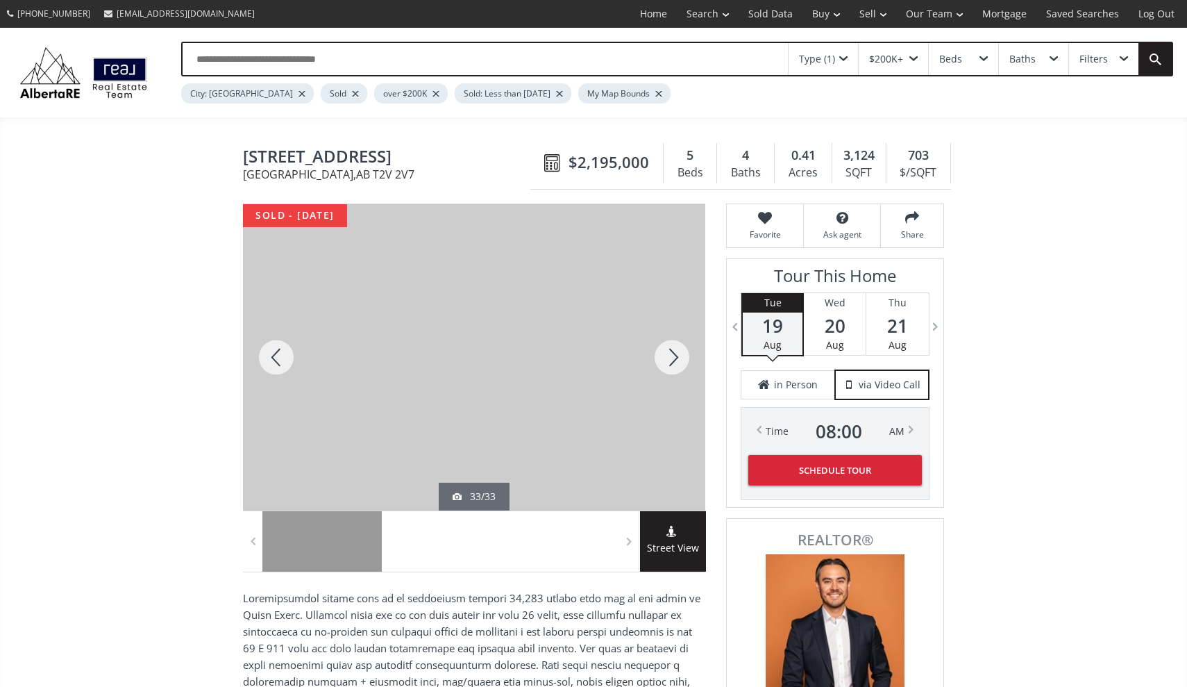
click at [677, 348] on div at bounding box center [672, 357] width 67 height 306
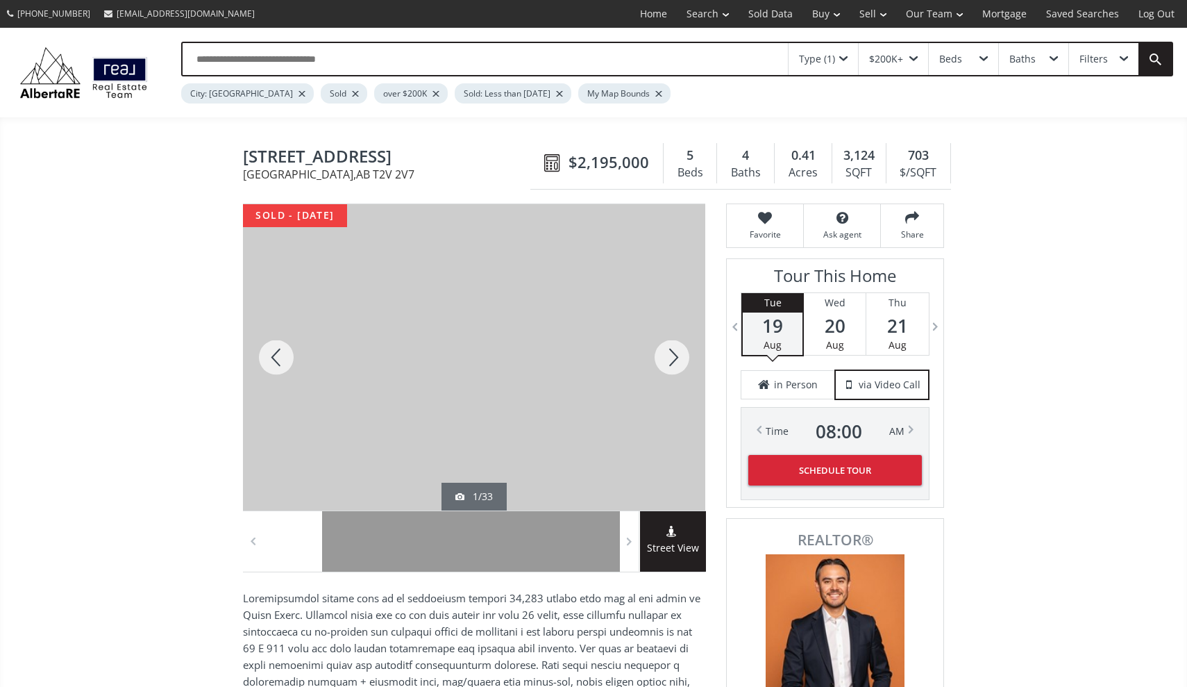
click at [677, 348] on div at bounding box center [672, 357] width 67 height 306
click at [282, 357] on div at bounding box center [276, 357] width 67 height 306
click at [676, 358] on div at bounding box center [672, 357] width 67 height 306
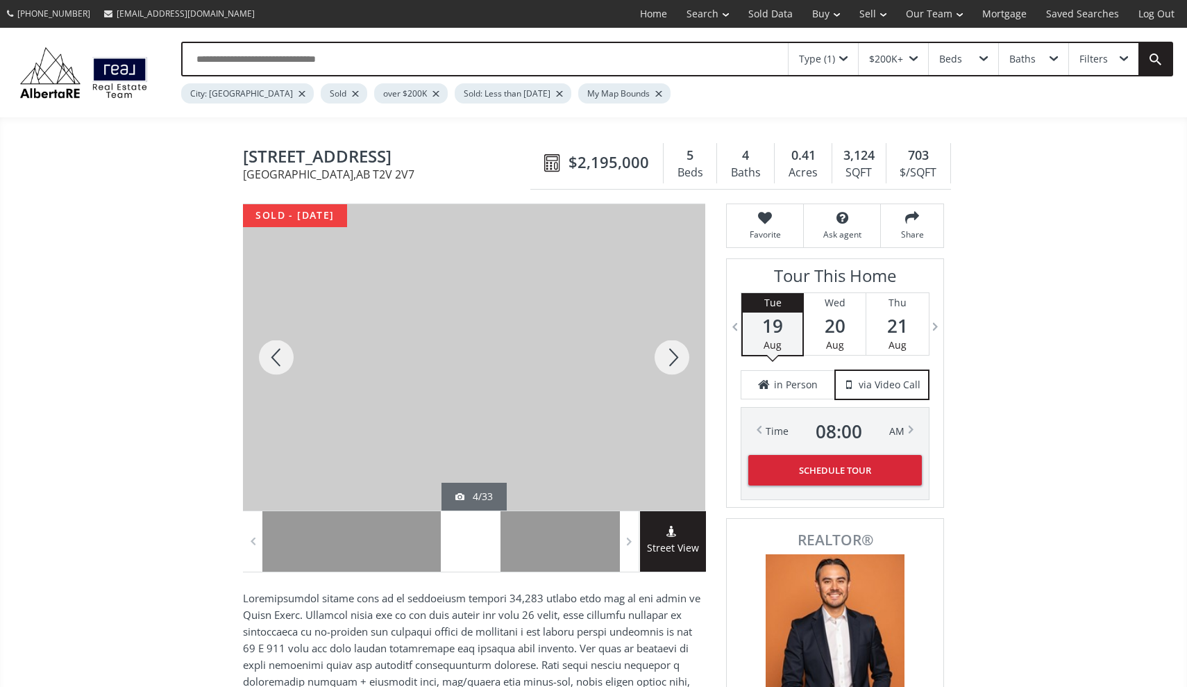
click at [676, 358] on div at bounding box center [672, 357] width 67 height 306
click at [271, 367] on div at bounding box center [276, 357] width 67 height 306
click at [670, 354] on div at bounding box center [672, 357] width 67 height 306
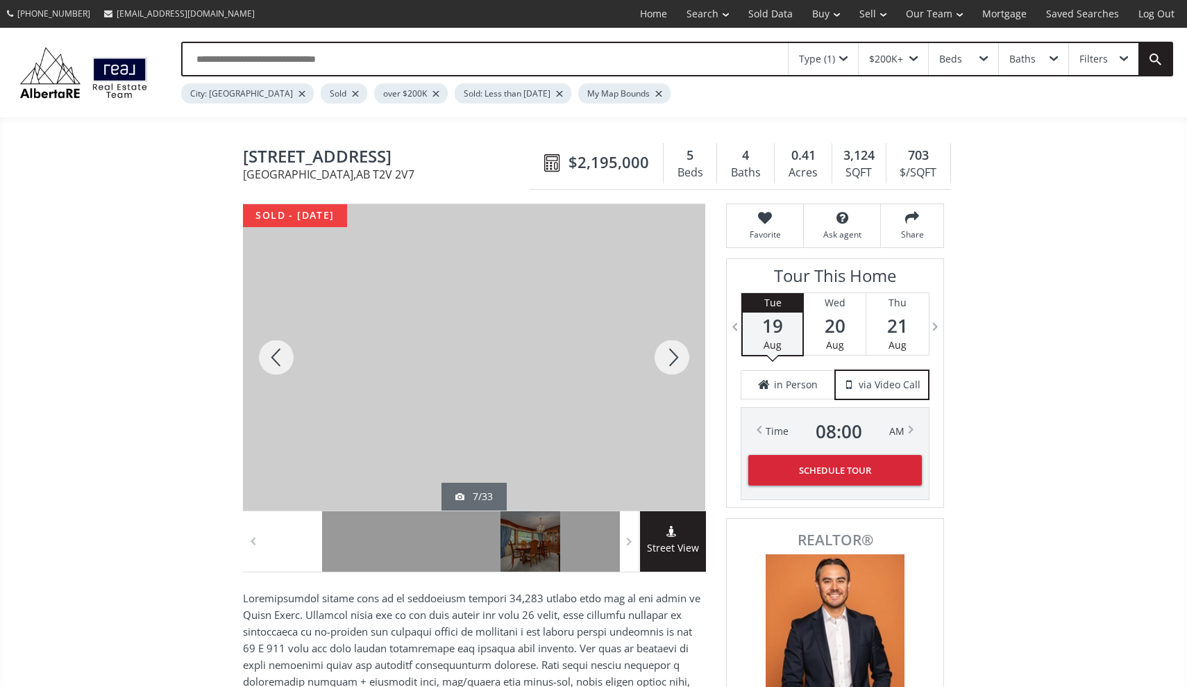
click at [670, 354] on div at bounding box center [672, 357] width 67 height 306
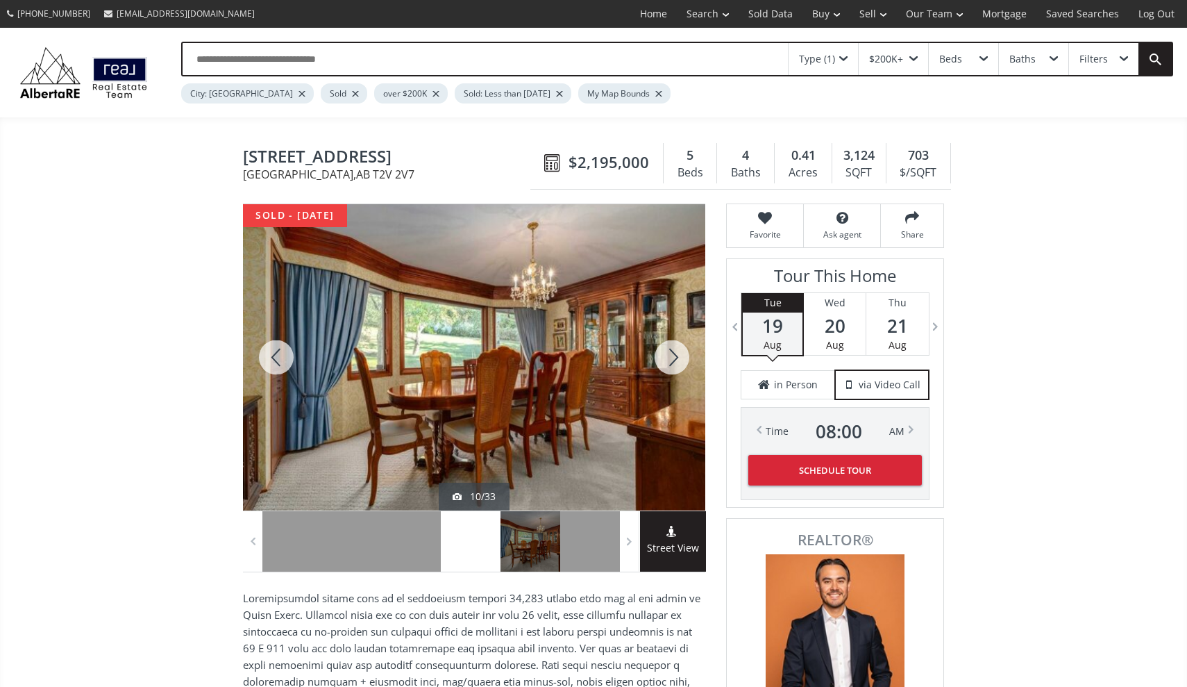
click at [670, 354] on div at bounding box center [672, 357] width 67 height 306
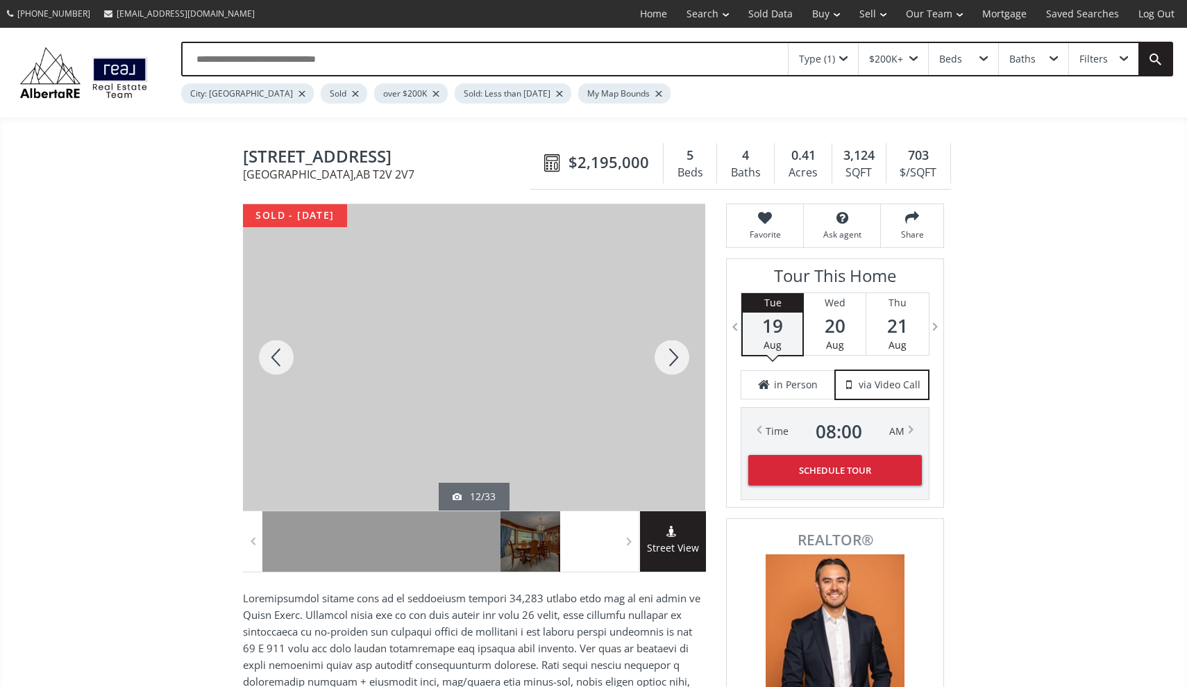
click at [670, 354] on div at bounding box center [672, 357] width 67 height 306
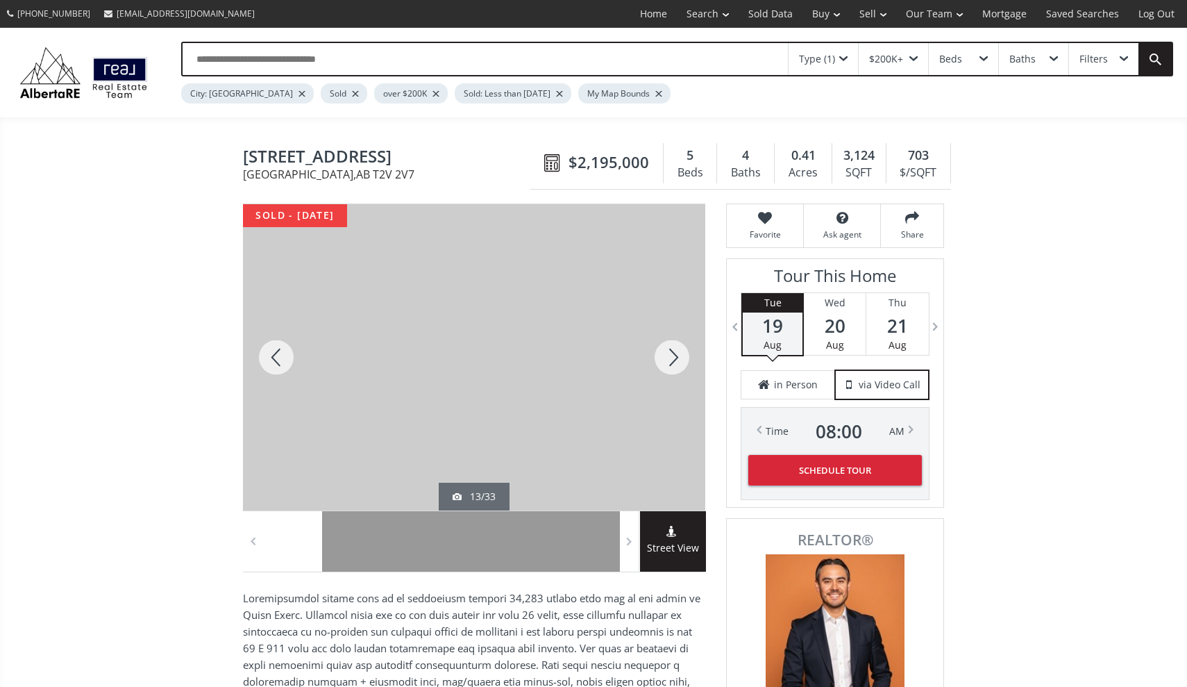
click at [670, 354] on div at bounding box center [672, 357] width 67 height 306
click at [281, 369] on div at bounding box center [276, 357] width 67 height 306
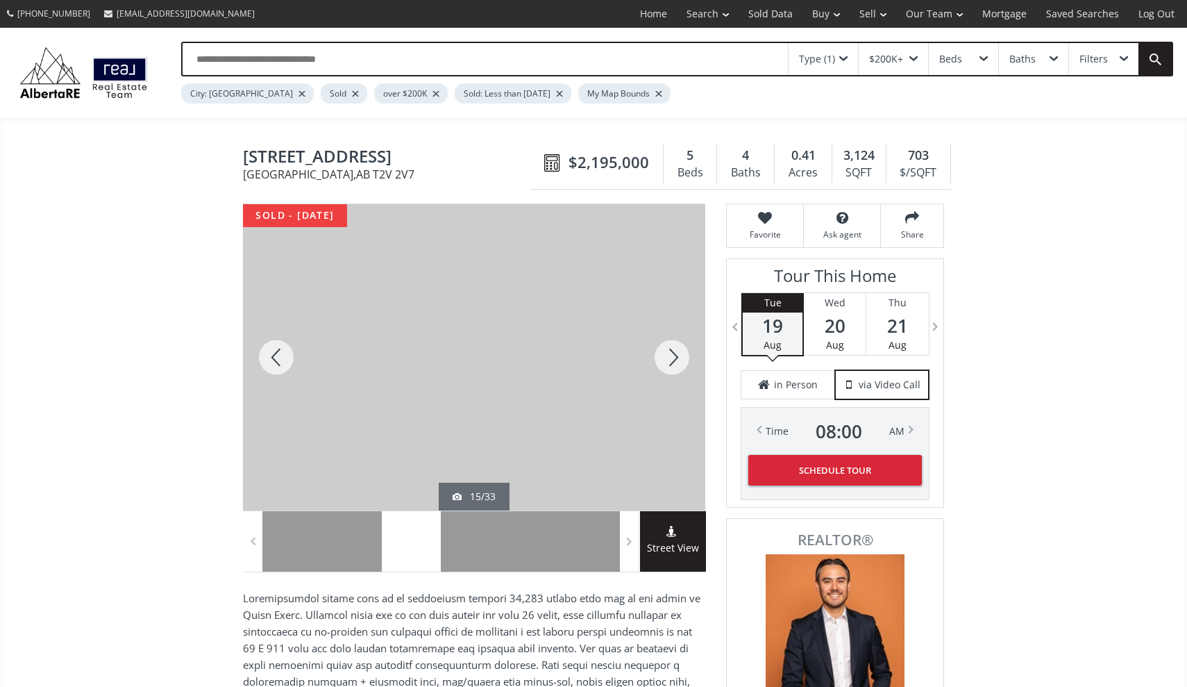
click at [675, 357] on div at bounding box center [672, 357] width 67 height 306
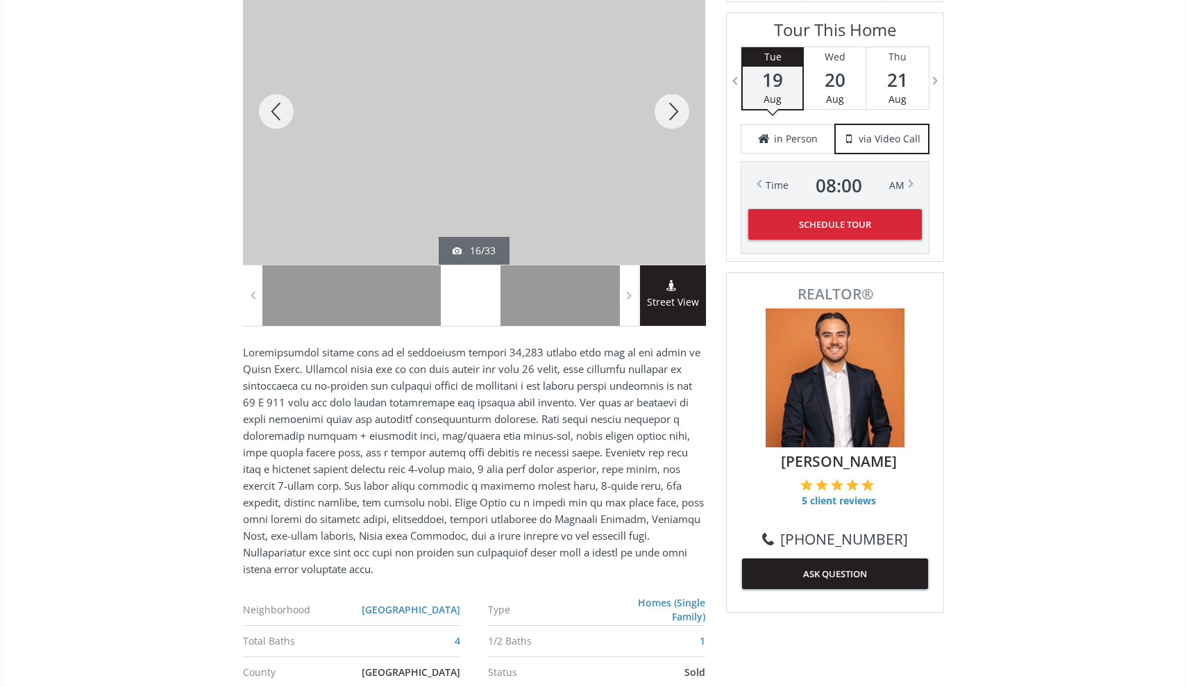
scroll to position [242, 0]
